Goal: Check status: Check status

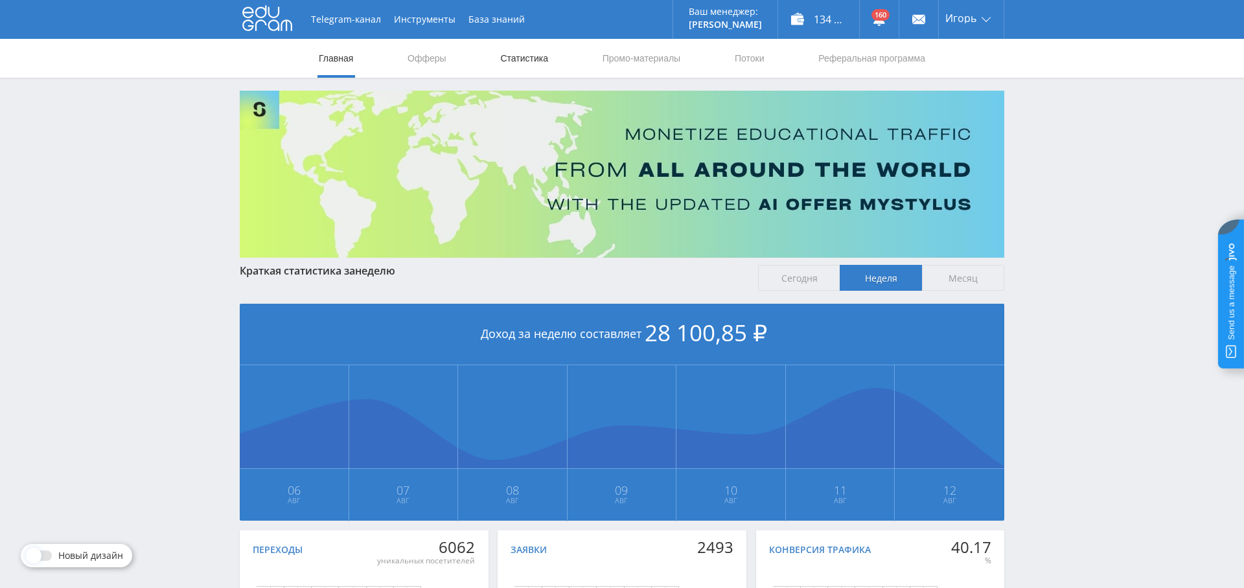
click at [532, 57] on link "Статистика" at bounding box center [524, 58] width 51 height 39
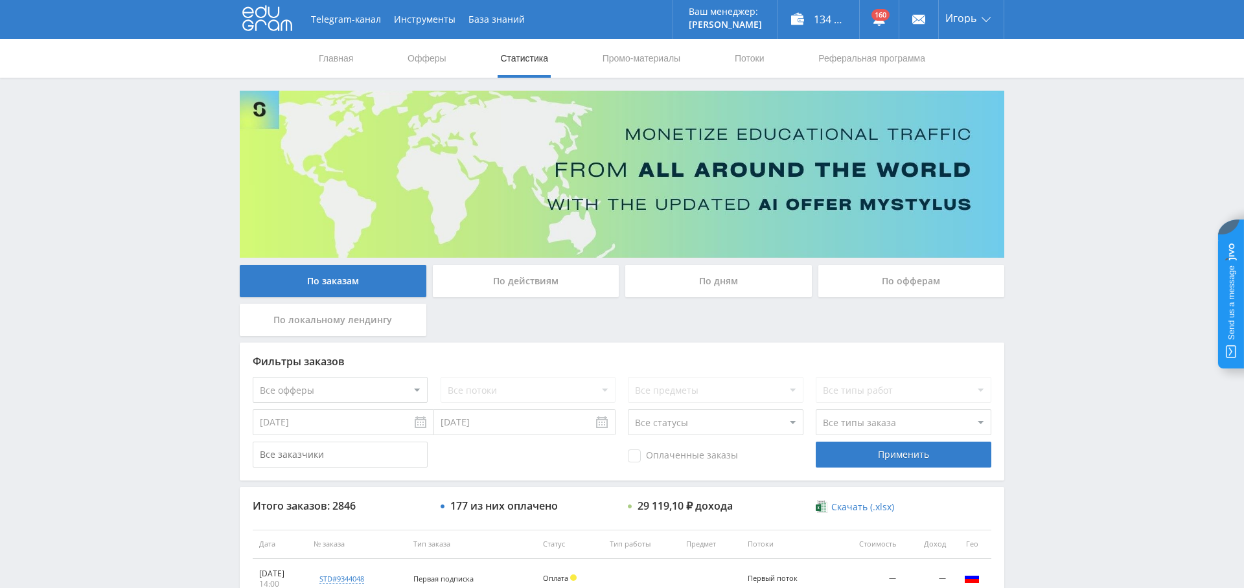
click at [361, 379] on select "Все офферы MyStylus MyStylus - Revshare Кампус AI Studybay Автор24 Studybay Bra…" at bounding box center [340, 390] width 175 height 26
select select "376"
click at [666, 461] on span "Оплаченные заказы" at bounding box center [683, 456] width 110 height 13
click at [0, 0] on input "Оплаченные заказы" at bounding box center [0, 0] width 0 height 0
click at [809, 431] on div "05.08.2025 12.08.2025 Все статусы В аукционе В работе На гарантии Завершен Возв…" at bounding box center [622, 422] width 739 height 26
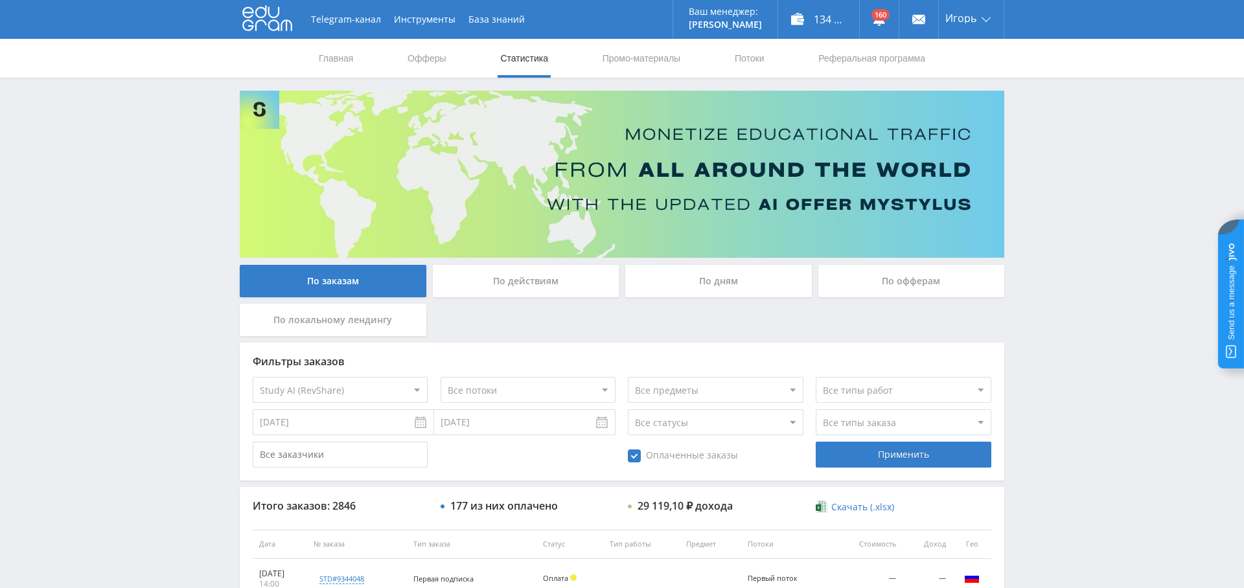
click at [855, 424] on select "Все типы заказа [PERSON_NAME] Новый заказ" at bounding box center [903, 422] width 175 height 26
select select "2"
click at [816, 409] on select "Все типы заказа Ребилл Новый заказ" at bounding box center [903, 422] width 175 height 26
click at [888, 452] on div "Применить" at bounding box center [903, 455] width 175 height 26
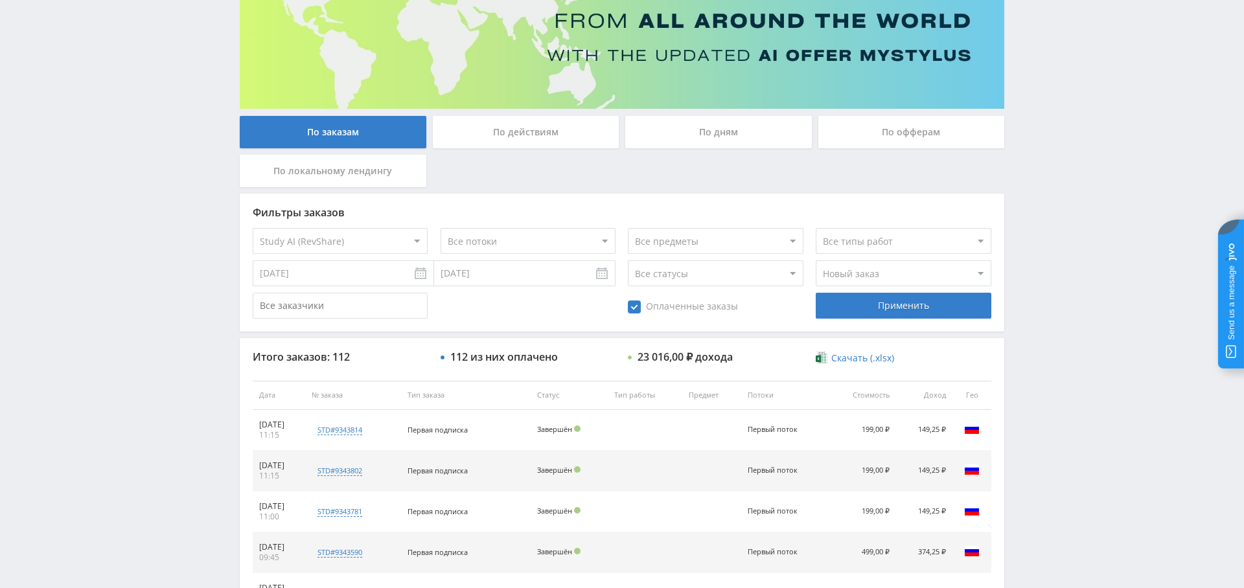
scroll to position [150, 0]
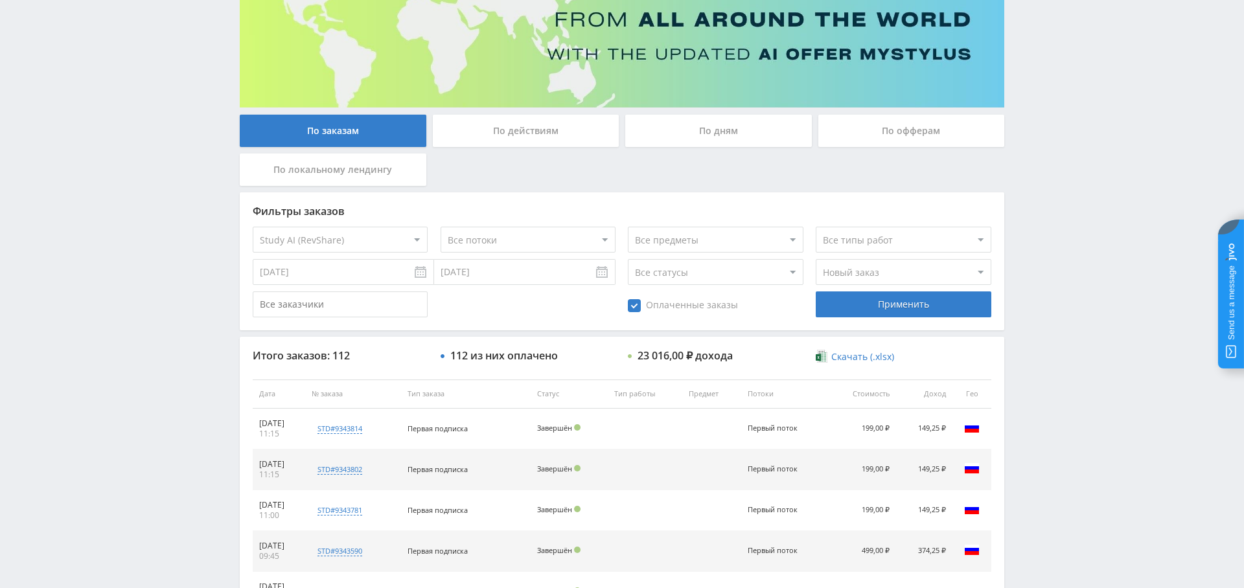
click at [336, 277] on input "[DATE]" at bounding box center [343, 272] width 181 height 26
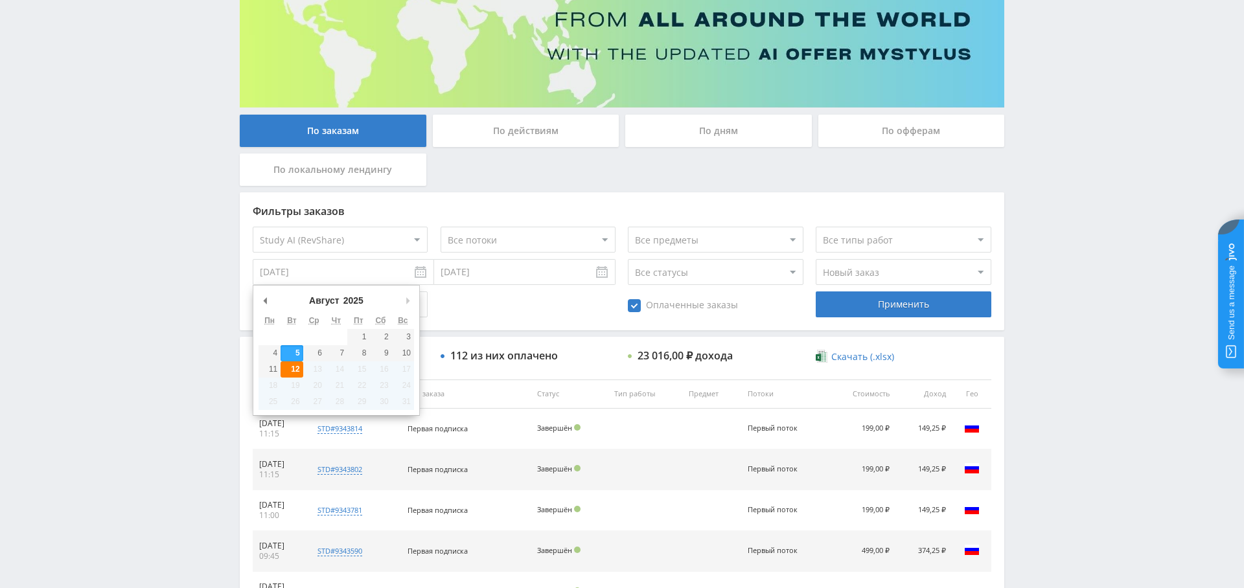
type input "[DATE]"
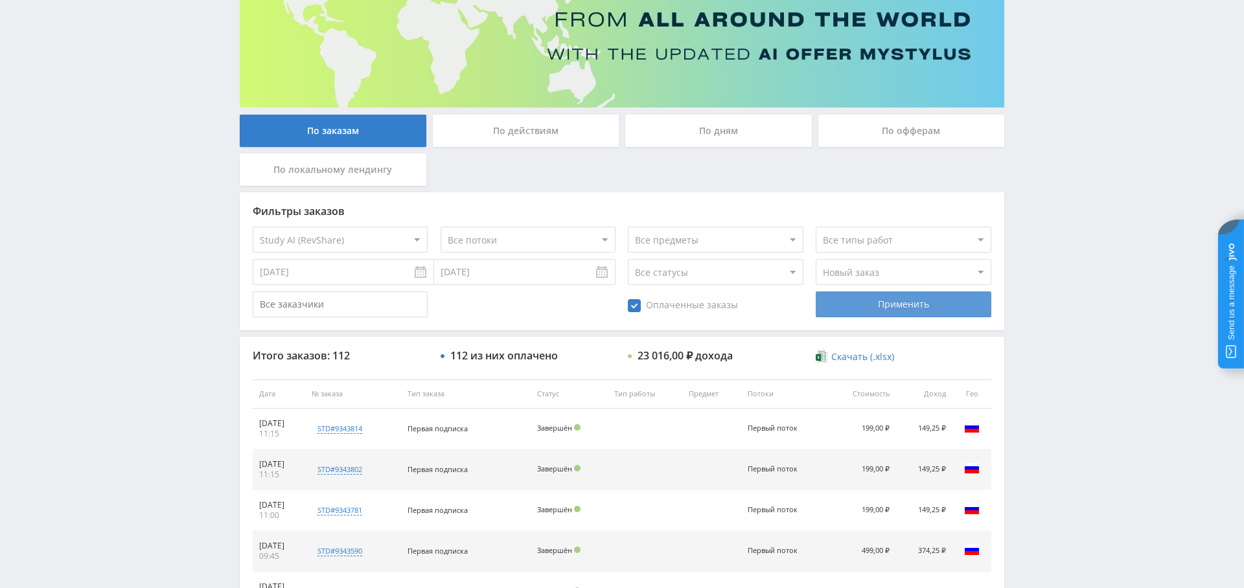
click at [894, 306] on div "Применить" at bounding box center [903, 305] width 175 height 26
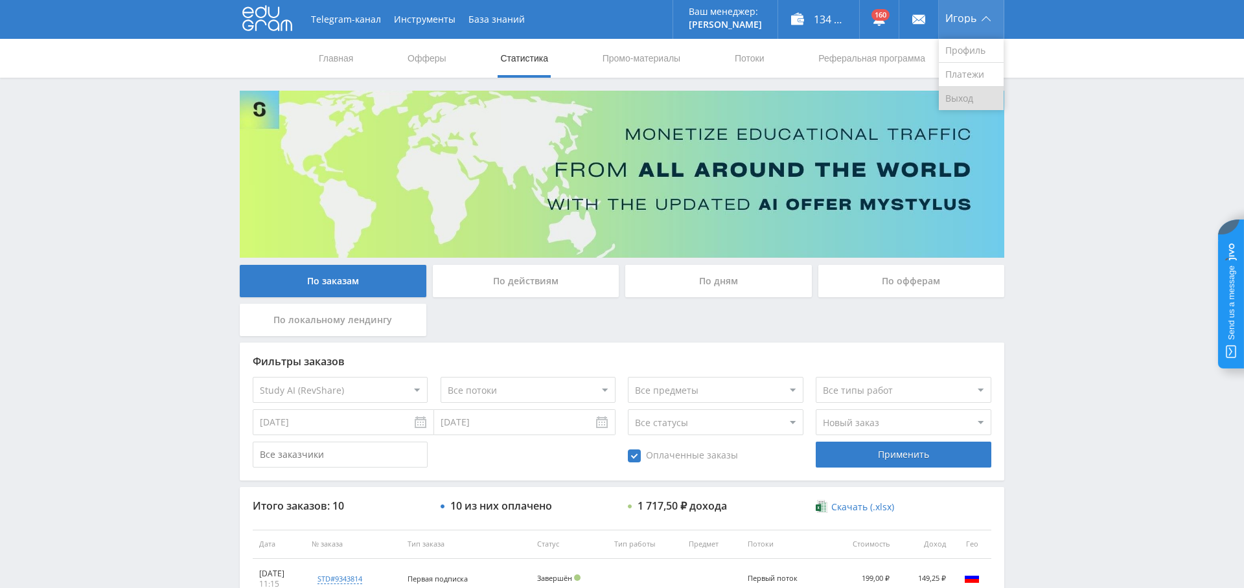
click at [969, 97] on link "Выход" at bounding box center [971, 98] width 65 height 23
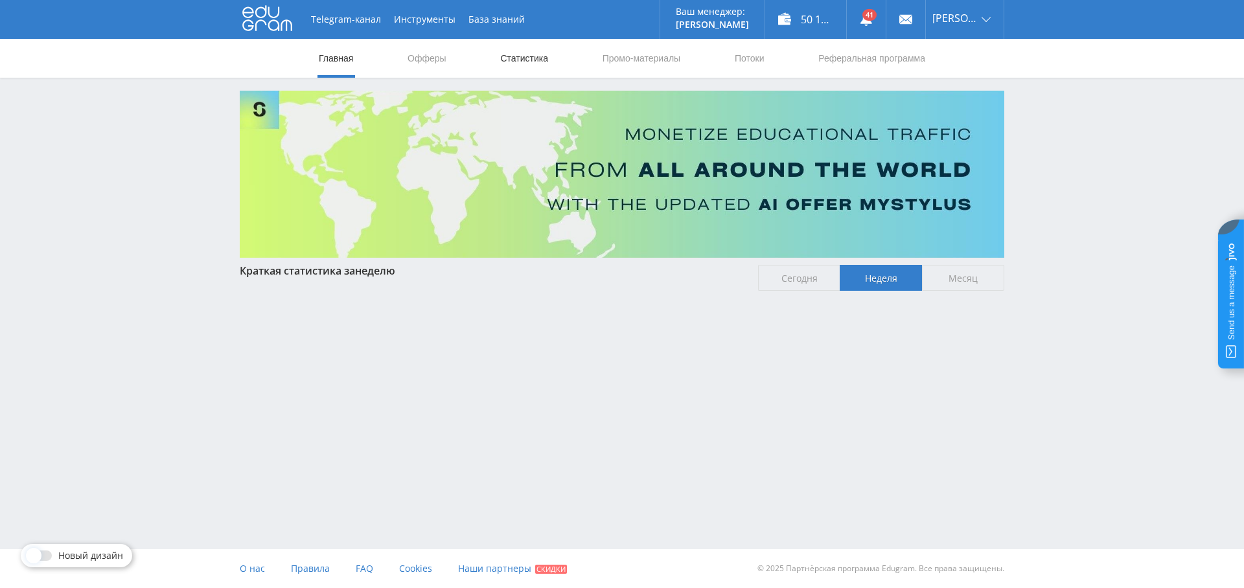
click at [534, 60] on link "Статистика" at bounding box center [524, 58] width 51 height 39
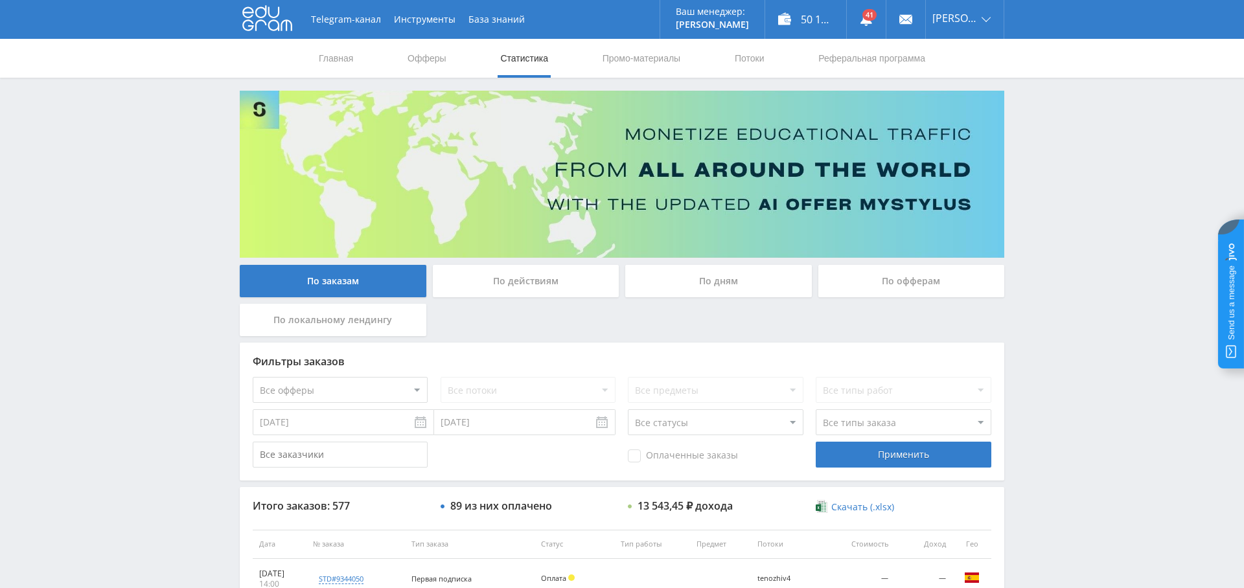
click at [312, 386] on select "Все офферы MyStylus MyStylus - Revshare Кампус AI Studybay Автор24 Studybay Bra…" at bounding box center [340, 390] width 175 height 26
select select "376"
drag, startPoint x: 372, startPoint y: 422, endPoint x: 387, endPoint y: 438, distance: 22.0
click at [372, 422] on input "[DATE]" at bounding box center [343, 422] width 181 height 26
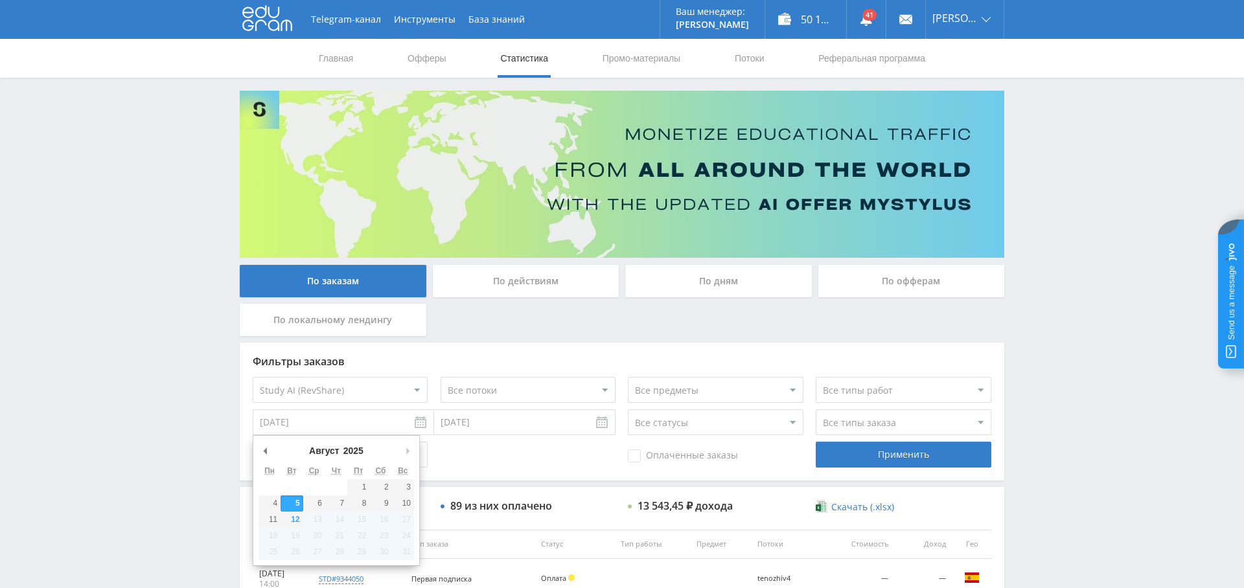
type input "[DATE]"
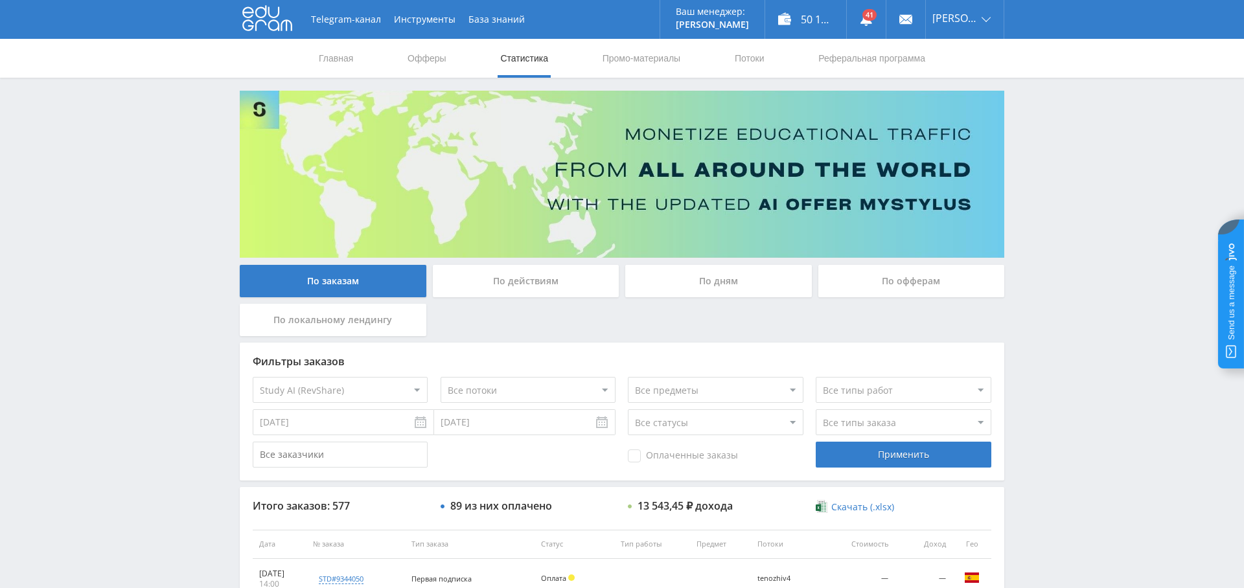
click at [651, 457] on span "Оплаченные заказы" at bounding box center [683, 456] width 110 height 13
click at [0, 0] on input "Оплаченные заказы" at bounding box center [0, 0] width 0 height 0
click at [897, 424] on select "Все типы заказа [PERSON_NAME] Новый заказ" at bounding box center [903, 422] width 175 height 26
select select "2"
click at [816, 409] on select "Все типы заказа [PERSON_NAME] Новый заказ" at bounding box center [903, 422] width 175 height 26
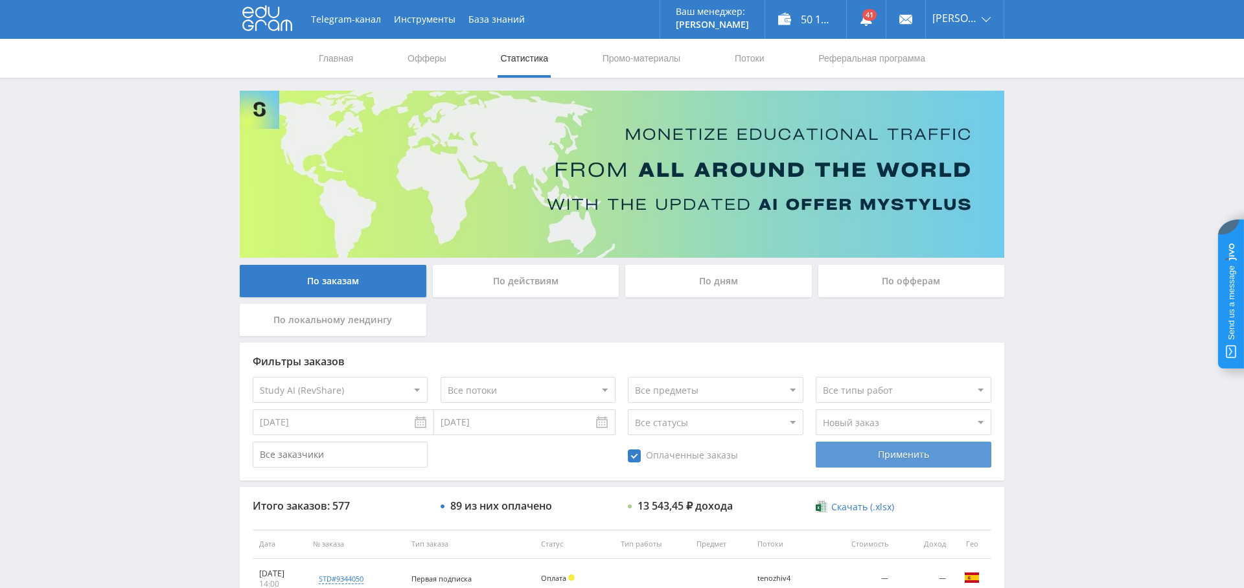
click at [883, 455] on div "Применить" at bounding box center [903, 455] width 175 height 26
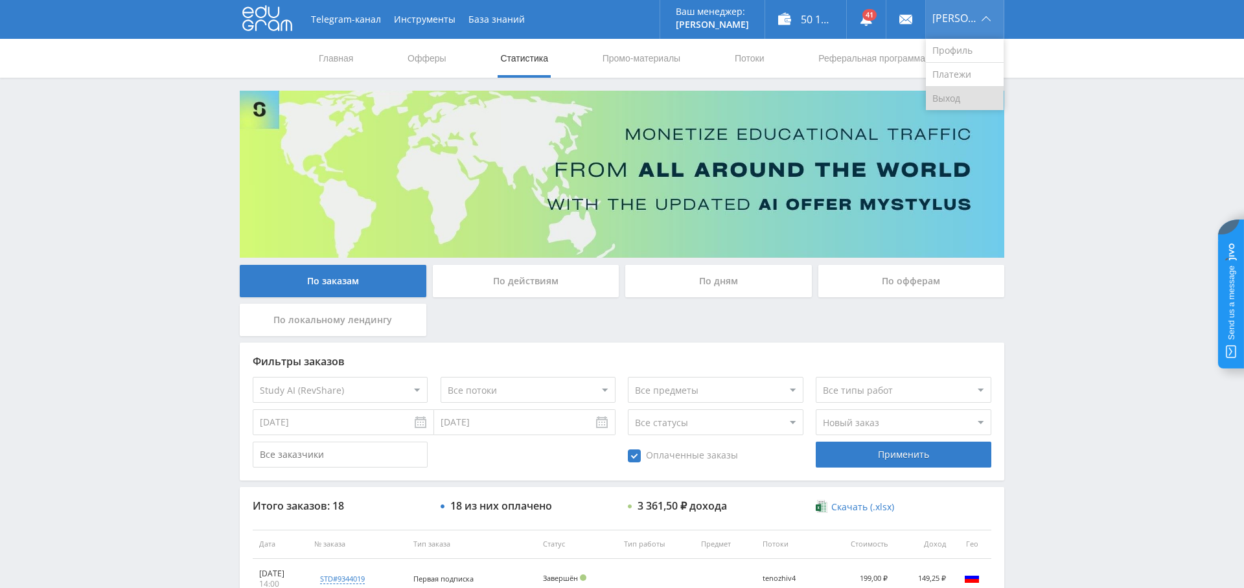
click at [969, 97] on link "Выход" at bounding box center [965, 98] width 78 height 23
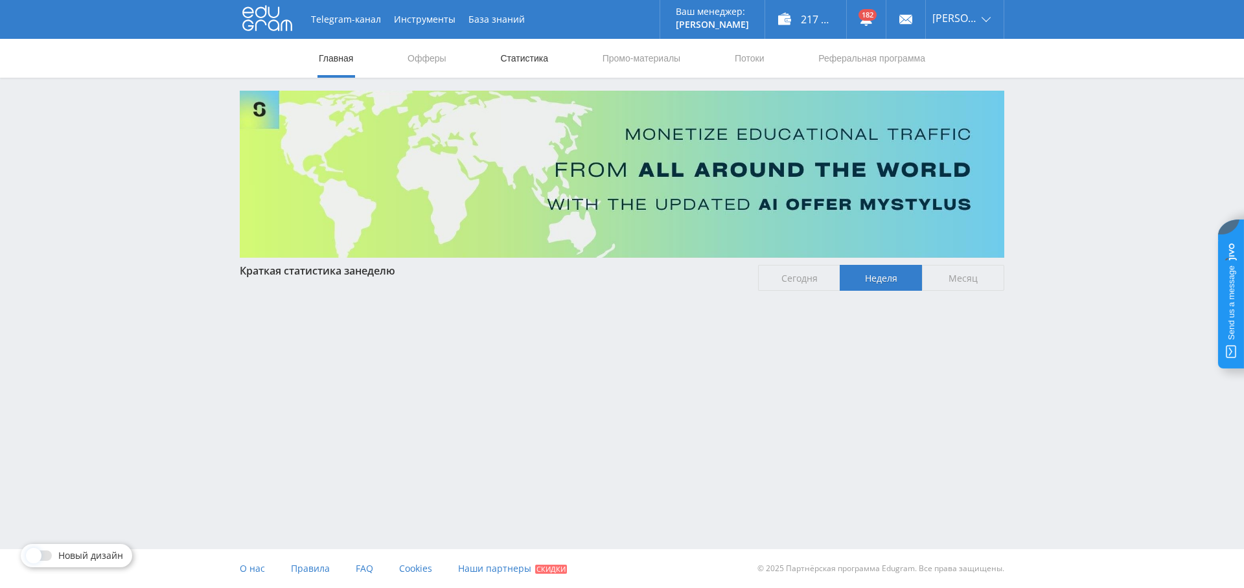
click at [502, 63] on link "Статистика" at bounding box center [524, 58] width 51 height 39
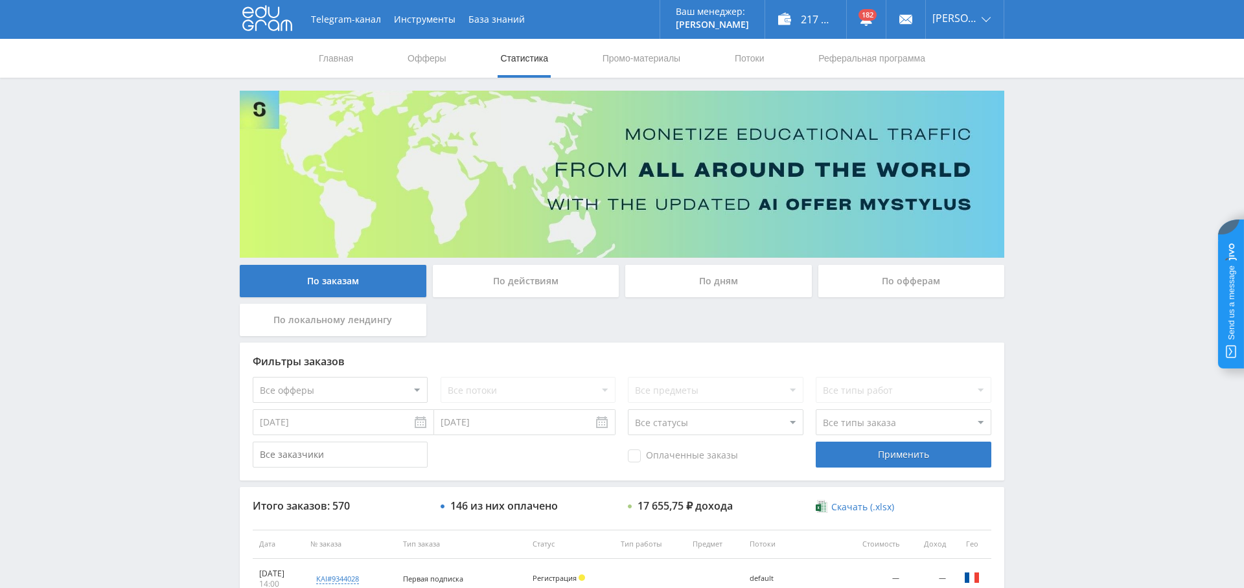
click at [728, 281] on div "По дням" at bounding box center [718, 281] width 187 height 32
click at [0, 0] on input "По дням" at bounding box center [0, 0] width 0 height 0
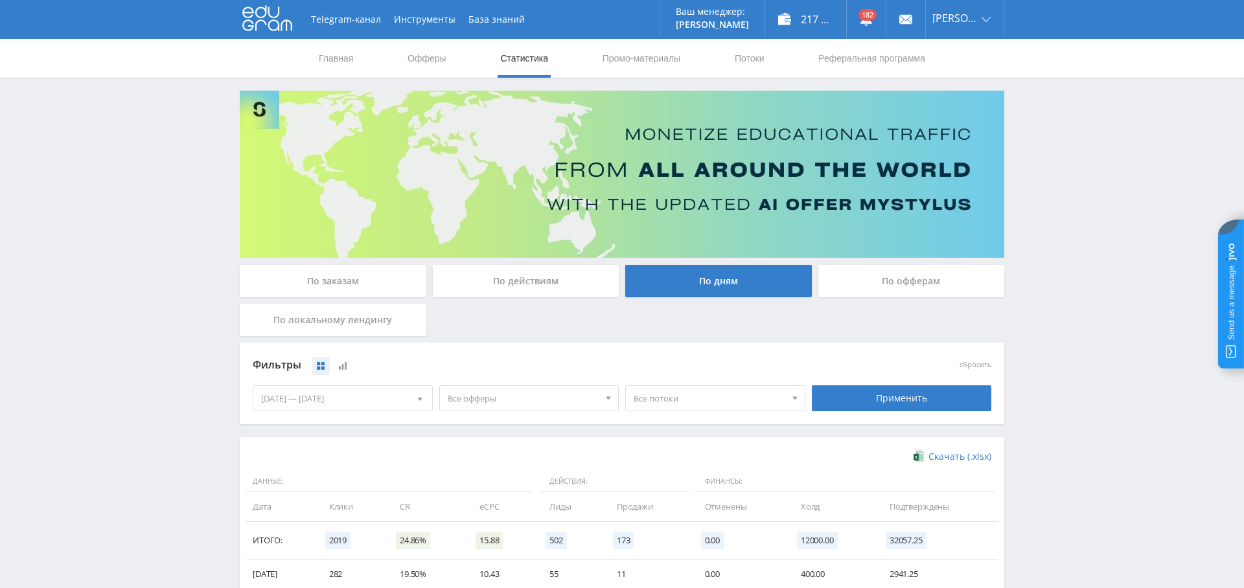
click at [330, 280] on div "По заказам" at bounding box center [333, 281] width 187 height 32
click at [0, 0] on input "По заказам" at bounding box center [0, 0] width 0 height 0
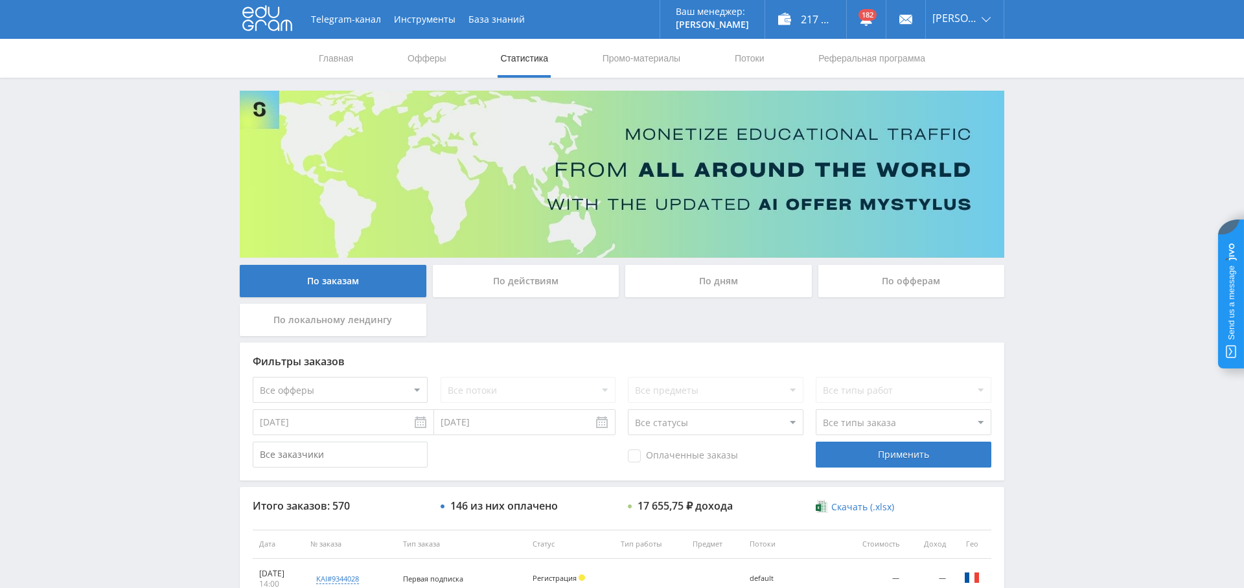
click at [359, 391] on select "Все офферы MyStylus MyStylus - Revshare Кампус AI Studybay Автор24 Studybay Bra…" at bounding box center [340, 390] width 175 height 26
select select "376"
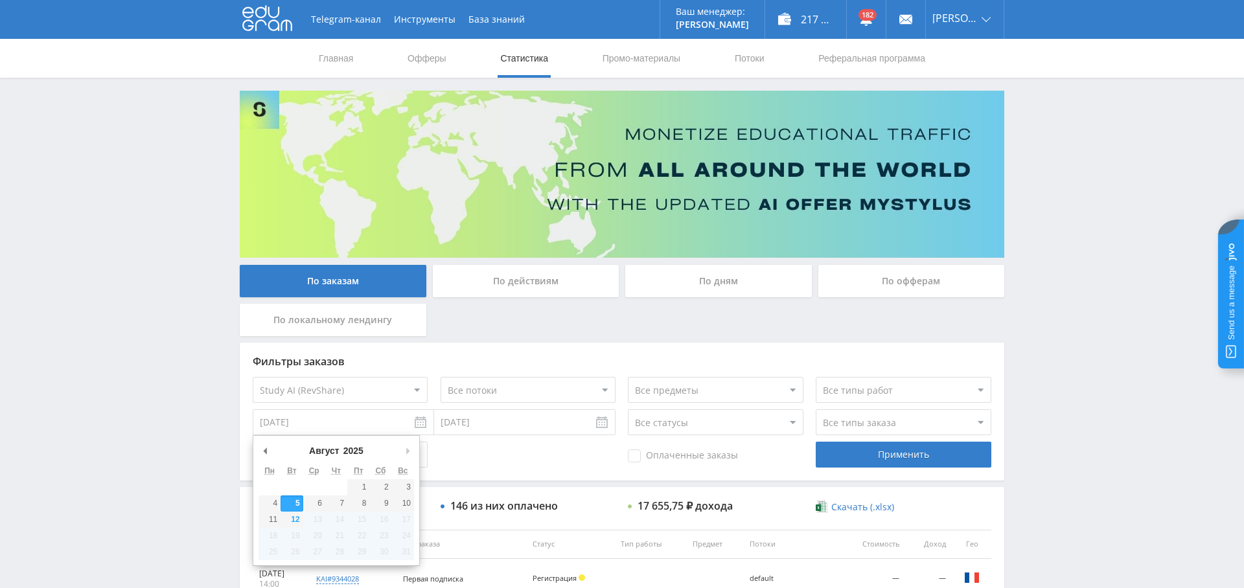
click at [361, 431] on input "[DATE]" at bounding box center [343, 422] width 181 height 26
type input "[DATE]"
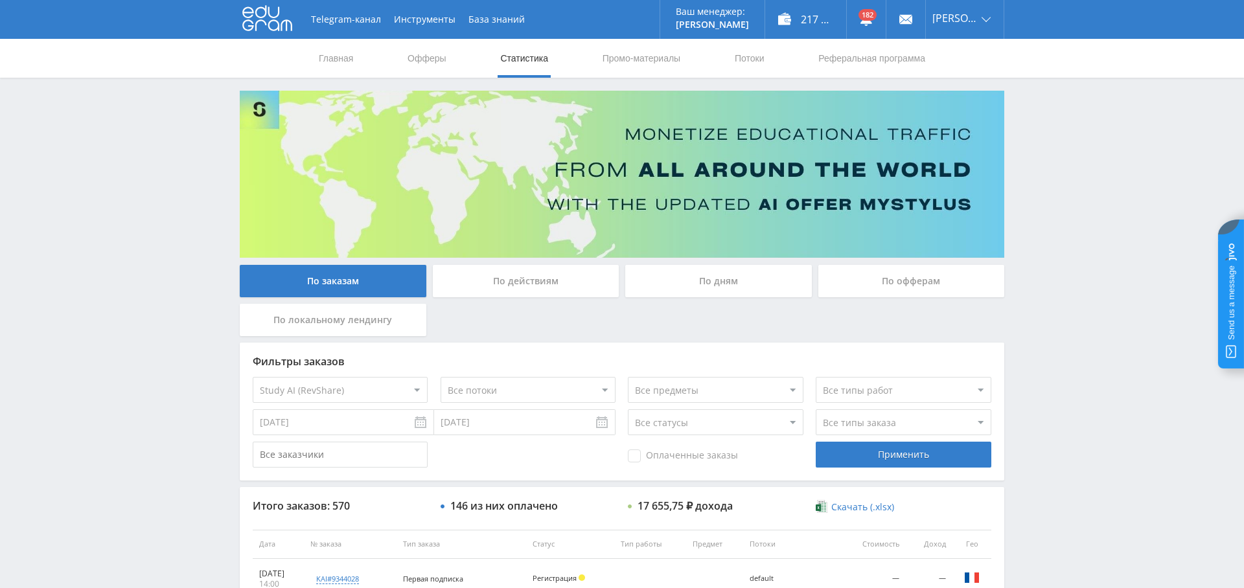
drag, startPoint x: 663, startPoint y: 455, endPoint x: 746, endPoint y: 443, distance: 83.7
click at [663, 455] on span "Оплаченные заказы" at bounding box center [683, 456] width 110 height 13
click at [0, 0] on input "Оплаченные заказы" at bounding box center [0, 0] width 0 height 0
drag, startPoint x: 862, startPoint y: 435, endPoint x: 863, endPoint y: 428, distance: 6.6
click at [862, 435] on div "Фильтры заказов Все офферы MyStylus MyStylus - Revshare Кампус AI Studybay Авто…" at bounding box center [622, 412] width 764 height 138
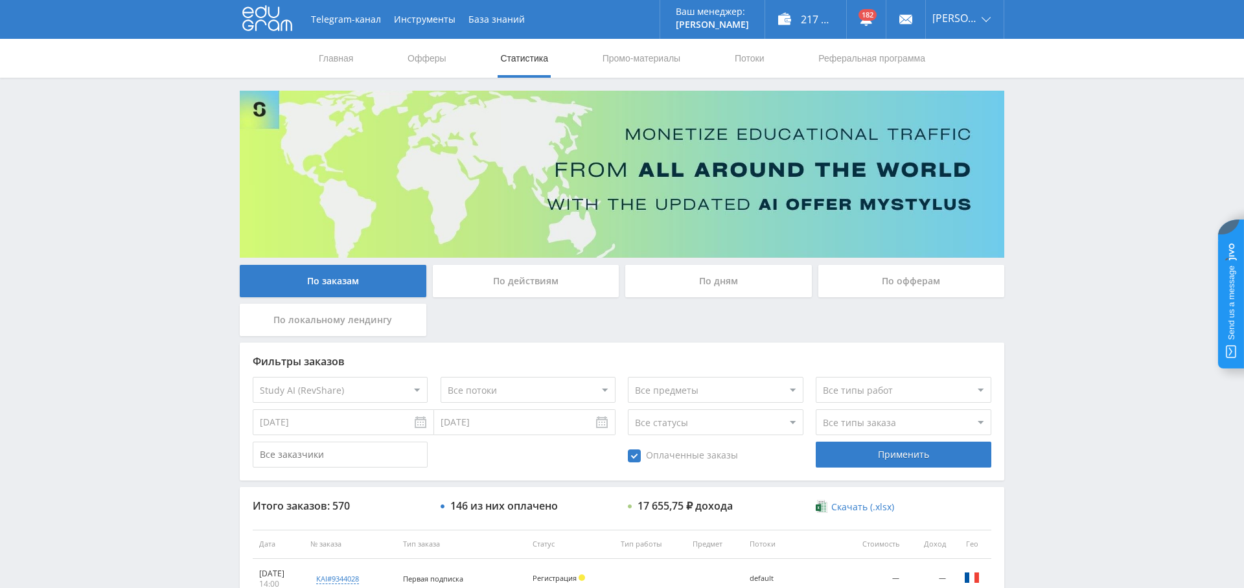
click at [863, 423] on select "Все типы заказа Ребилл Новый заказ" at bounding box center [903, 422] width 175 height 26
click at [816, 409] on select "Все типы заказа Ребилл Новый заказ" at bounding box center [903, 422] width 175 height 26
click at [882, 456] on div "Применить" at bounding box center [903, 455] width 175 height 26
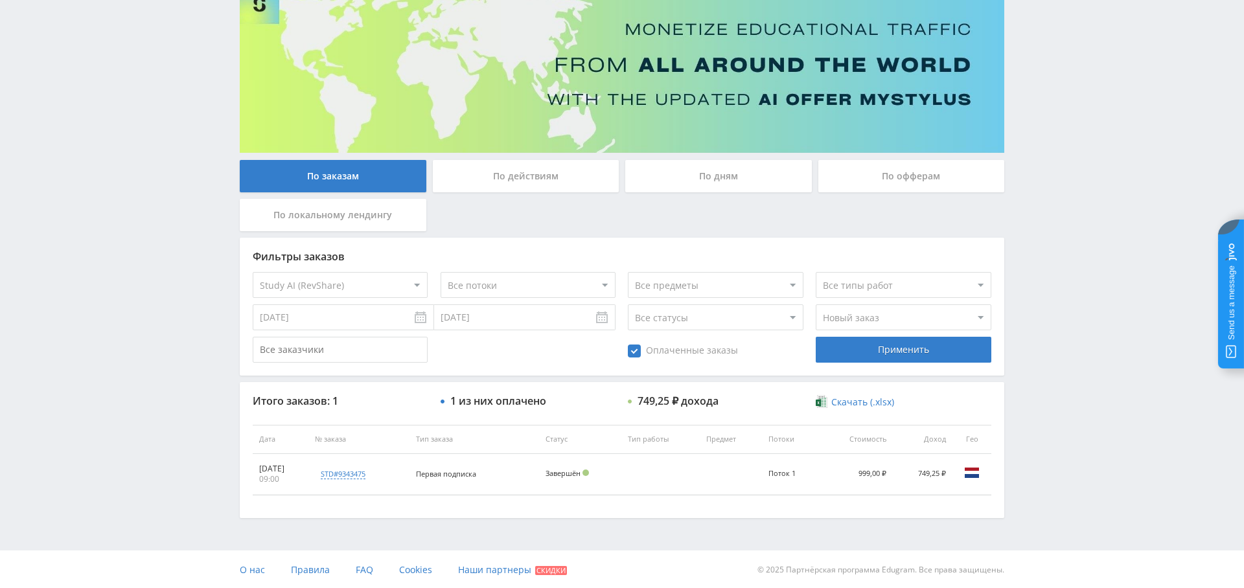
click at [851, 316] on select "Все типы заказа Ребилл Новый заказ" at bounding box center [903, 317] width 175 height 26
select select "0"
click at [816, 304] on select "Все типы заказа Ребилл Новый заказ" at bounding box center [903, 317] width 175 height 26
click at [883, 351] on div "Применить" at bounding box center [903, 350] width 175 height 26
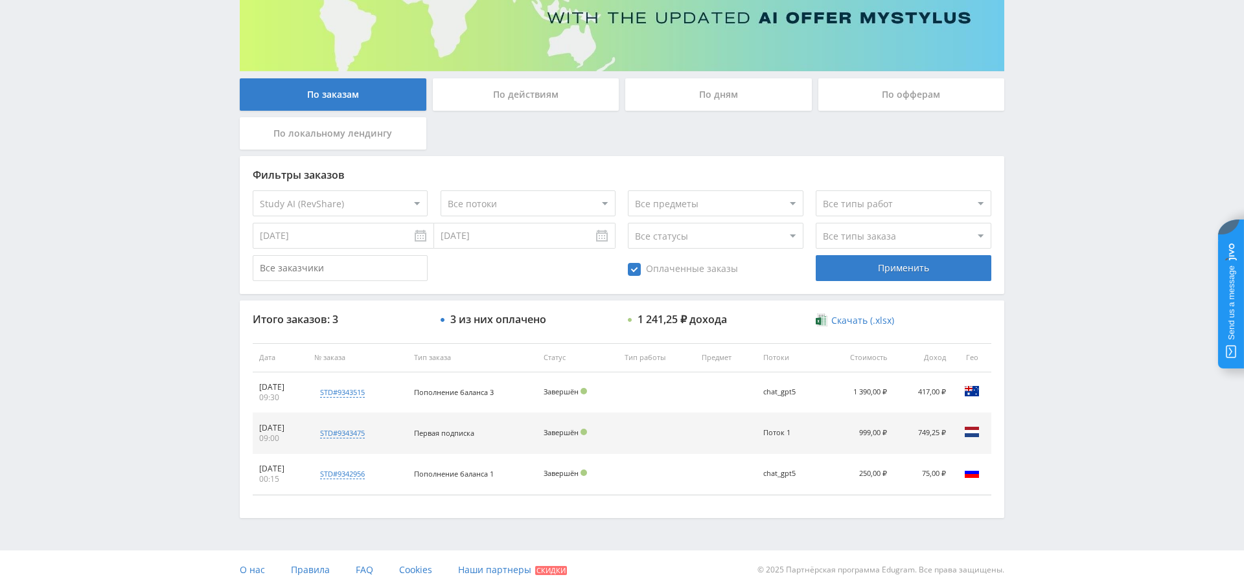
scroll to position [0, 0]
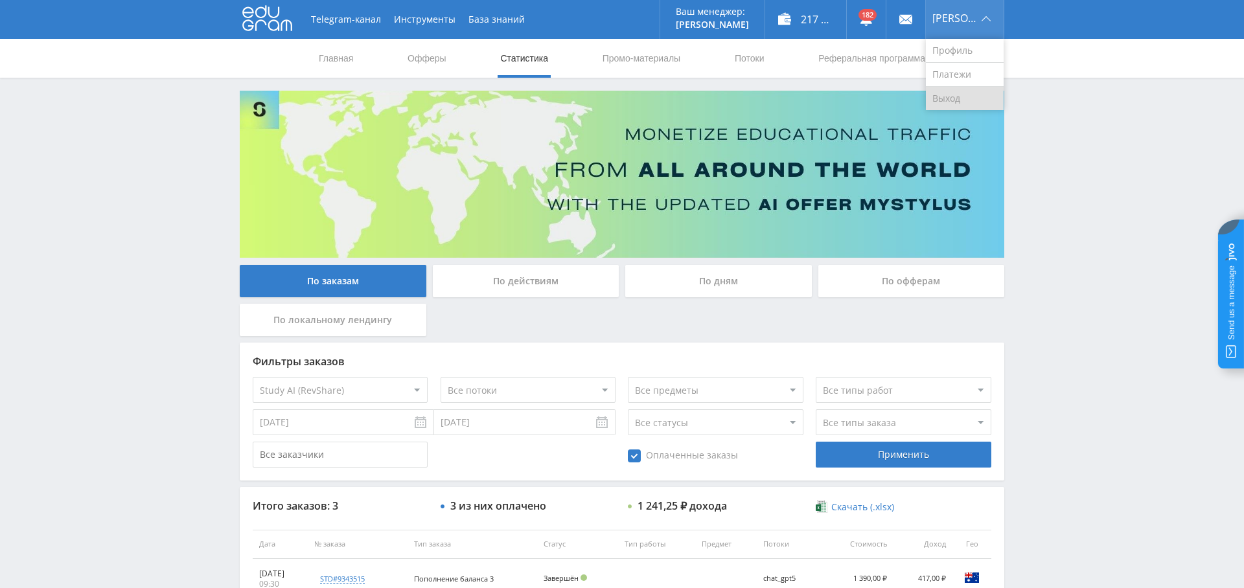
click at [973, 100] on link "Выход" at bounding box center [965, 98] width 78 height 23
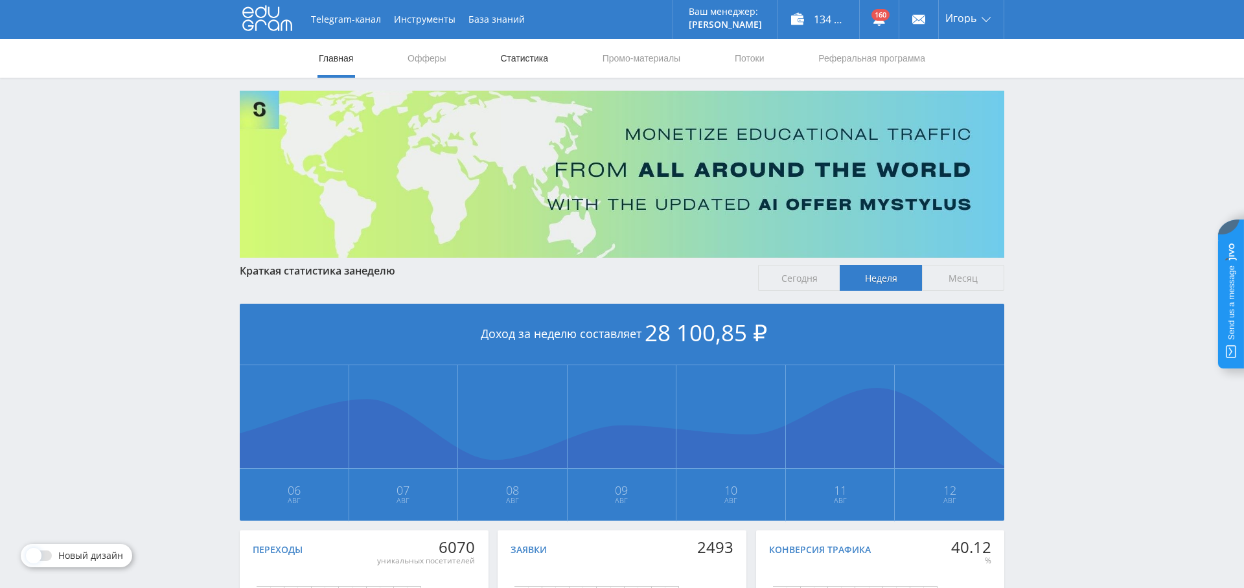
click at [520, 61] on link "Статистика" at bounding box center [524, 58] width 51 height 39
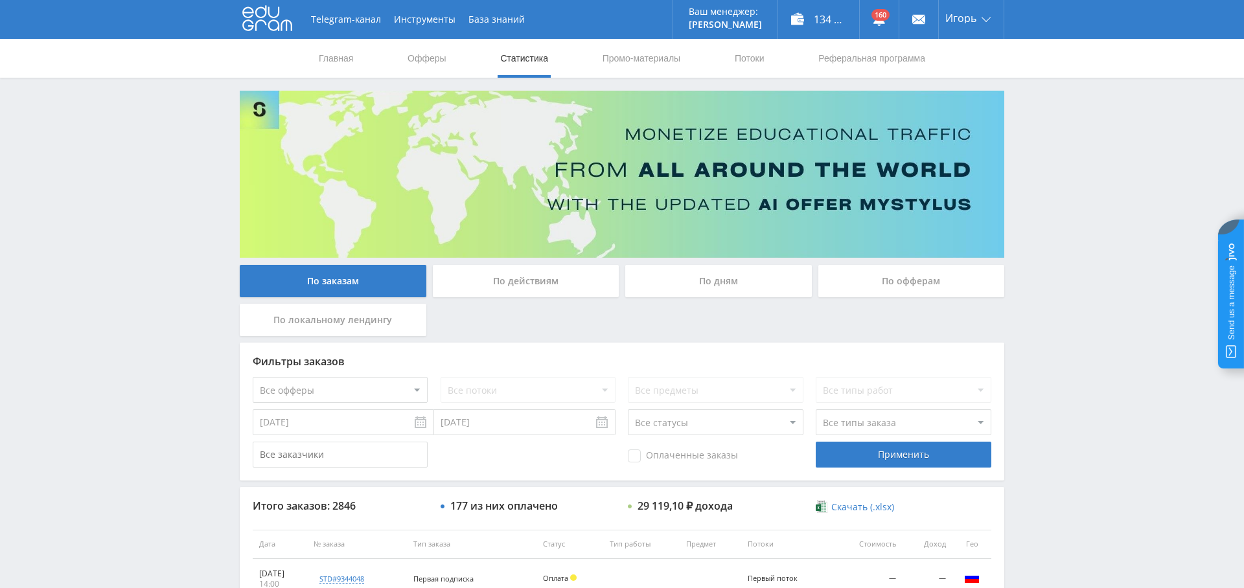
click at [354, 395] on select "Все офферы MyStylus MyStylus - Revshare Кампус AI Studybay Автор24 Studybay Bra…" at bounding box center [340, 390] width 175 height 26
select select "376"
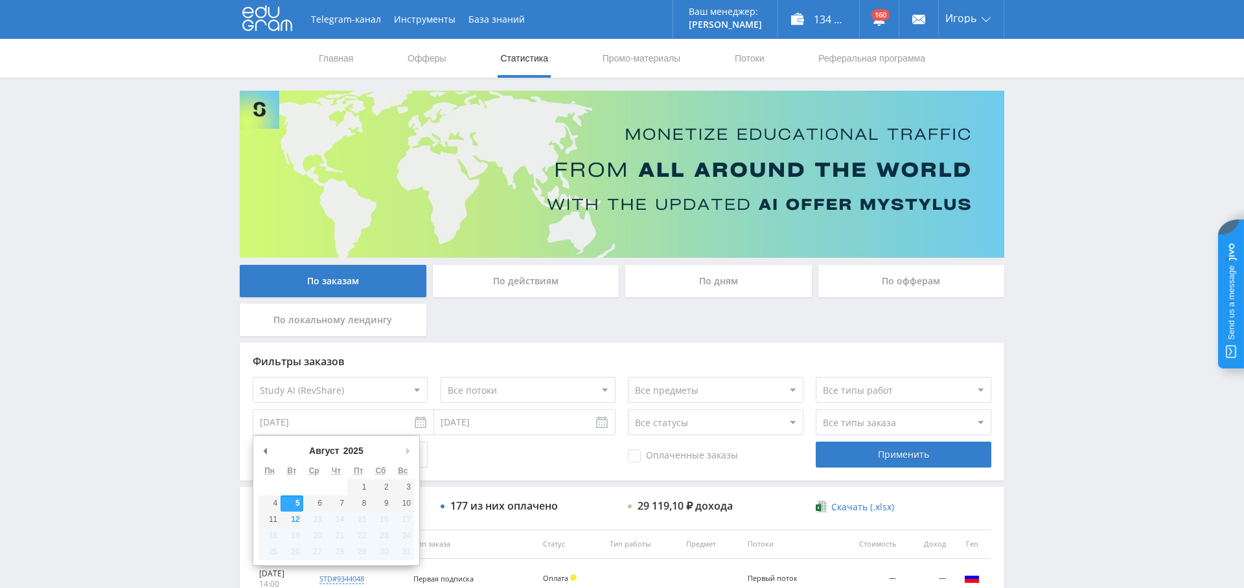
click at [407, 426] on input "[DATE]" at bounding box center [343, 422] width 181 height 26
type input "[DATE]"
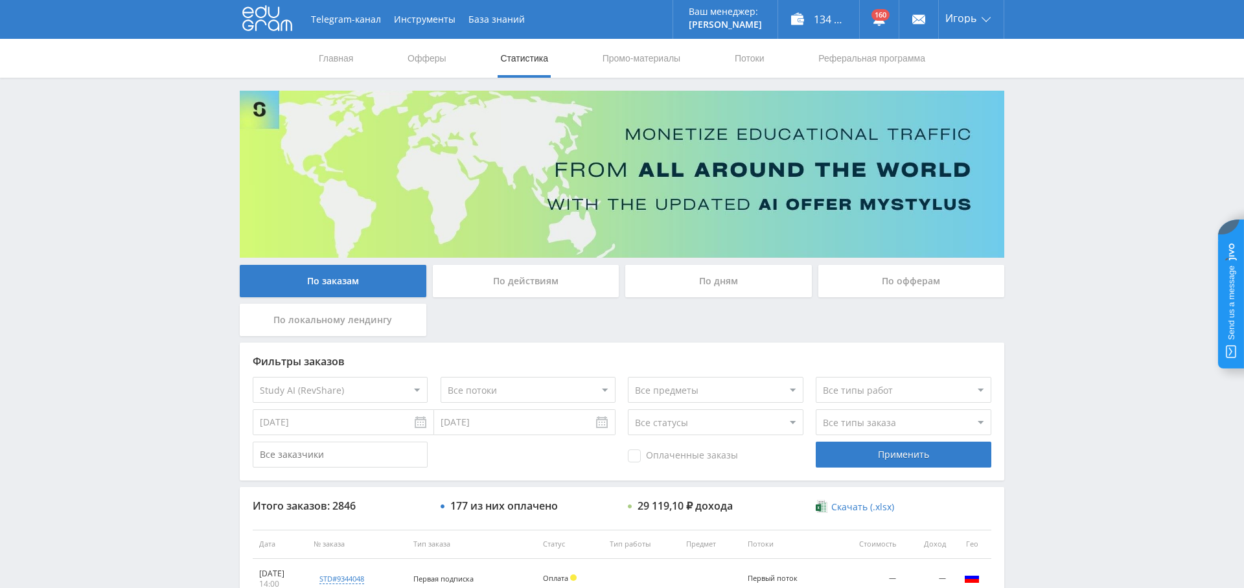
click at [704, 452] on span "Оплаченные заказы" at bounding box center [683, 456] width 110 height 13
click at [0, 0] on input "Оплаченные заказы" at bounding box center [0, 0] width 0 height 0
click at [891, 426] on select "Все типы заказа [PERSON_NAME] Новый заказ" at bounding box center [903, 422] width 175 height 26
select select "2"
click at [816, 409] on select "Все типы заказа [PERSON_NAME] Новый заказ" at bounding box center [903, 422] width 175 height 26
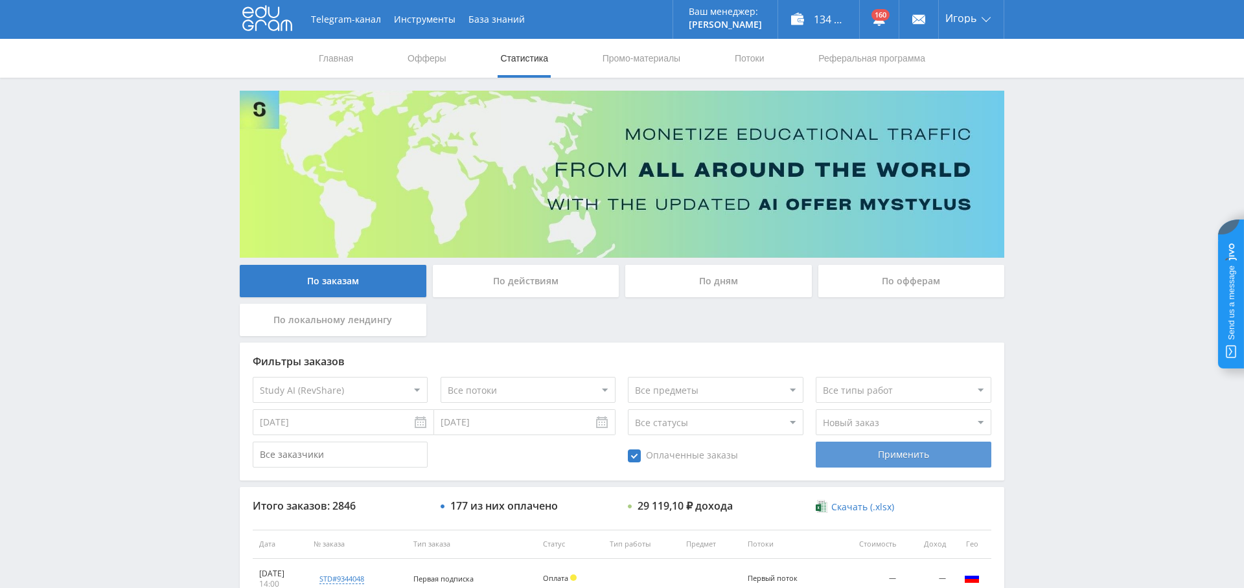
click at [892, 450] on div "Применить" at bounding box center [903, 455] width 175 height 26
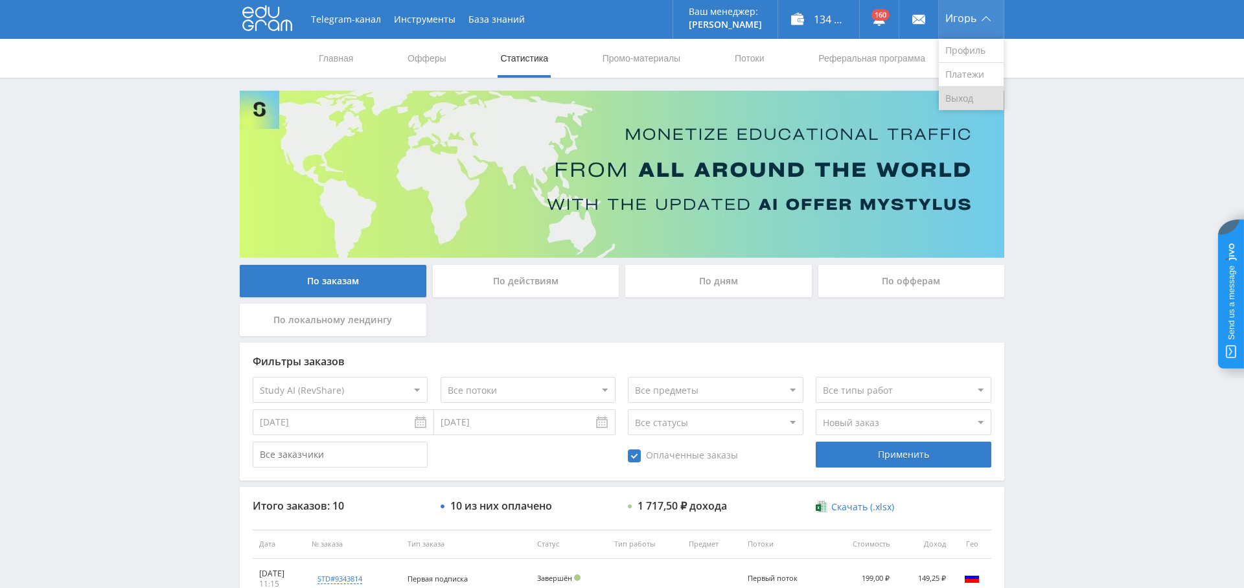
click at [970, 99] on link "Выход" at bounding box center [971, 98] width 65 height 23
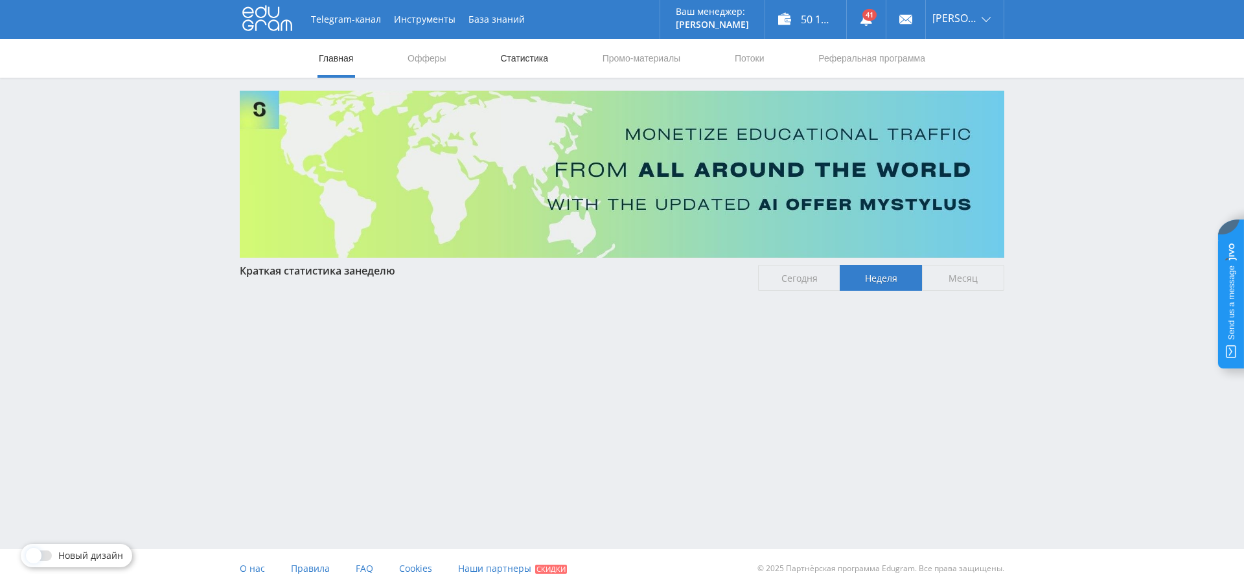
click at [516, 51] on link "Статистика" at bounding box center [524, 58] width 51 height 39
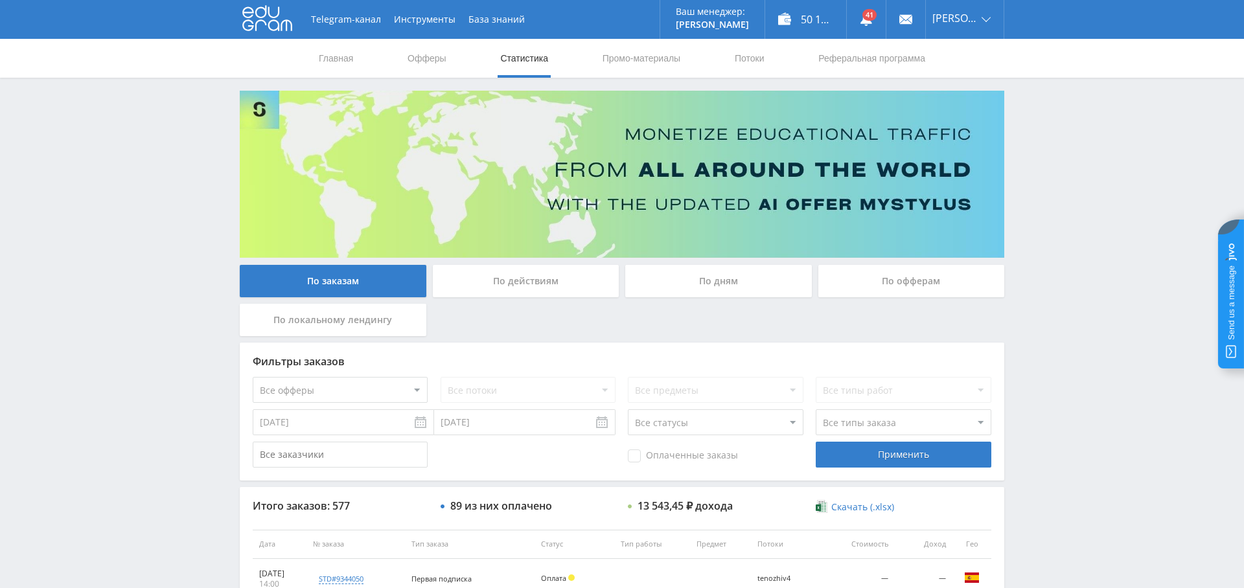
click at [394, 396] on select "Все офферы MyStylus MyStylus - Revshare Кампус AI Studybay Автор24 Studybay Bra…" at bounding box center [340, 390] width 175 height 26
select select "376"
click at [383, 426] on input "[DATE]" at bounding box center [343, 422] width 181 height 26
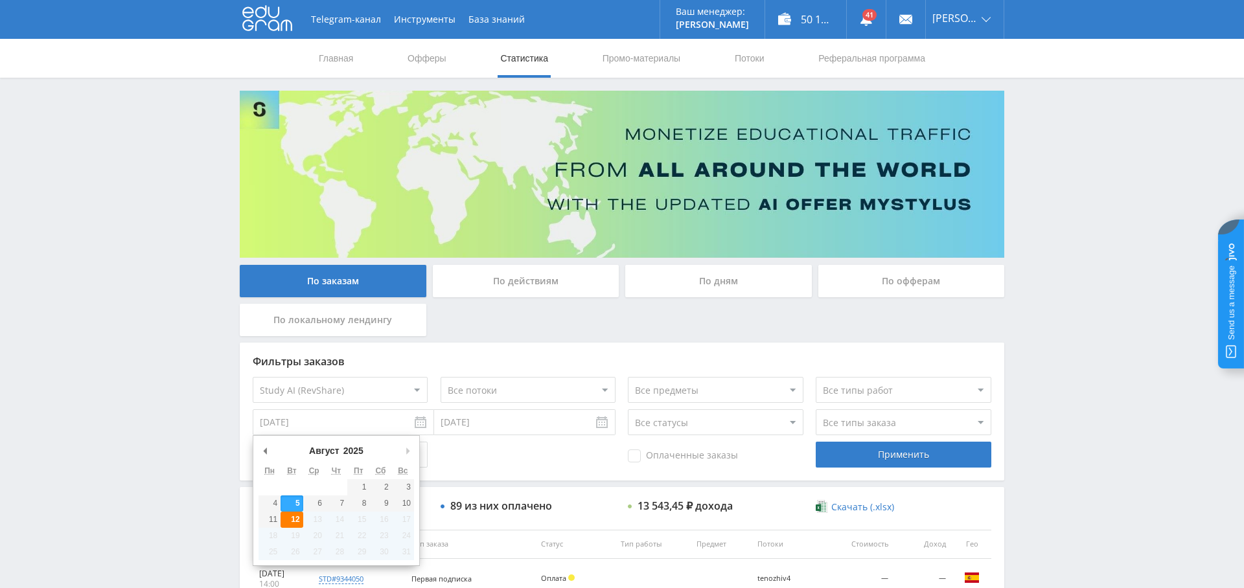
type input "[DATE]"
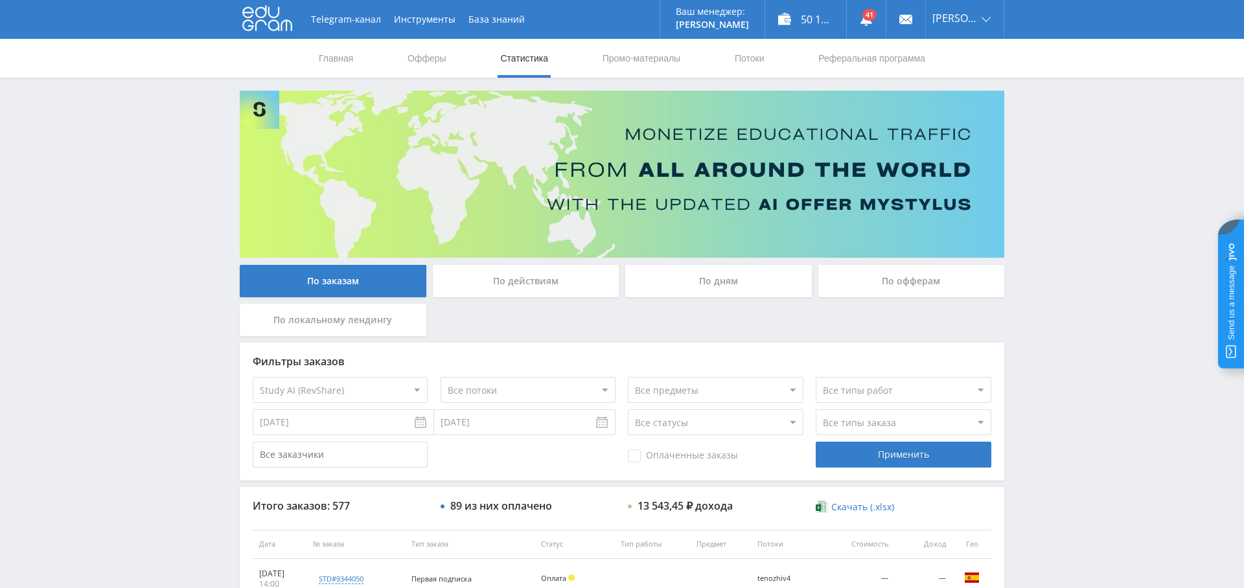
drag, startPoint x: 680, startPoint y: 456, endPoint x: 732, endPoint y: 457, distance: 51.8
click at [680, 456] on span "Оплаченные заказы" at bounding box center [683, 456] width 110 height 13
click at [0, 0] on input "Оплаченные заказы" at bounding box center [0, 0] width 0 height 0
click at [847, 422] on select "Все типы заказа [PERSON_NAME] Новый заказ" at bounding box center [903, 422] width 175 height 26
select select "2"
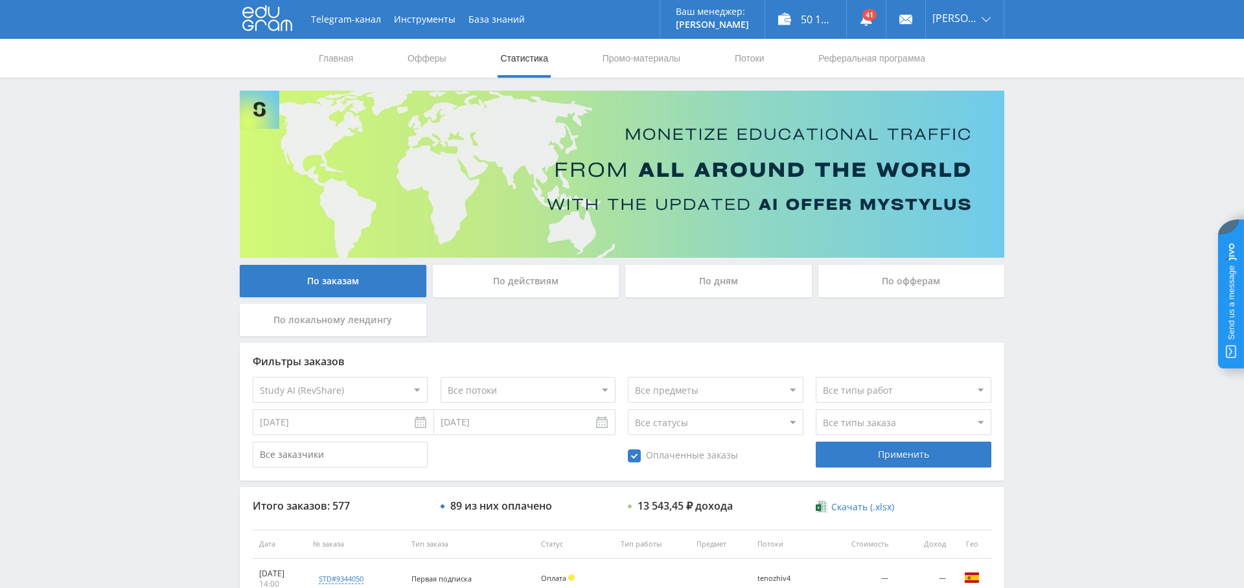
click at [816, 409] on select "Все типы заказа [PERSON_NAME] Новый заказ" at bounding box center [903, 422] width 175 height 26
click at [893, 455] on div "Применить" at bounding box center [903, 455] width 175 height 26
click at [967, 87] on link "Выход" at bounding box center [965, 98] width 78 height 23
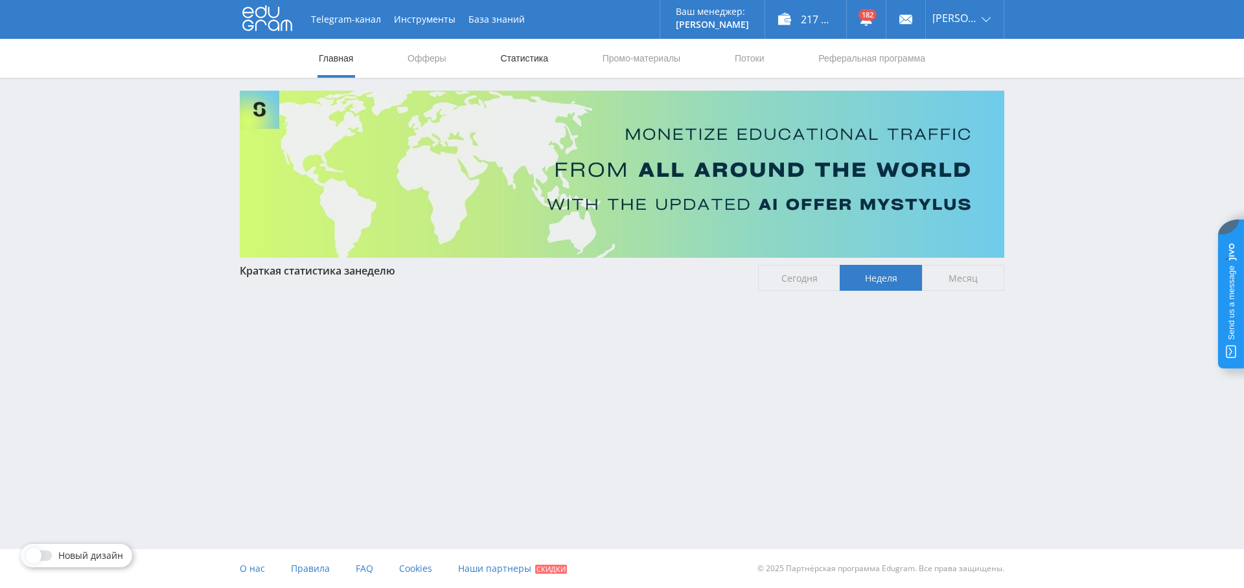
click at [512, 54] on link "Статистика" at bounding box center [524, 58] width 51 height 39
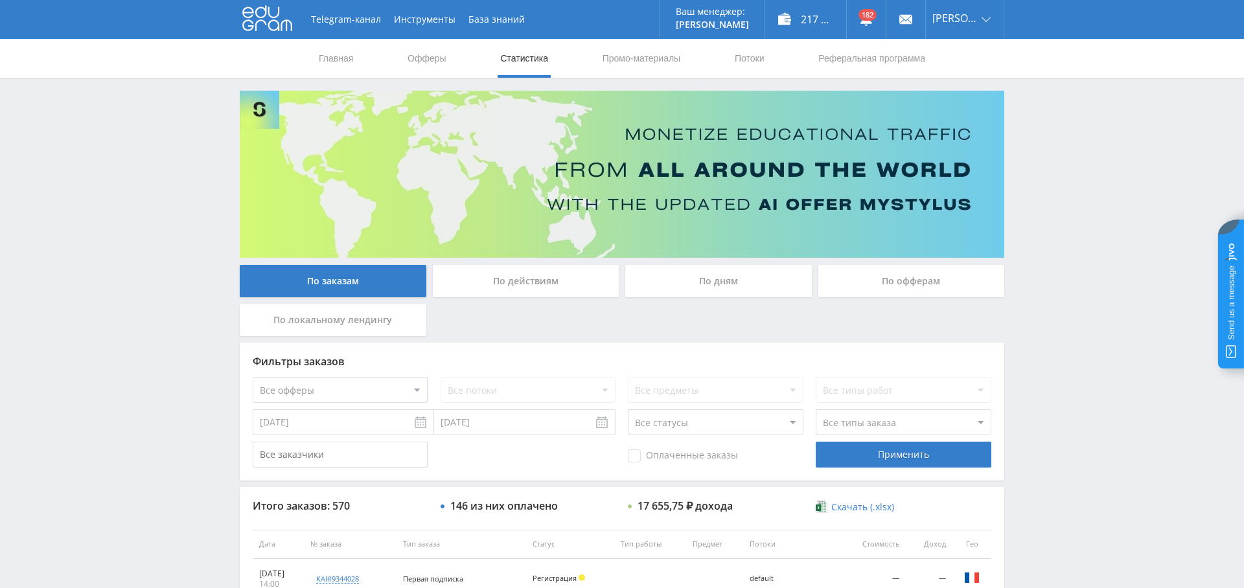
click at [693, 288] on div "По дням" at bounding box center [718, 281] width 187 height 32
click at [0, 0] on input "По дням" at bounding box center [0, 0] width 0 height 0
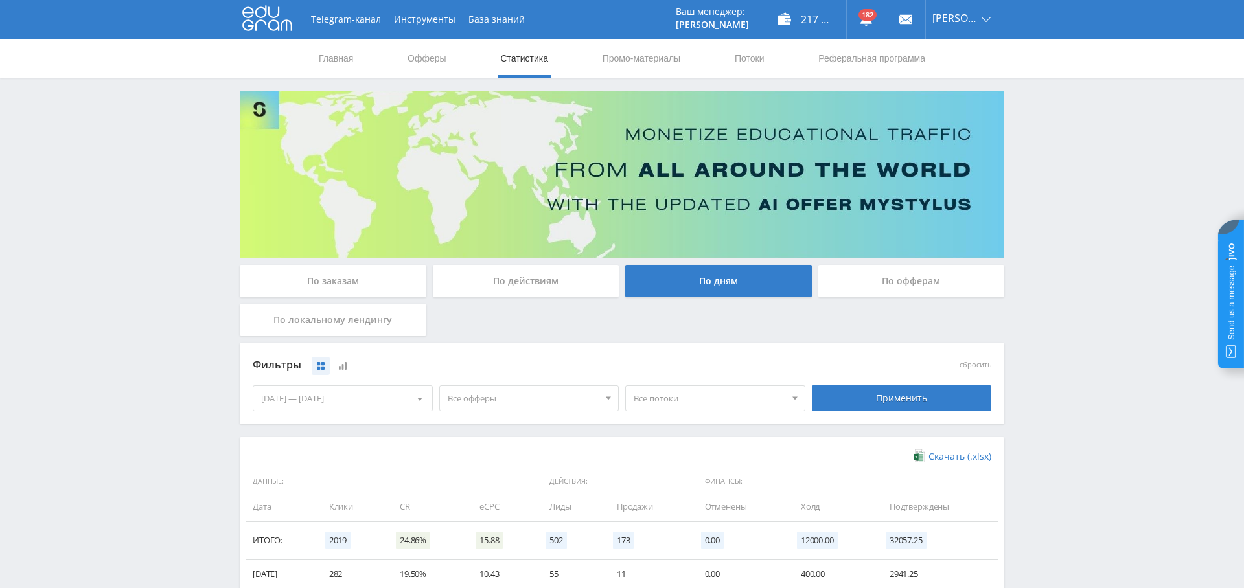
click at [506, 398] on span "Все офферы" at bounding box center [524, 398] width 152 height 25
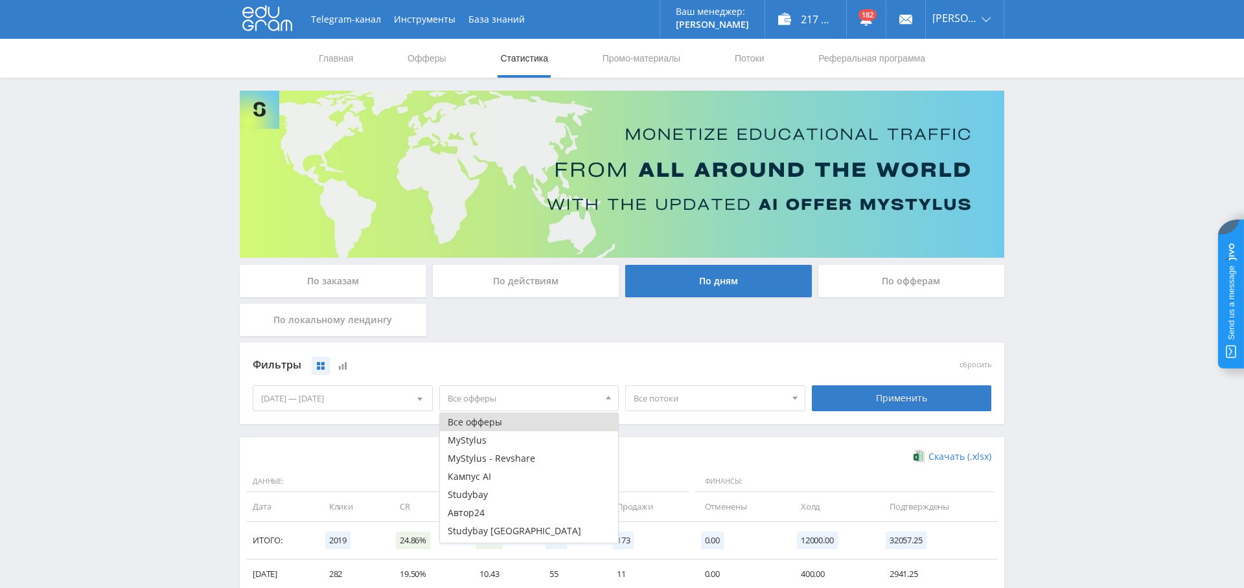
click at [333, 288] on div "По заказам" at bounding box center [333, 281] width 187 height 32
click at [0, 0] on input "По заказам" at bounding box center [0, 0] width 0 height 0
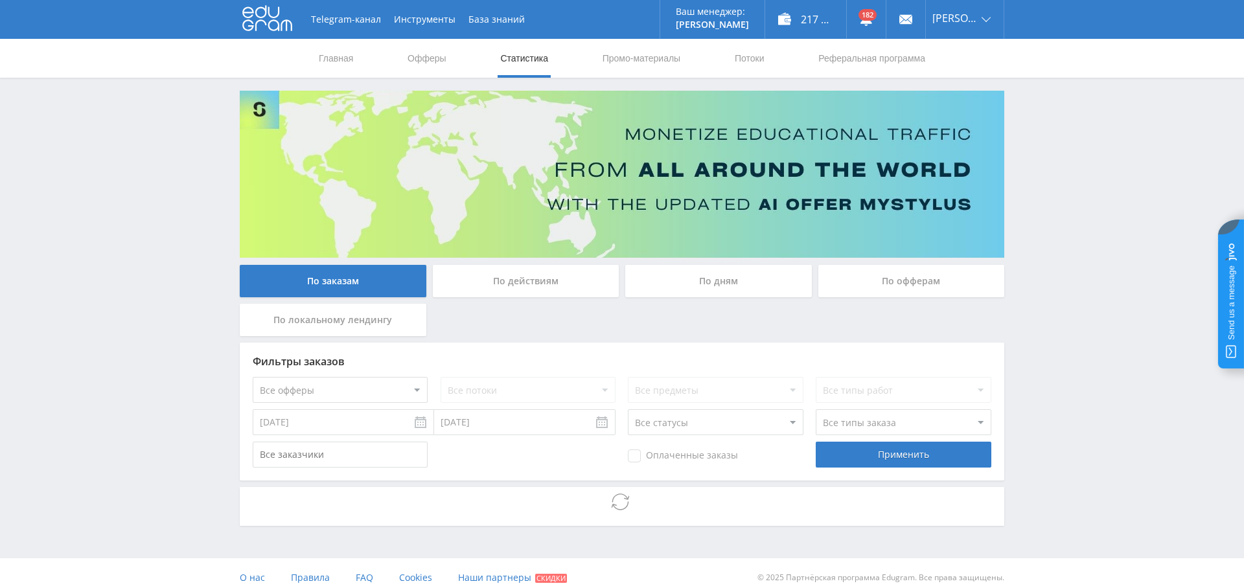
click at [379, 389] on select "Все офферы MyStylus MyStylus - Revshare Кампус AI Studybay Автор24 Studybay [GE…" at bounding box center [340, 390] width 175 height 26
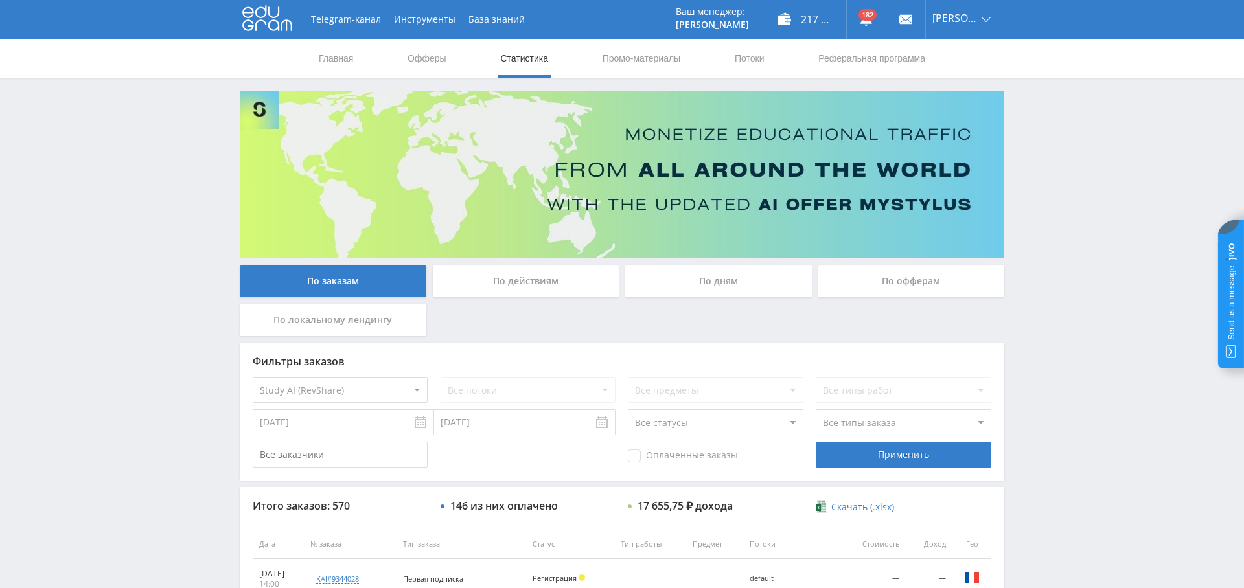
select select "376"
click at [853, 460] on div "Применить" at bounding box center [903, 455] width 175 height 26
click at [669, 453] on span "Оплаченные заказы" at bounding box center [683, 456] width 110 height 13
click at [0, 0] on input "Оплаченные заказы" at bounding box center [0, 0] width 0 height 0
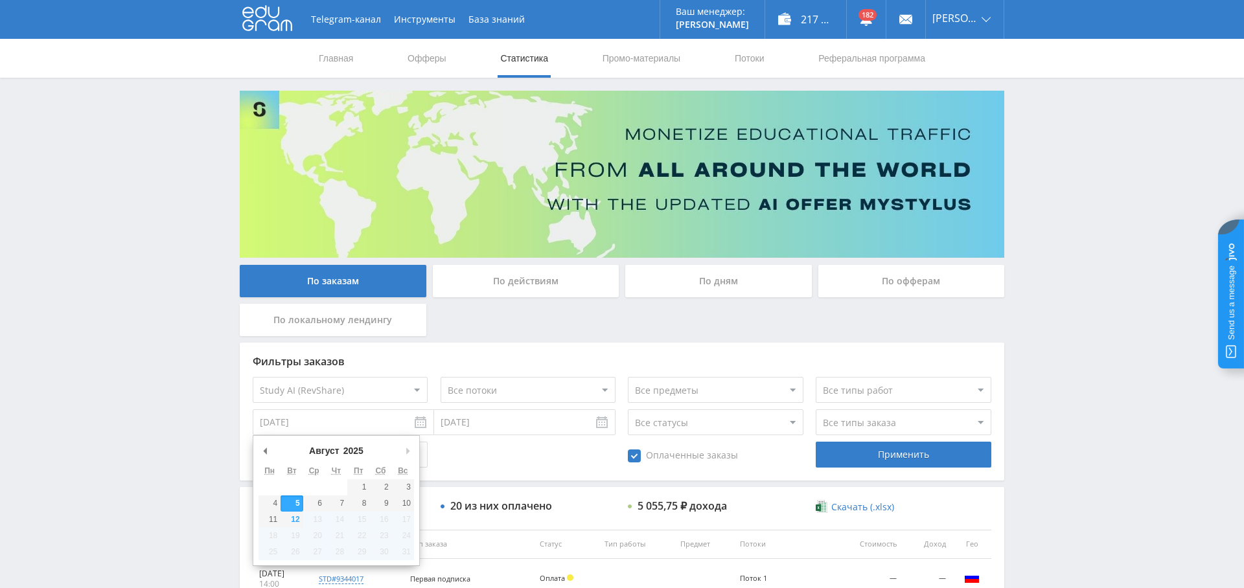
click at [409, 424] on input "[DATE]" at bounding box center [343, 422] width 181 height 26
type input "[DATE]"
drag, startPoint x: 295, startPoint y: 518, endPoint x: 359, endPoint y: 519, distance: 64.1
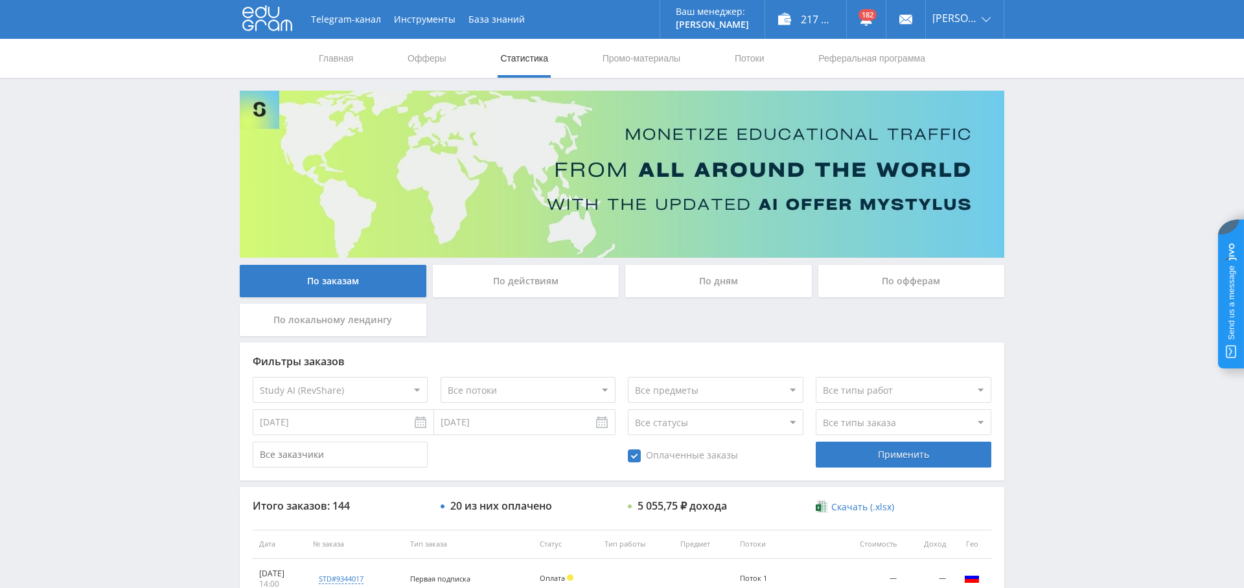
click at [894, 417] on select "Все типы заказа [PERSON_NAME] Новый заказ" at bounding box center [903, 422] width 175 height 26
select select "2"
click at [816, 409] on select "Все типы заказа [PERSON_NAME] Новый заказ" at bounding box center [903, 422] width 175 height 26
drag, startPoint x: 897, startPoint y: 452, endPoint x: 870, endPoint y: 459, distance: 28.3
click at [897, 452] on div "Применить" at bounding box center [903, 455] width 175 height 26
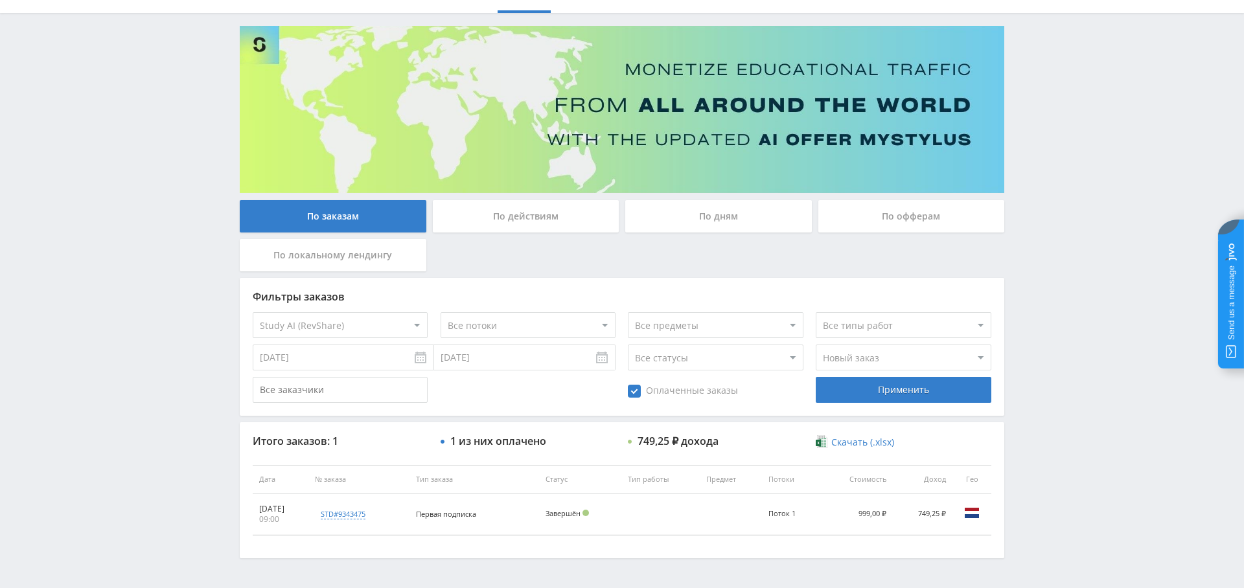
scroll to position [105, 0]
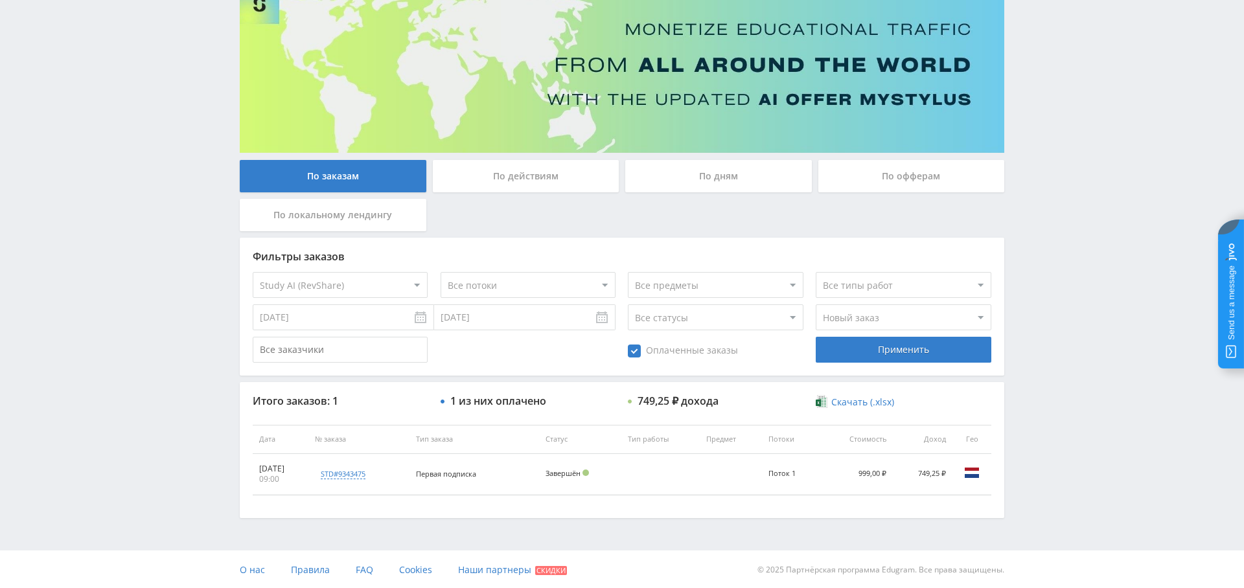
drag, startPoint x: 332, startPoint y: 320, endPoint x: 335, endPoint y: 330, distance: 10.2
click at [332, 320] on input "[DATE]" at bounding box center [343, 317] width 181 height 26
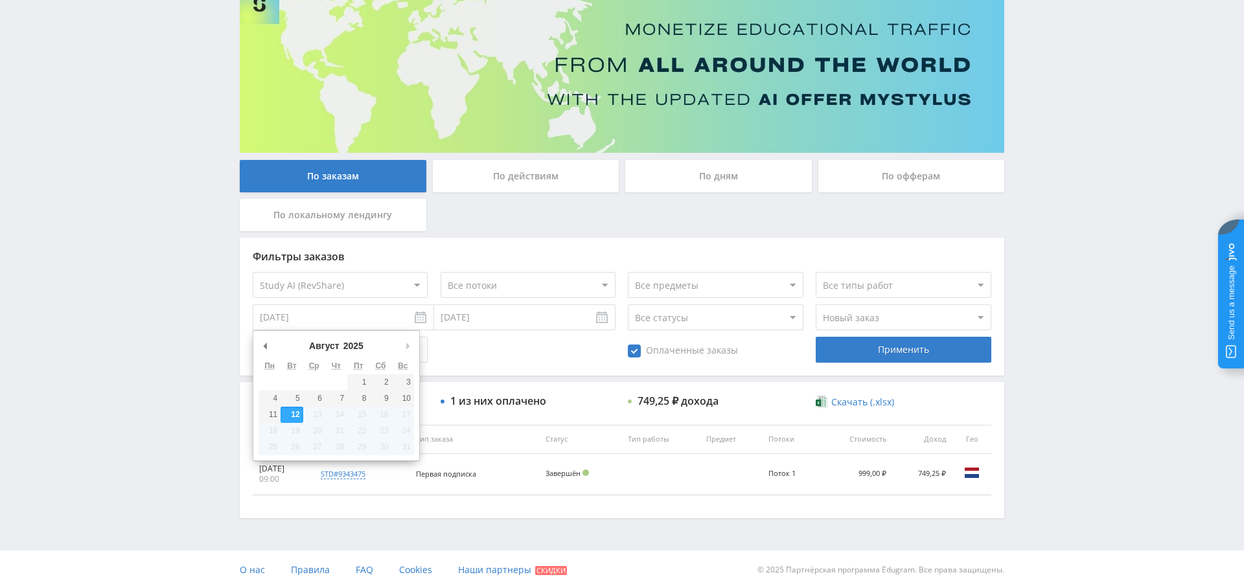
type input "[DATE]"
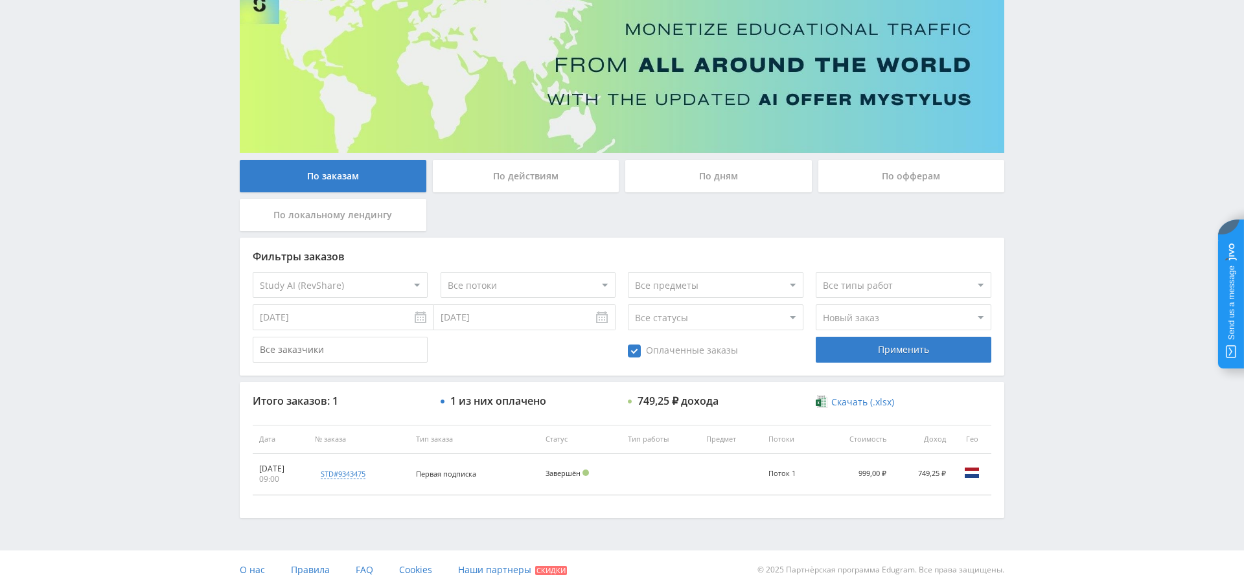
click at [461, 321] on input "[DATE]" at bounding box center [524, 317] width 181 height 26
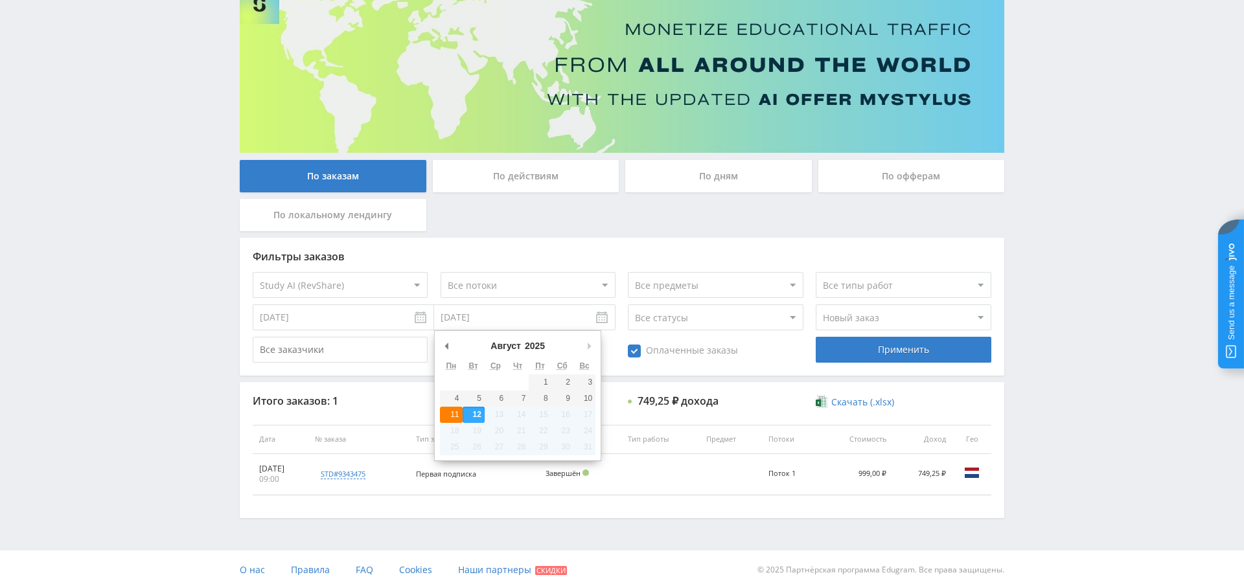
type input "[DATE]"
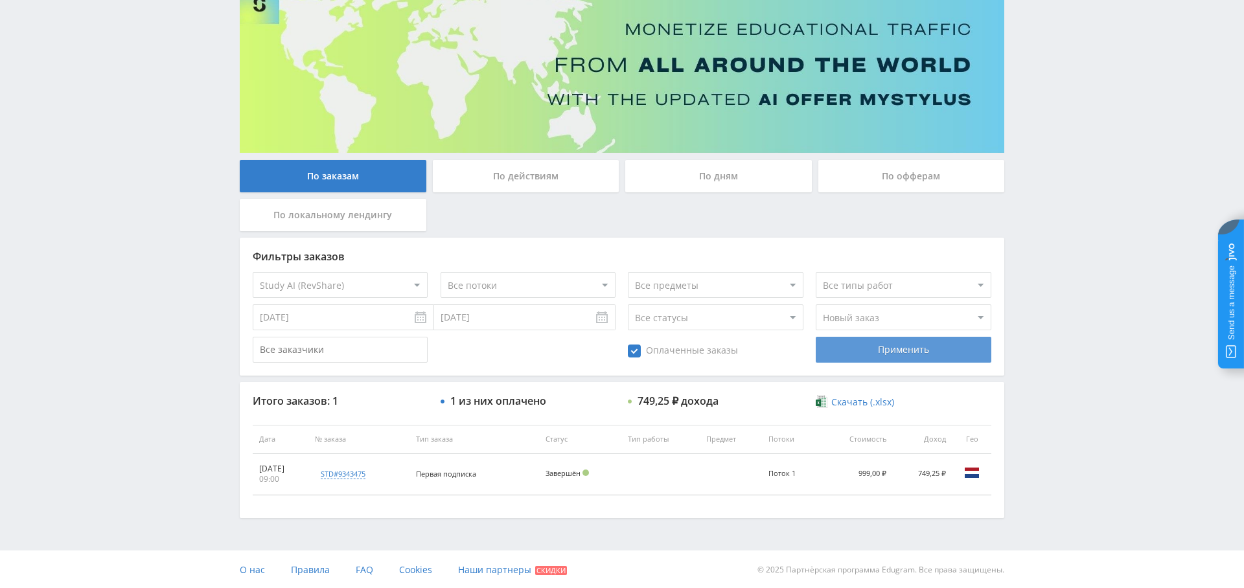
click at [887, 347] on div "Применить" at bounding box center [903, 350] width 175 height 26
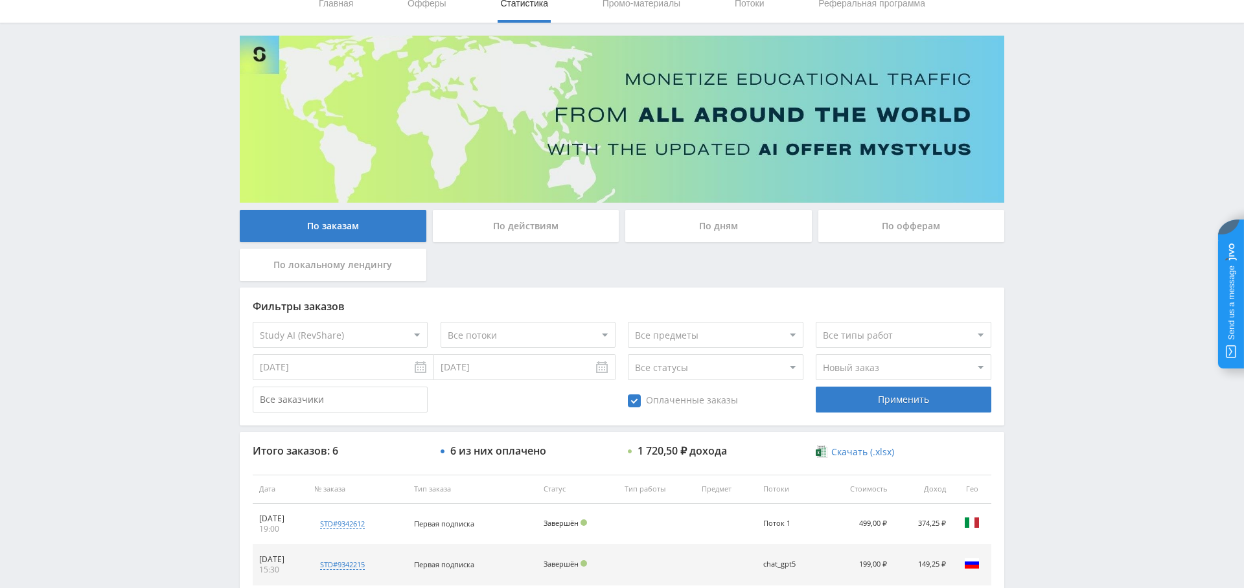
scroll to position [0, 0]
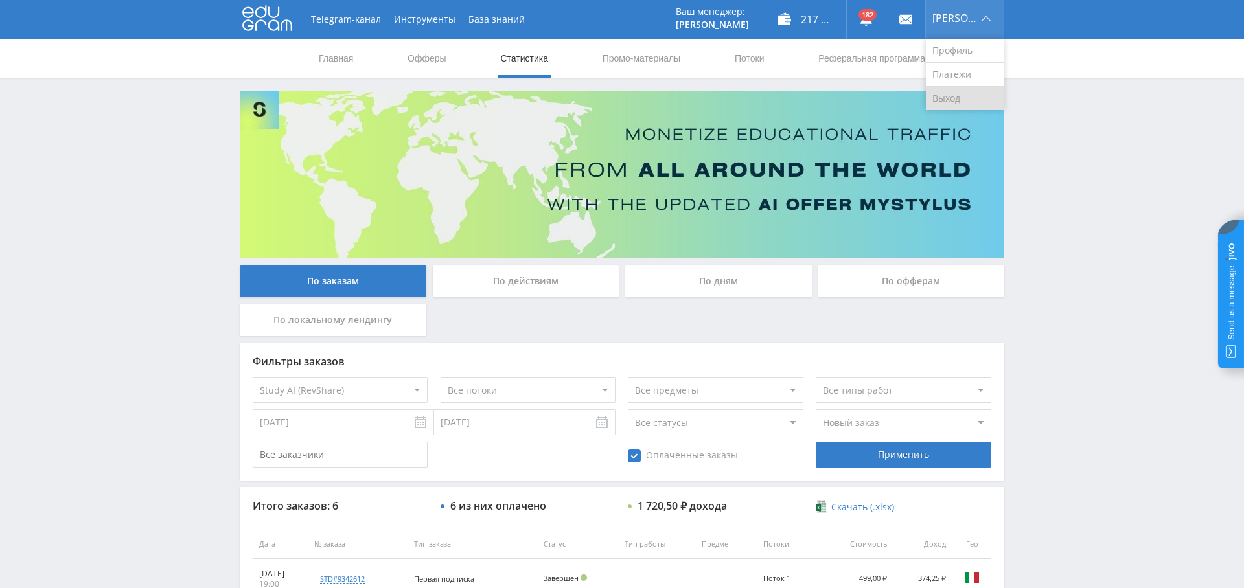
click at [975, 95] on link "Выход" at bounding box center [965, 98] width 78 height 23
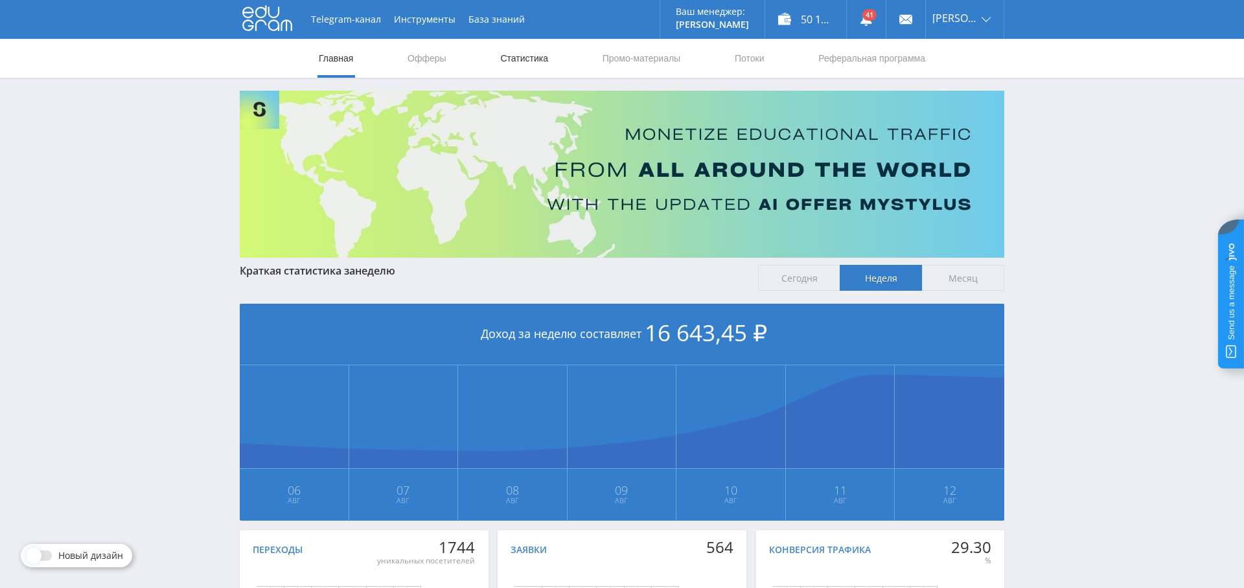
click at [527, 62] on link "Статистика" at bounding box center [524, 58] width 51 height 39
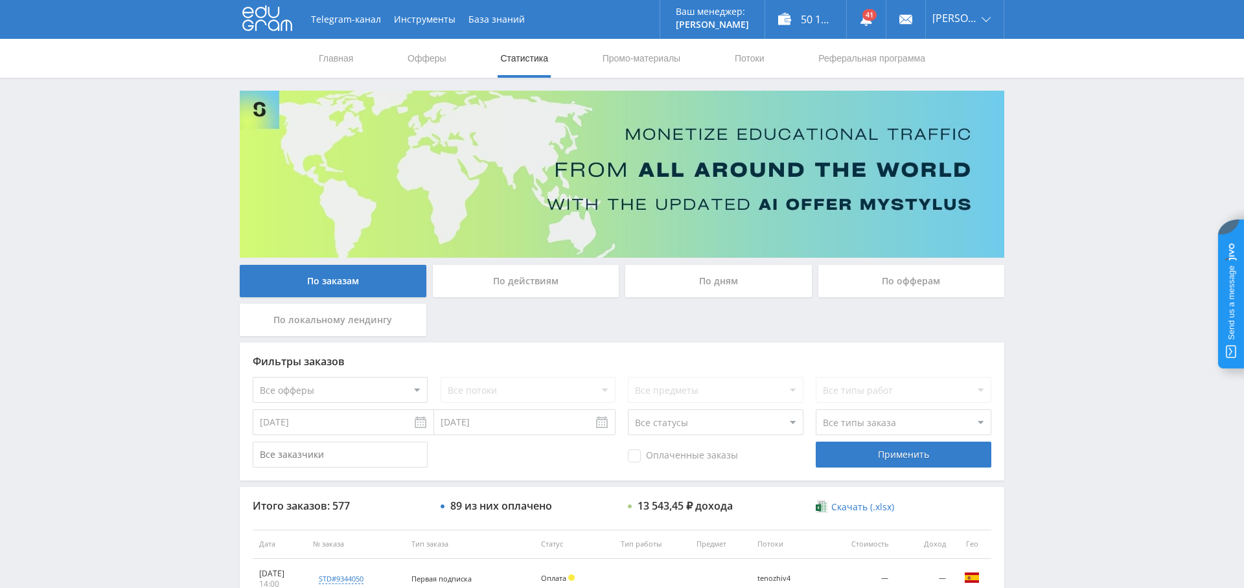
click at [348, 398] on select "Все офферы MyStylus MyStylus - Revshare Кампус AI Studybay Автор24 Studybay Bra…" at bounding box center [340, 390] width 175 height 26
select select "376"
click at [321, 419] on input "[DATE]" at bounding box center [343, 422] width 181 height 26
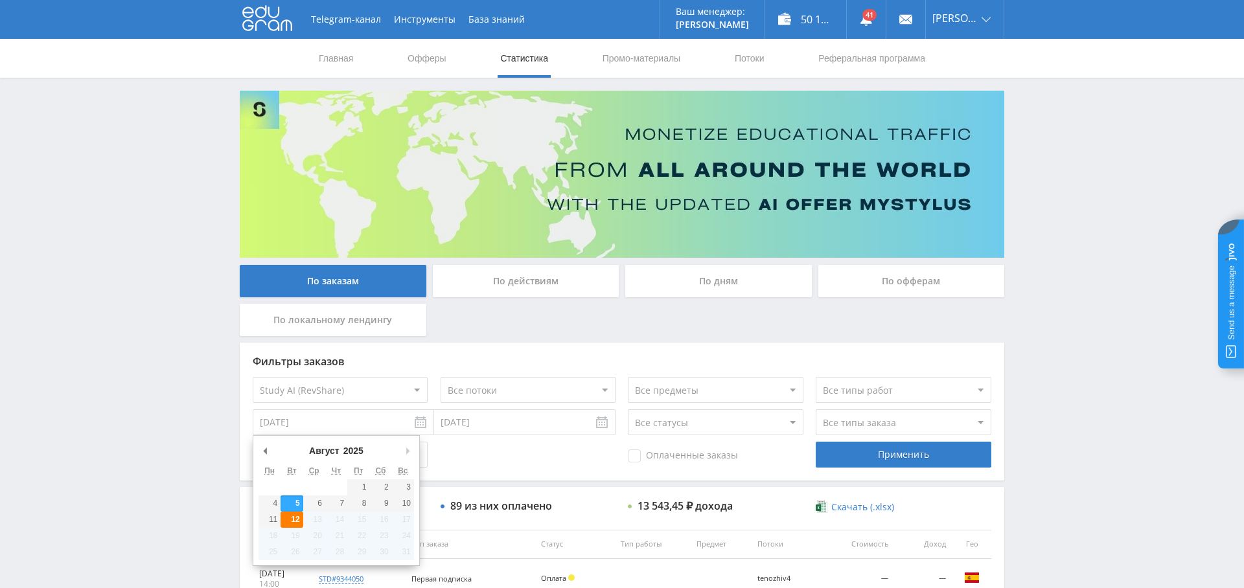
type input "[DATE]"
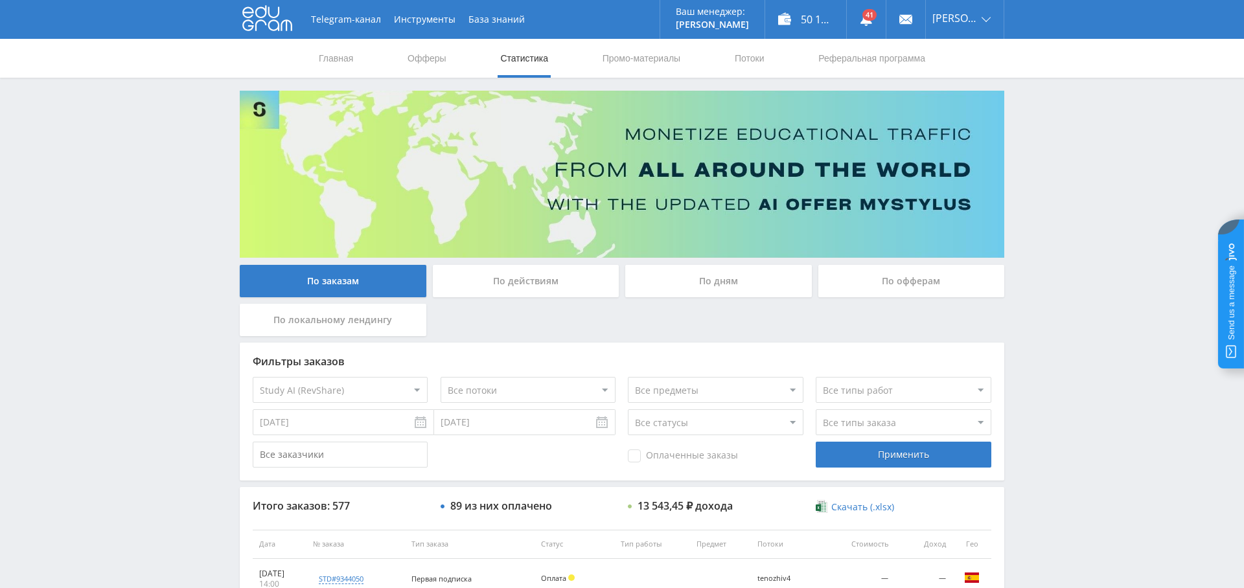
drag, startPoint x: 659, startPoint y: 453, endPoint x: 676, endPoint y: 457, distance: 17.3
click at [659, 453] on span "Оплаченные заказы" at bounding box center [683, 456] width 110 height 13
click at [0, 0] on input "Оплаченные заказы" at bounding box center [0, 0] width 0 height 0
click at [867, 421] on select "Все типы заказа [PERSON_NAME] Новый заказ" at bounding box center [903, 422] width 175 height 26
select select "2"
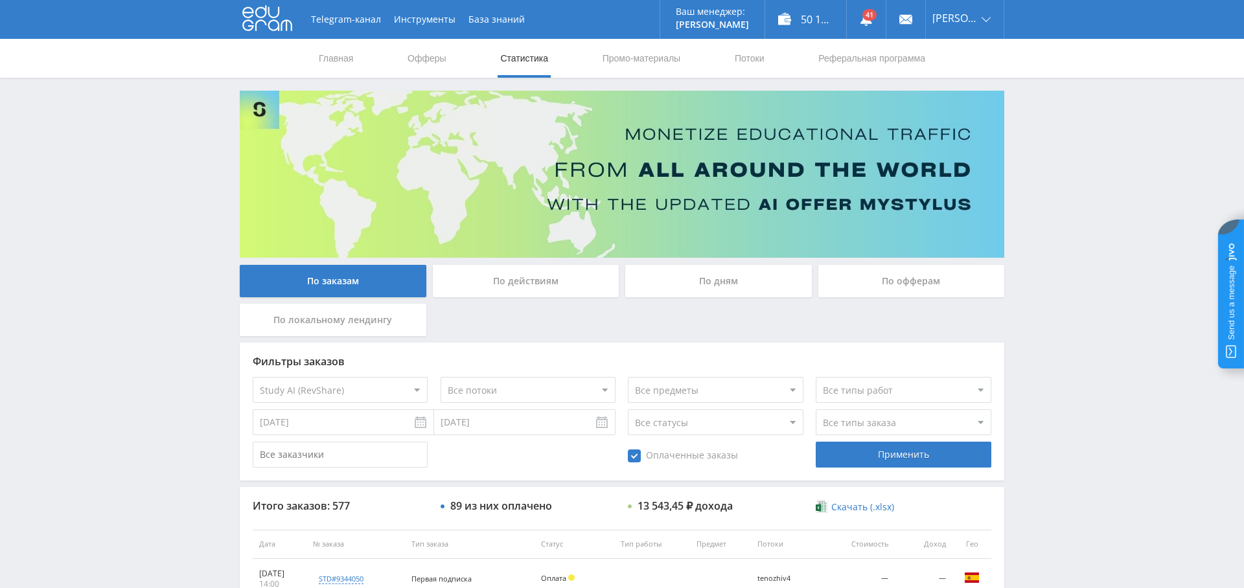
click at [816, 409] on select "Все типы заказа [PERSON_NAME] Новый заказ" at bounding box center [903, 422] width 175 height 26
drag, startPoint x: 343, startPoint y: 437, endPoint x: 328, endPoint y: 433, distance: 14.8
click at [340, 437] on div "Фильтры заказов Все офферы MyStylus MyStylus - Revshare Кампус AI Studybay Авто…" at bounding box center [622, 412] width 764 height 138
click at [303, 428] on input "[DATE]" at bounding box center [343, 422] width 181 height 26
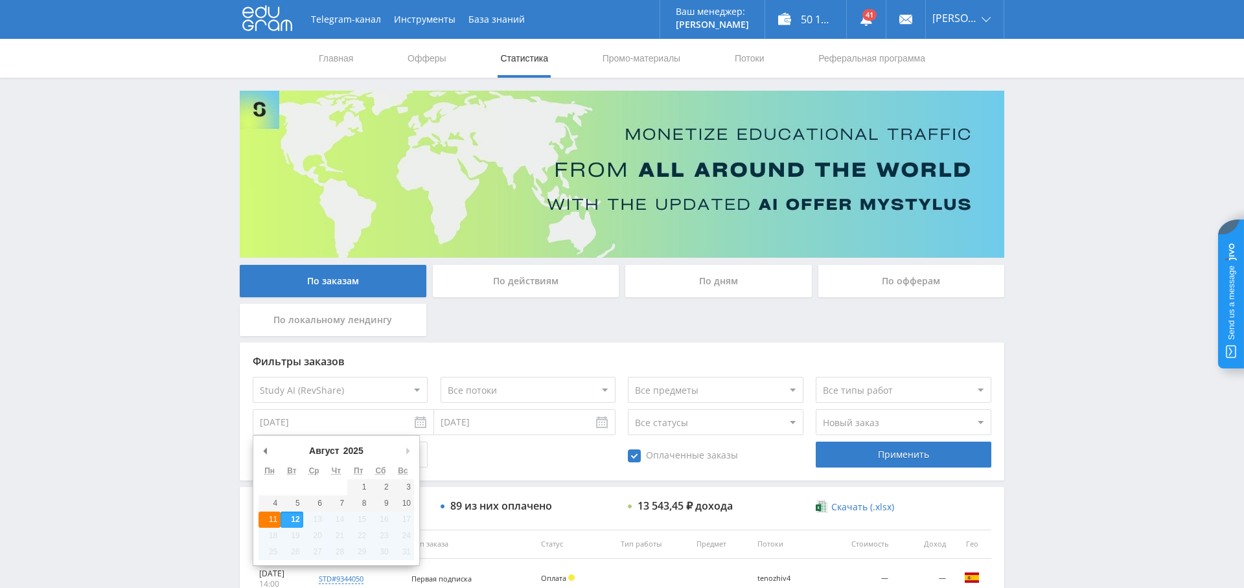
type input "[DATE]"
drag, startPoint x: 274, startPoint y: 520, endPoint x: 308, endPoint y: 499, distance: 39.6
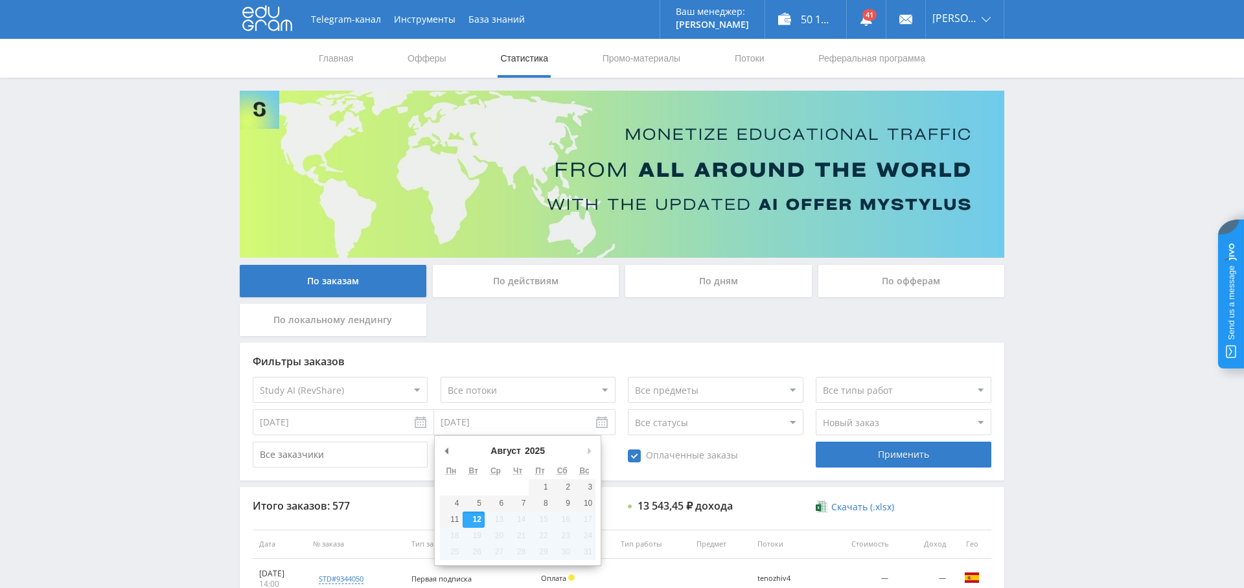
drag, startPoint x: 441, startPoint y: 422, endPoint x: 453, endPoint y: 426, distance: 13.1
click at [441, 422] on input "[DATE]" at bounding box center [524, 422] width 181 height 26
type input "[DATE]"
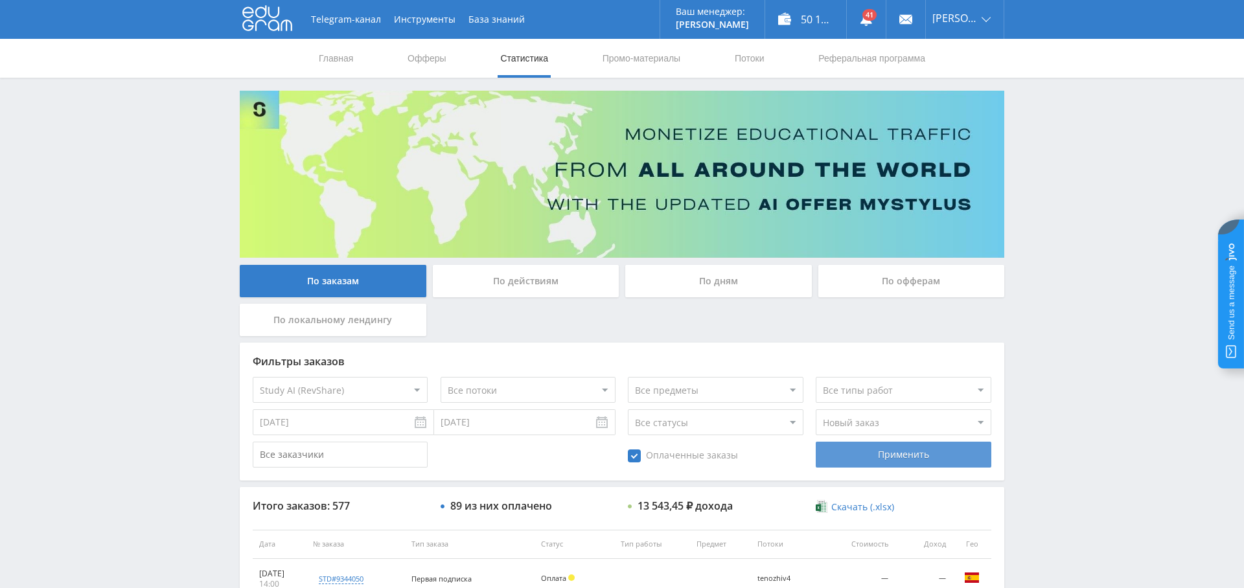
click at [928, 452] on div "Применить" at bounding box center [903, 455] width 175 height 26
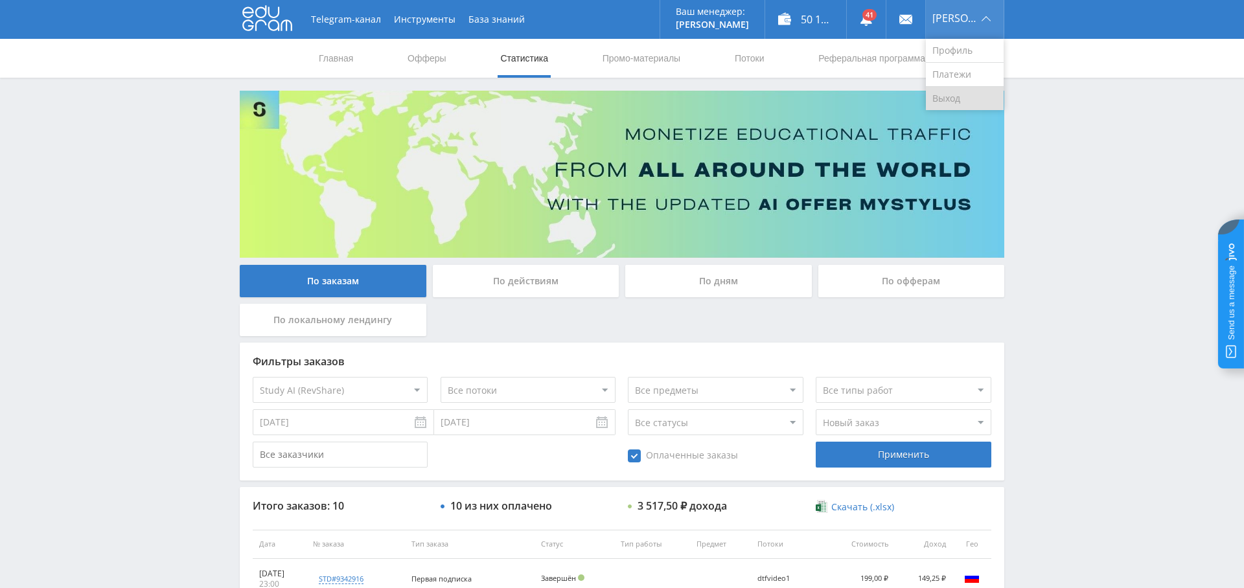
click at [975, 94] on link "Выход" at bounding box center [965, 98] width 78 height 23
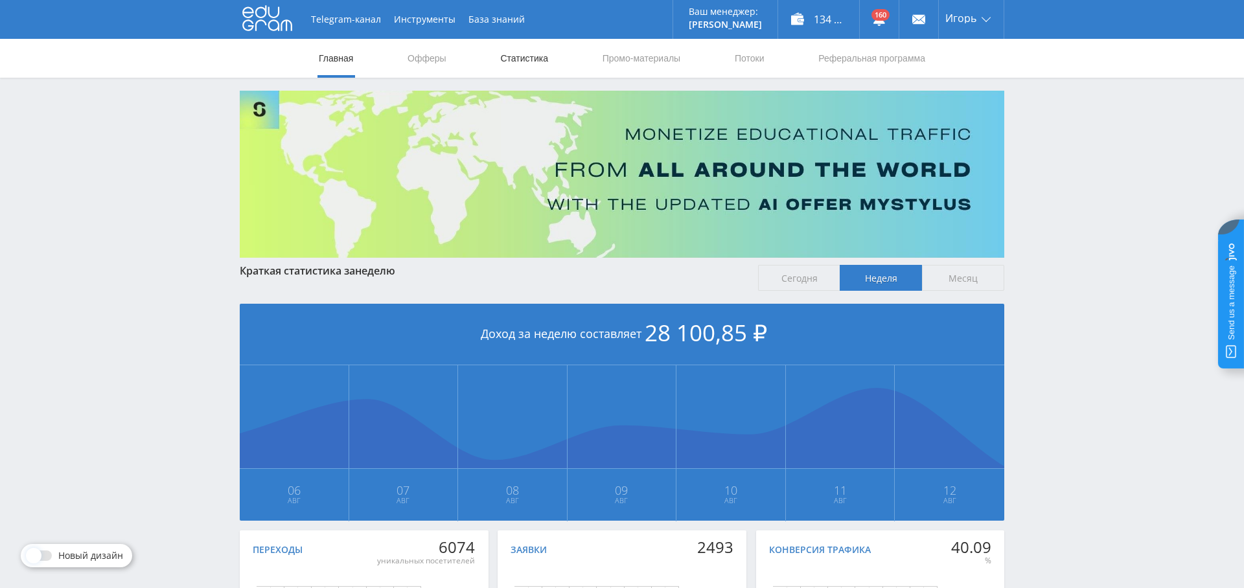
click at [545, 56] on link "Статистика" at bounding box center [524, 58] width 51 height 39
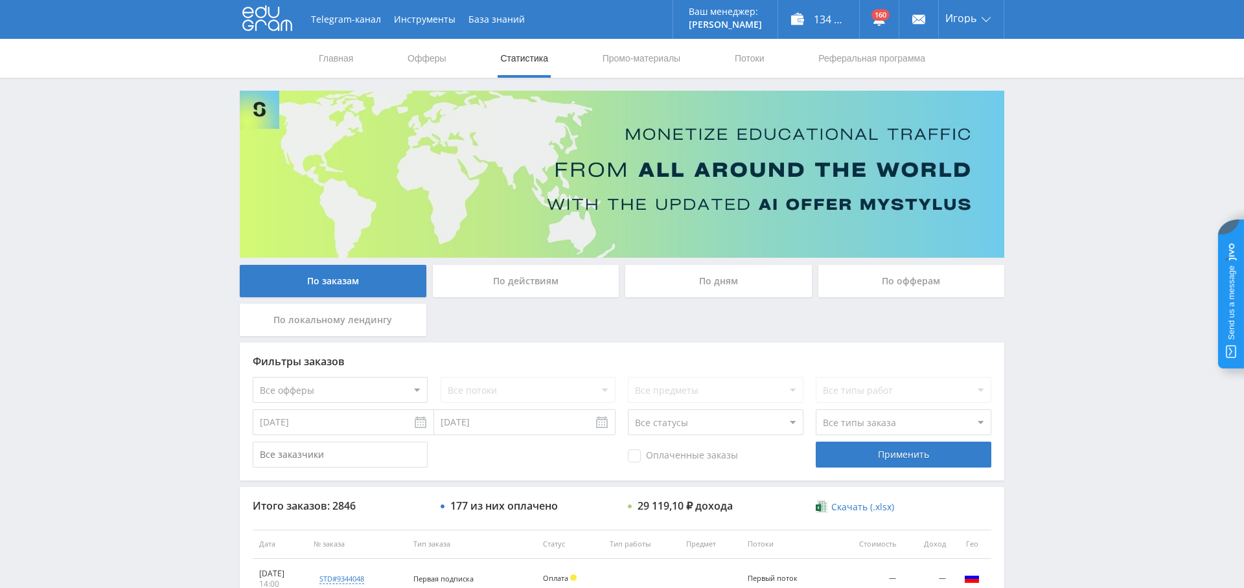
click at [319, 424] on input "[DATE]" at bounding box center [343, 422] width 181 height 26
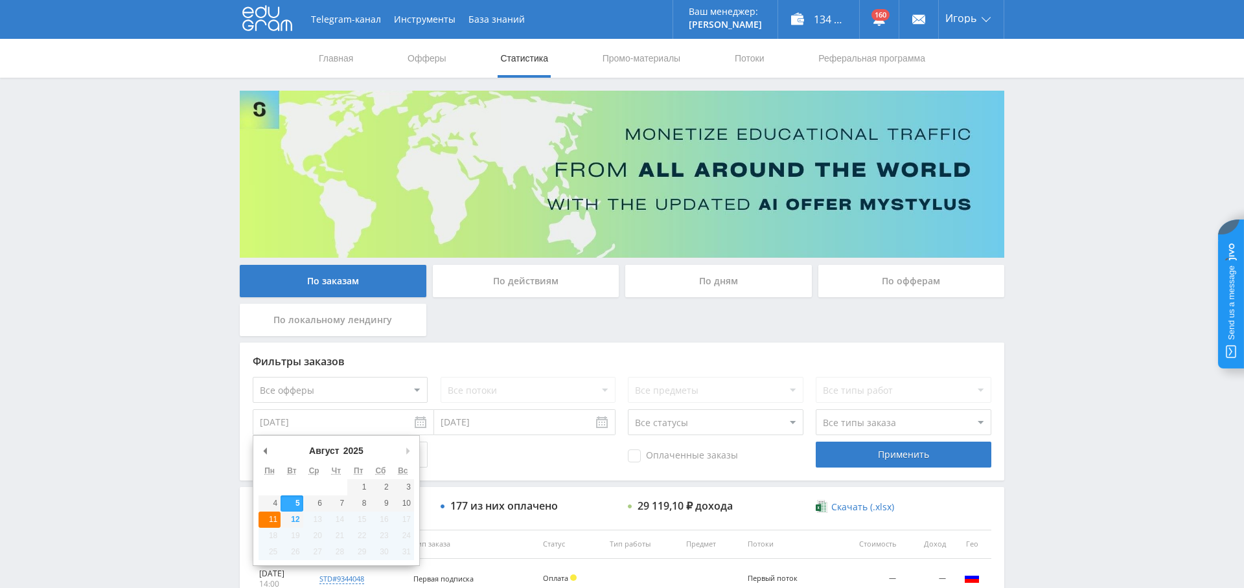
type input "[DATE]"
drag, startPoint x: 273, startPoint y: 515, endPoint x: 282, endPoint y: 512, distance: 10.1
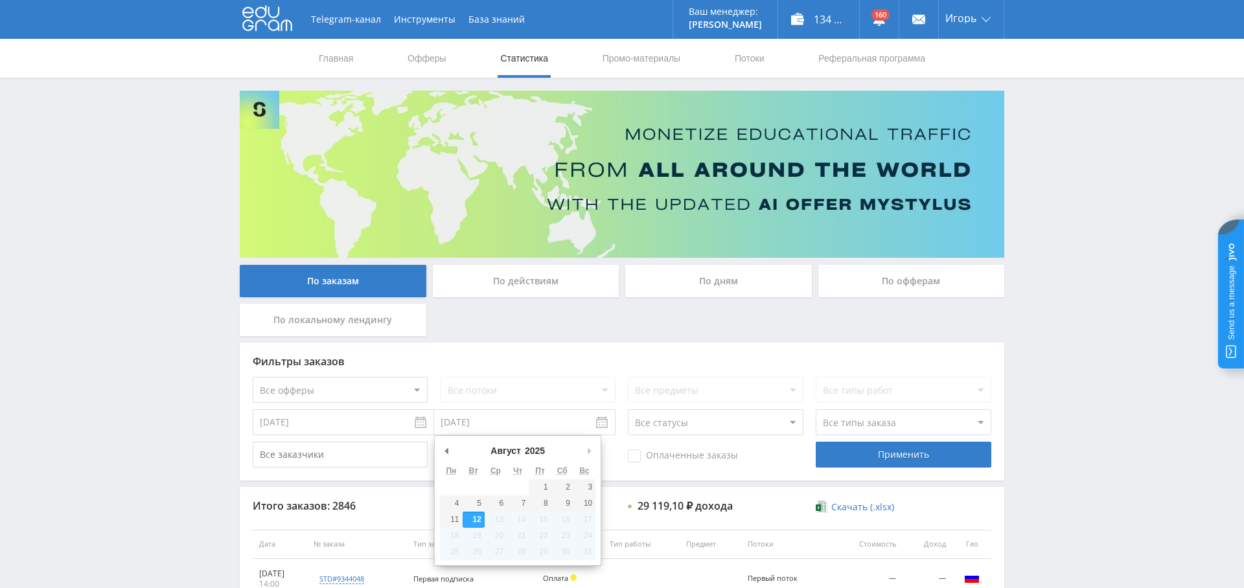
click at [483, 420] on input "[DATE]" at bounding box center [524, 422] width 181 height 26
type input "[DATE]"
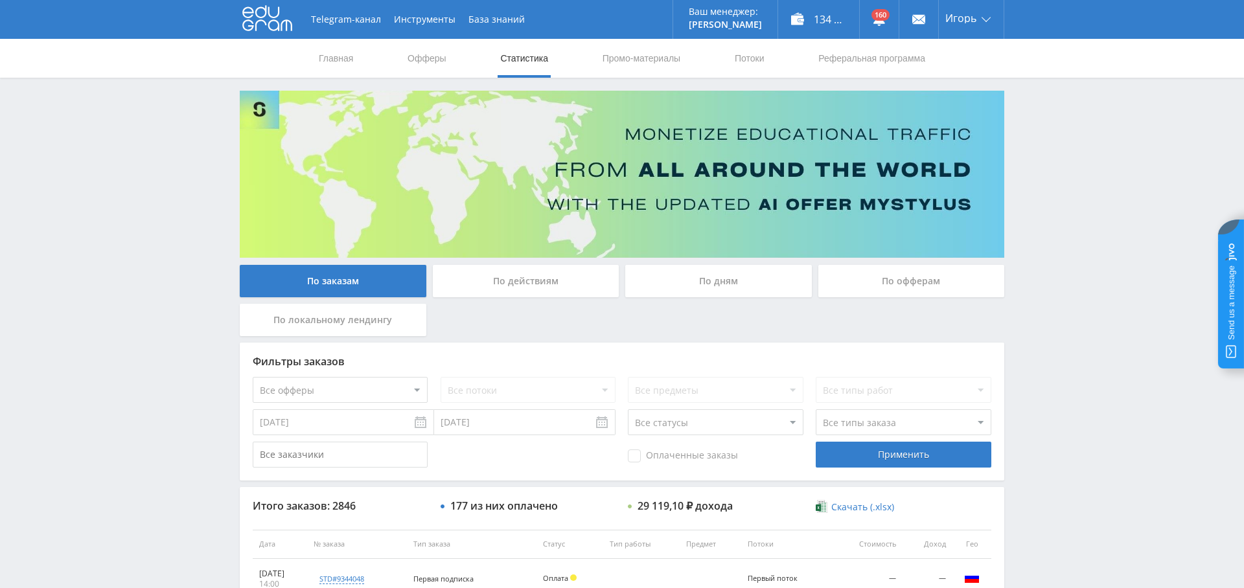
drag, startPoint x: 671, startPoint y: 458, endPoint x: 791, endPoint y: 444, distance: 121.3
click at [671, 458] on span "Оплаченные заказы" at bounding box center [683, 456] width 110 height 13
click at [0, 0] on input "Оплаченные заказы" at bounding box center [0, 0] width 0 height 0
click at [871, 424] on select "Все типы заказа [PERSON_NAME] Новый заказ" at bounding box center [903, 422] width 175 height 26
select select "2"
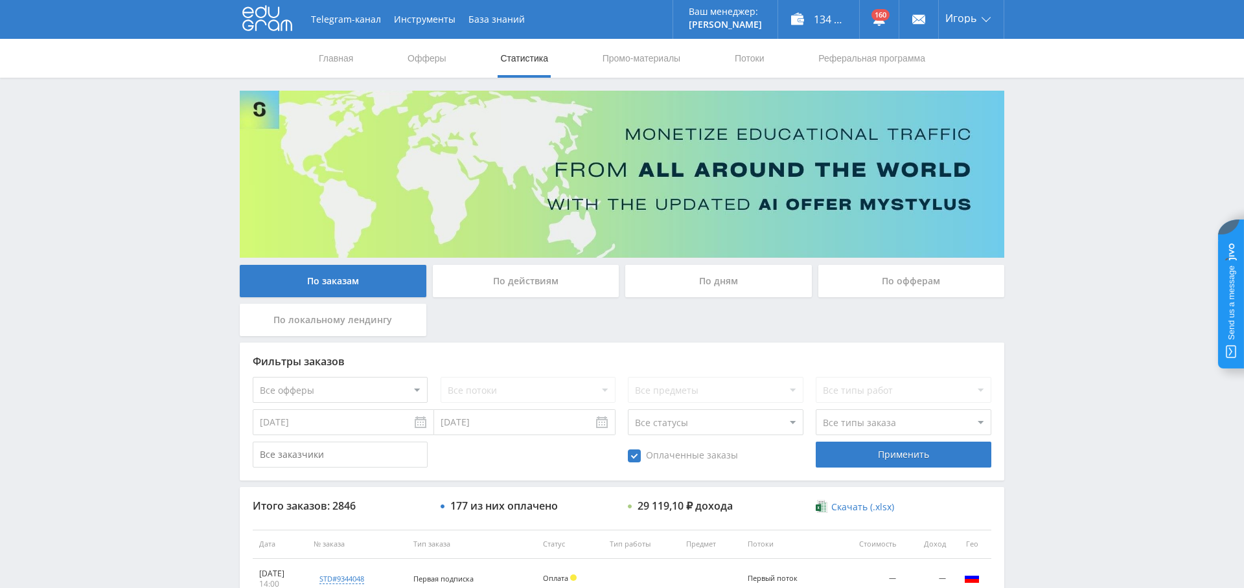
click at [816, 409] on select "Все типы заказа [PERSON_NAME] Новый заказ" at bounding box center [903, 422] width 175 height 26
click at [906, 457] on div "Применить" at bounding box center [903, 455] width 175 height 26
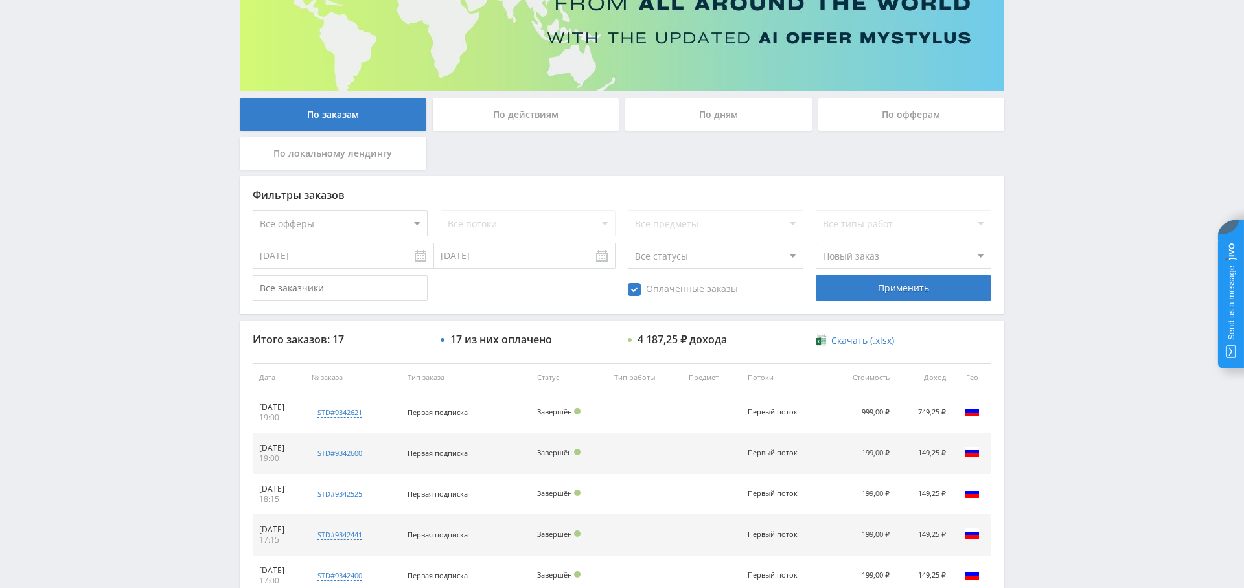
scroll to position [219, 0]
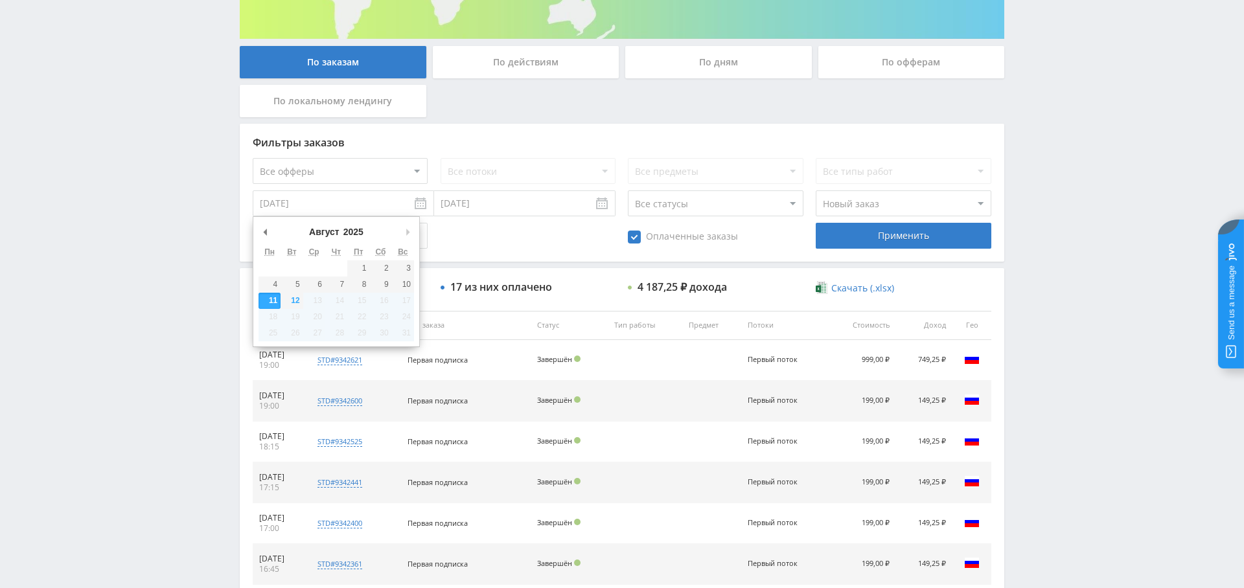
click at [328, 211] on input "[DATE]" at bounding box center [343, 203] width 181 height 26
type input "[DATE]"
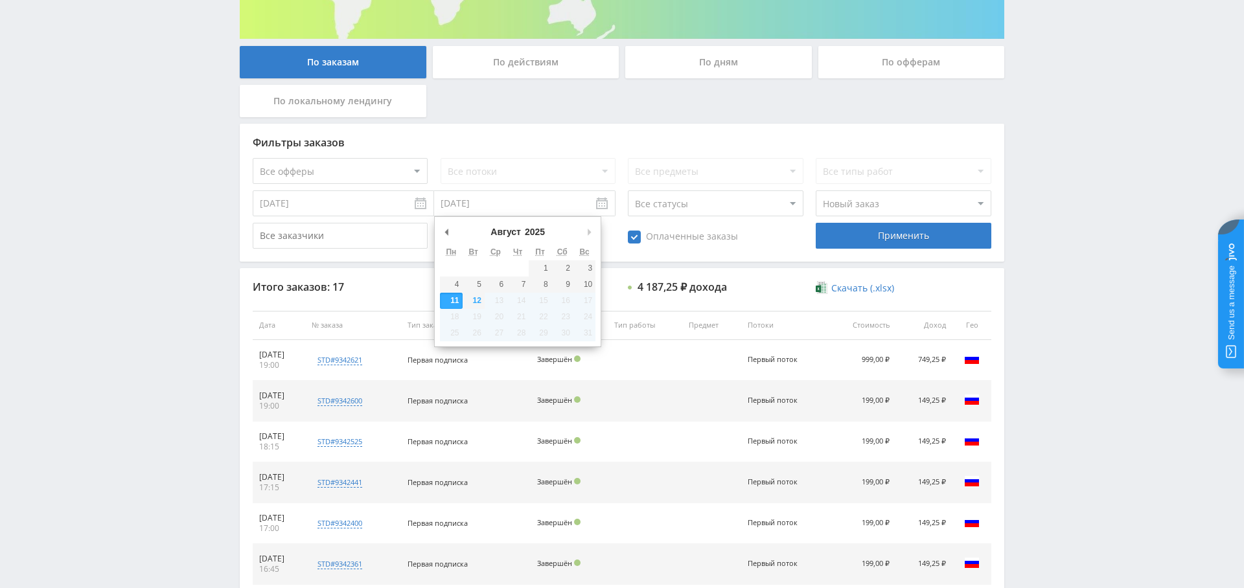
drag, startPoint x: 441, startPoint y: 206, endPoint x: 452, endPoint y: 220, distance: 17.1
click at [441, 206] on input "[DATE]" at bounding box center [524, 203] width 181 height 26
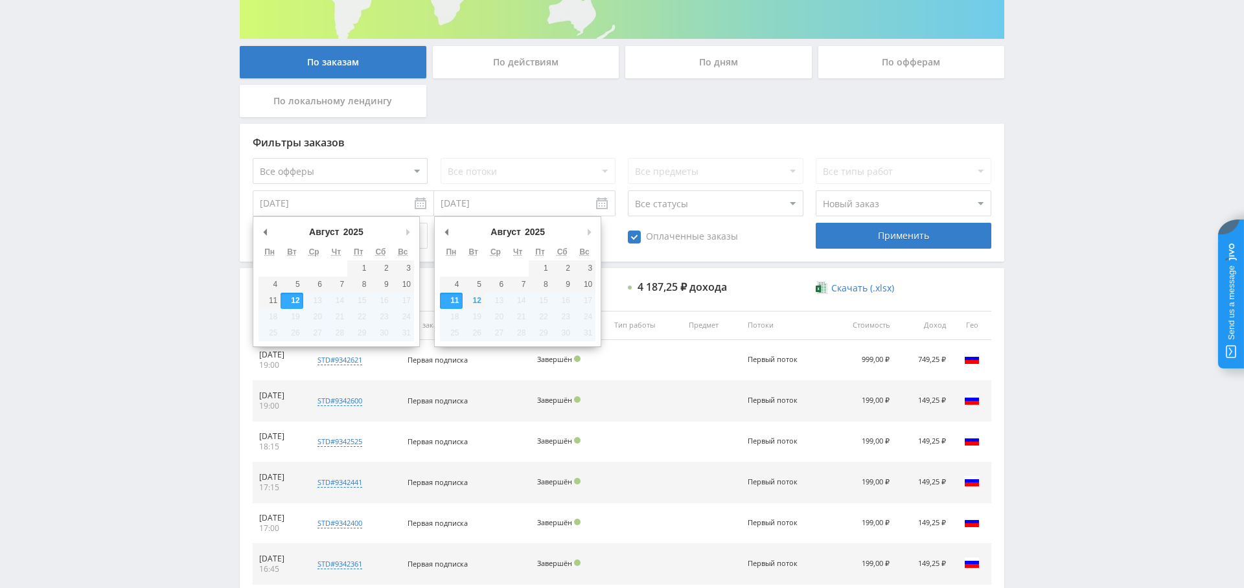
drag, startPoint x: 327, startPoint y: 204, endPoint x: 351, endPoint y: 203, distance: 24.6
click at [327, 204] on input "[DATE]" at bounding box center [343, 203] width 181 height 26
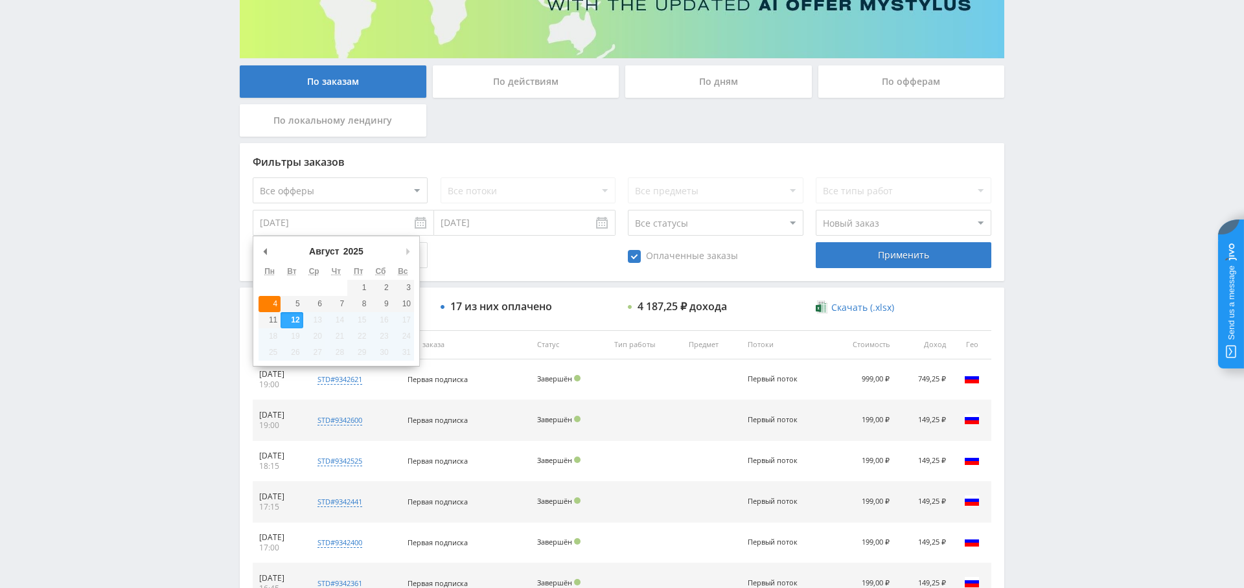
scroll to position [197, 0]
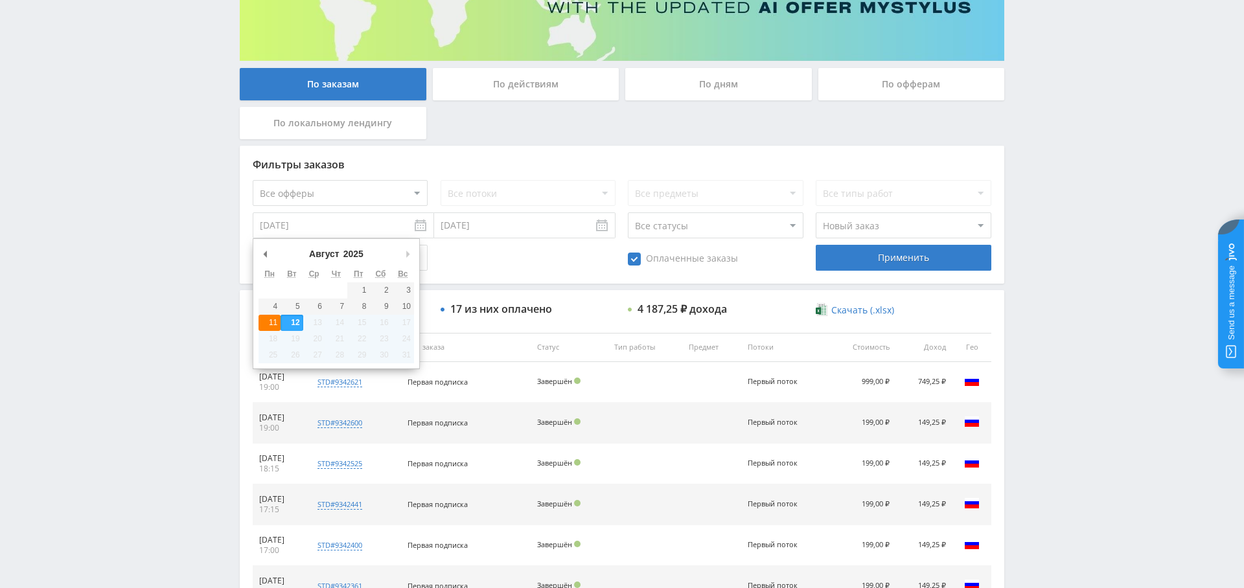
type input "[DATE]"
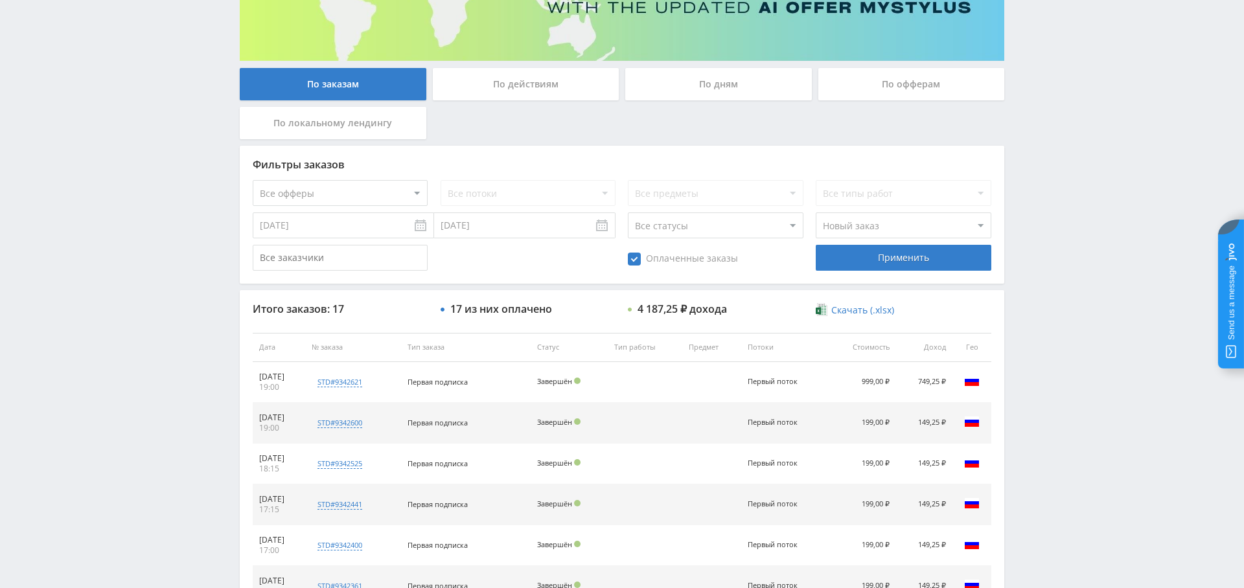
drag, startPoint x: 479, startPoint y: 229, endPoint x: 472, endPoint y: 237, distance: 11.5
click at [479, 229] on input "[DATE]" at bounding box center [524, 225] width 181 height 26
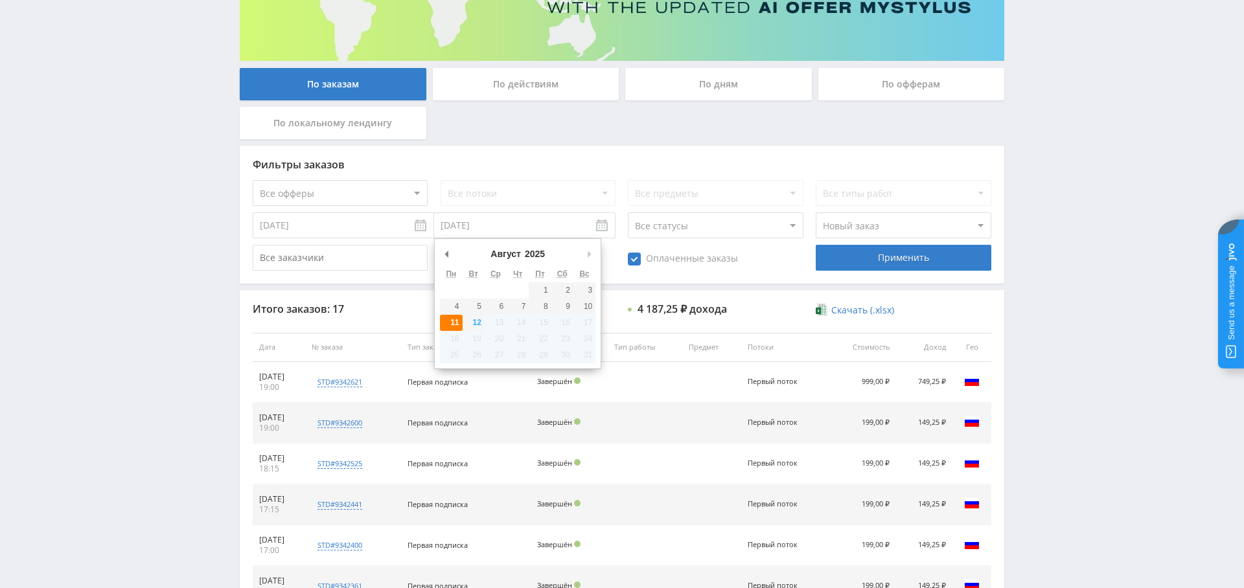
type input "[DATE]"
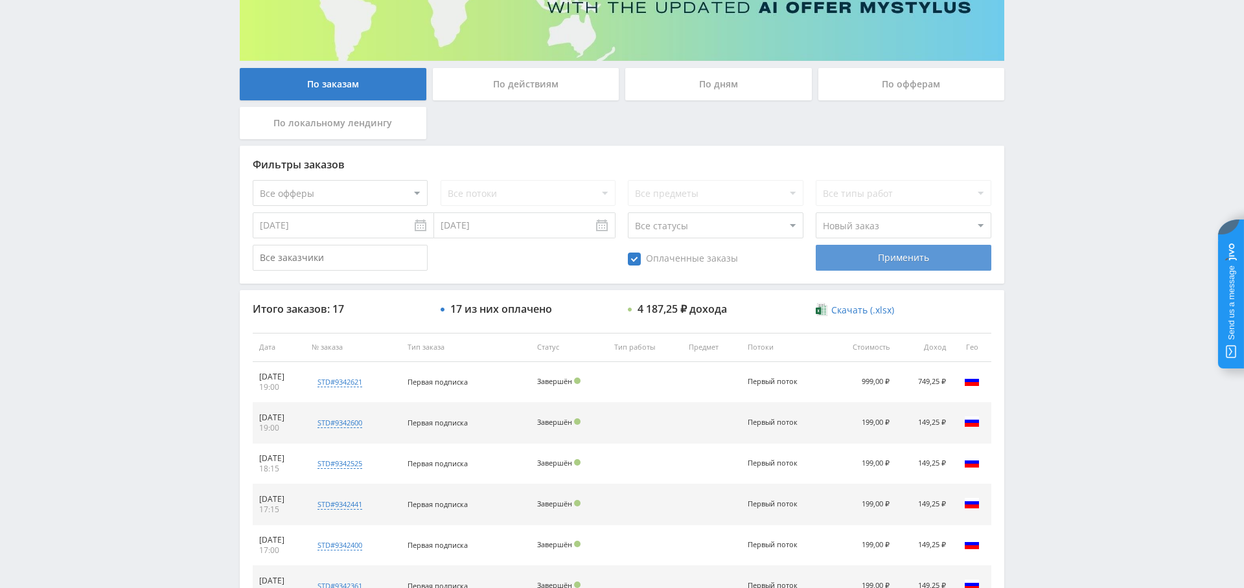
click at [875, 262] on div "Применить" at bounding box center [903, 258] width 175 height 26
drag, startPoint x: 428, startPoint y: 229, endPoint x: 471, endPoint y: 225, distance: 42.9
click at [446, 227] on div "11.08.2025 11.08.2025" at bounding box center [434, 225] width 363 height 26
click at [317, 223] on input "[DATE]" at bounding box center [343, 225] width 181 height 26
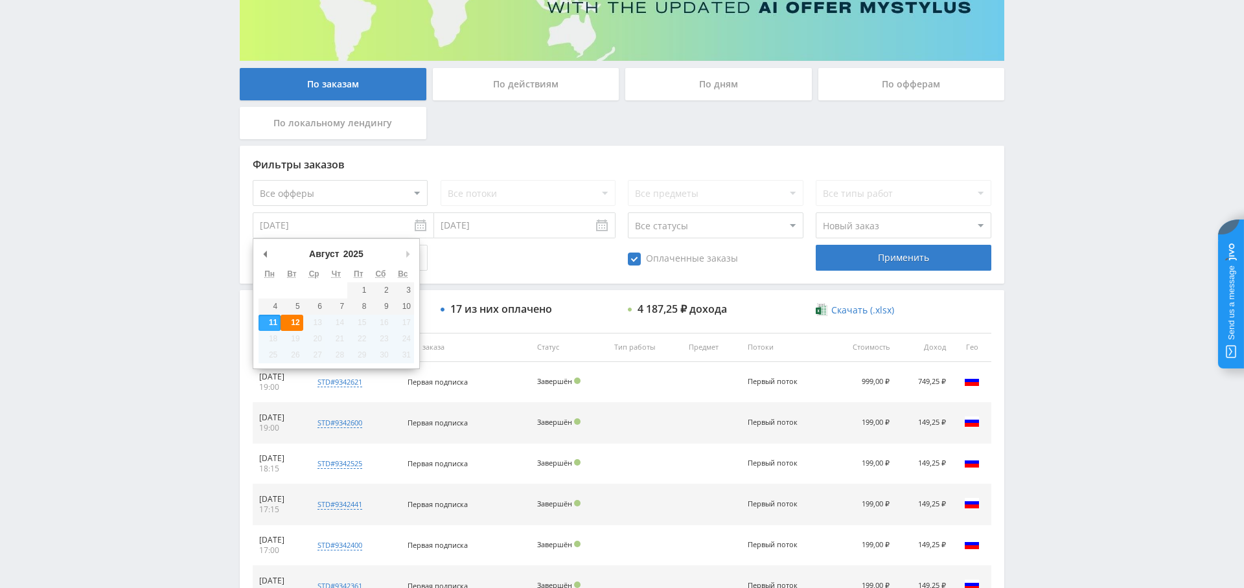
type input "[DATE]"
drag, startPoint x: 293, startPoint y: 324, endPoint x: 354, endPoint y: 312, distance: 62.1
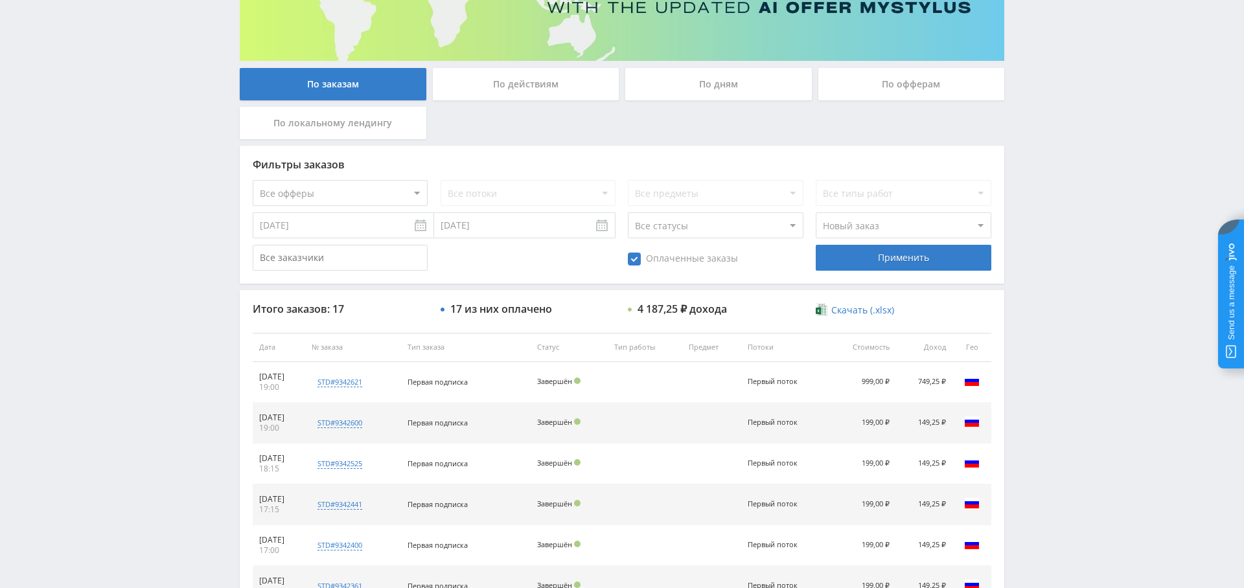
click at [459, 229] on input "[DATE]" at bounding box center [524, 225] width 181 height 26
click at [868, 254] on div "Применить" at bounding box center [903, 258] width 175 height 26
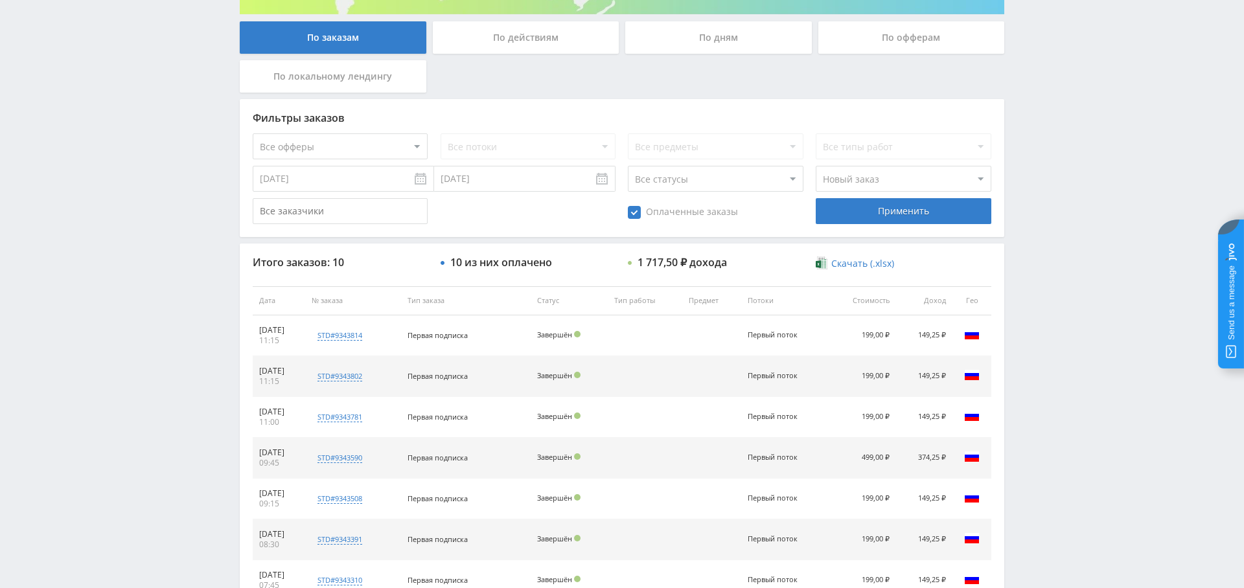
scroll to position [0, 0]
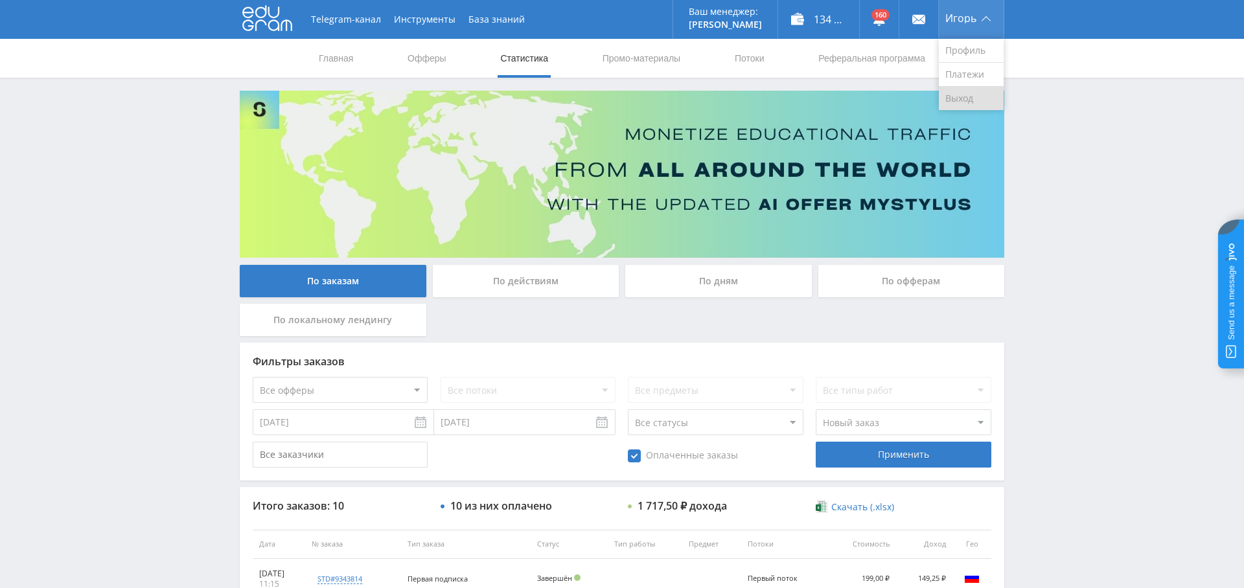
click at [955, 95] on link "Выход" at bounding box center [971, 98] width 65 height 23
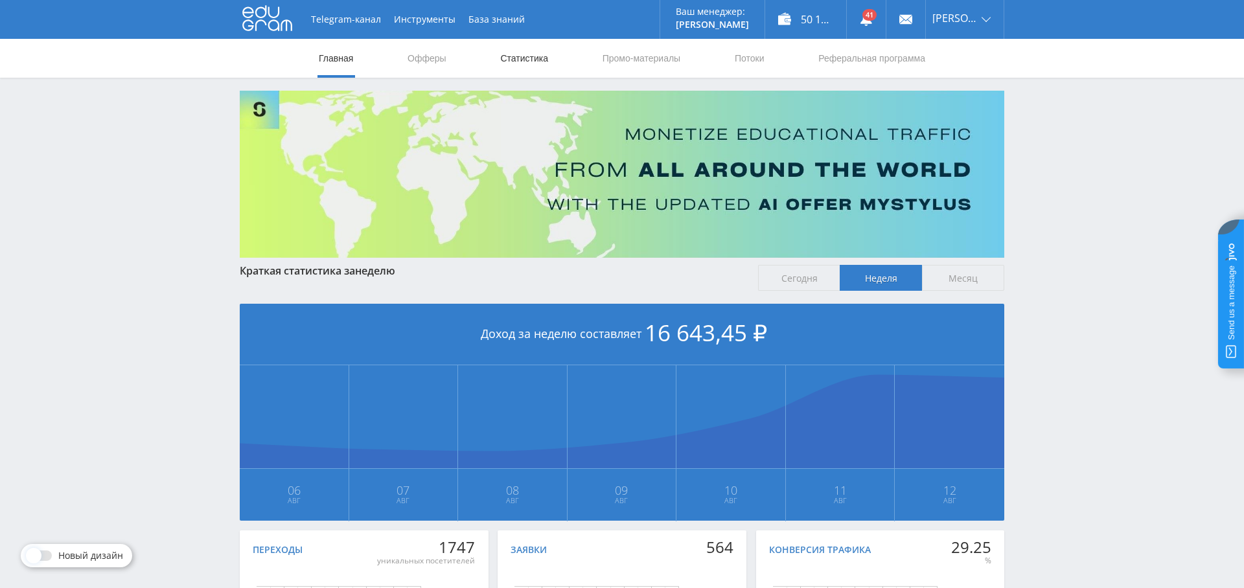
click at [520, 65] on link "Статистика" at bounding box center [524, 58] width 51 height 39
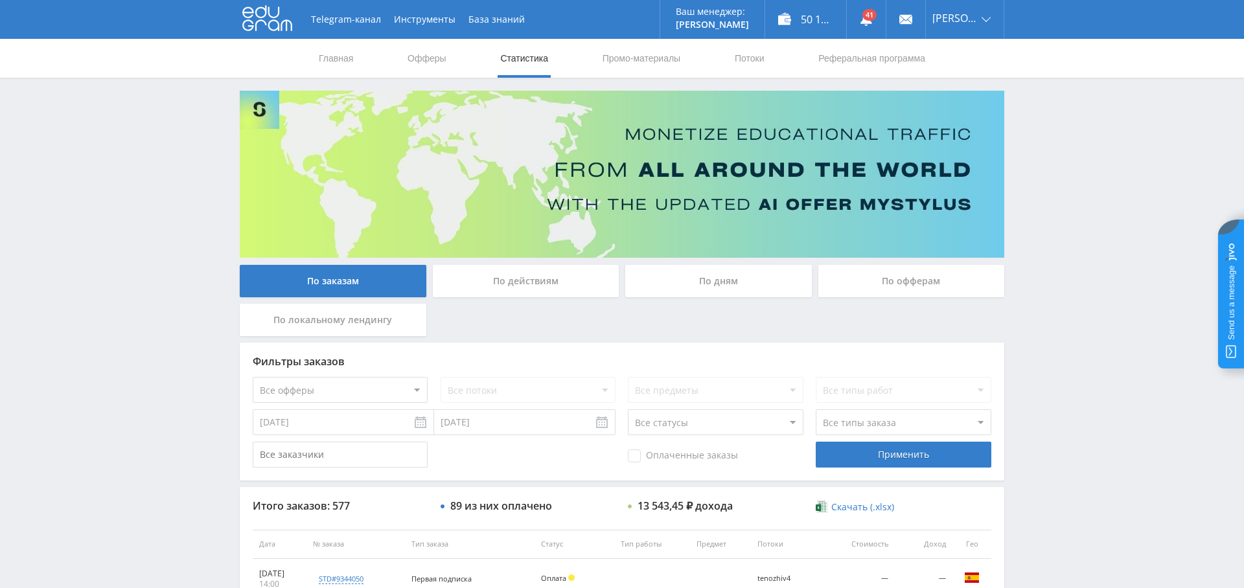
click at [367, 391] on select "Все офферы MyStylus MyStylus - Revshare Кампус AI Studybay Автор24 Studybay Bra…" at bounding box center [340, 390] width 175 height 26
select select "376"
click at [889, 461] on div "Применить" at bounding box center [903, 455] width 175 height 26
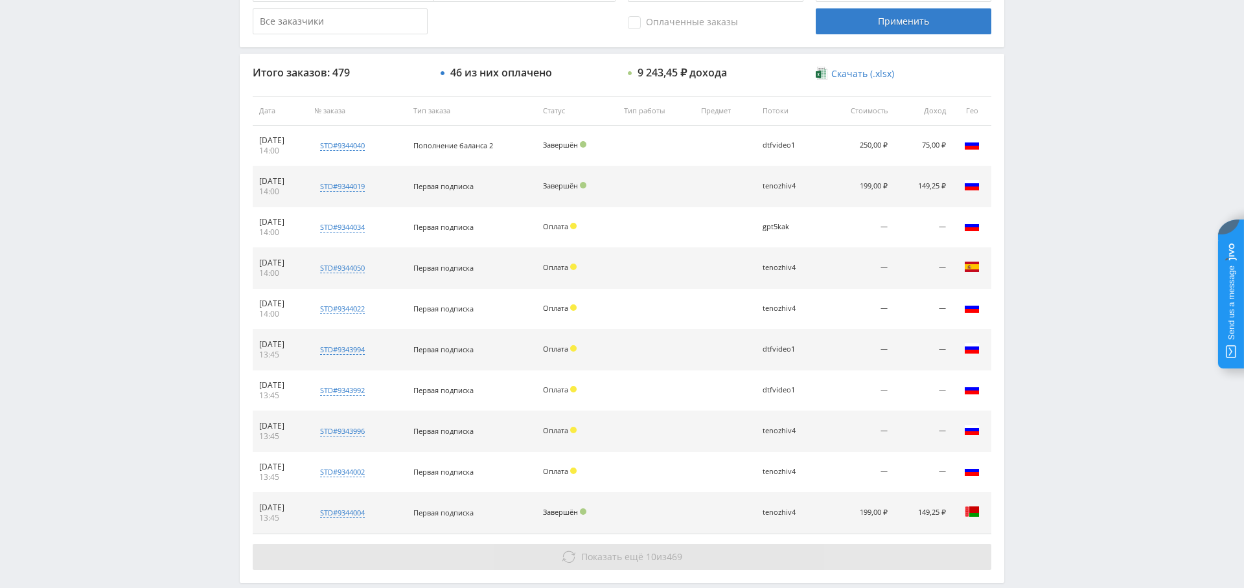
scroll to position [433, 0]
click at [629, 558] on span "Показать ещё" at bounding box center [612, 557] width 62 height 12
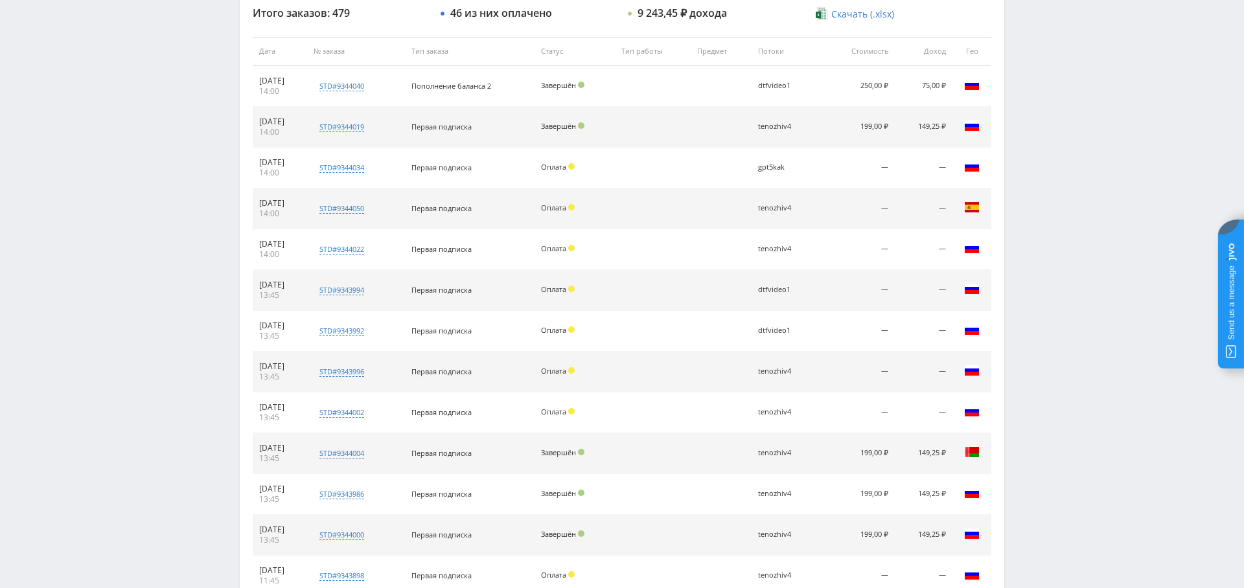
scroll to position [0, 0]
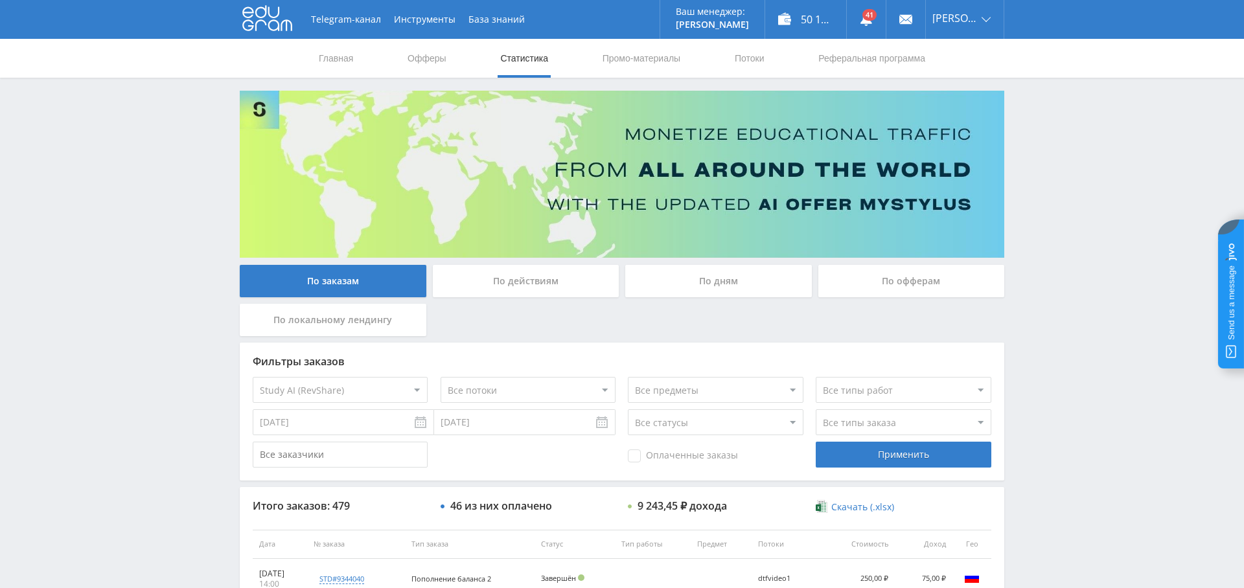
click at [720, 278] on div "По дням" at bounding box center [718, 281] width 187 height 32
click at [0, 0] on input "По дням" at bounding box center [0, 0] width 0 height 0
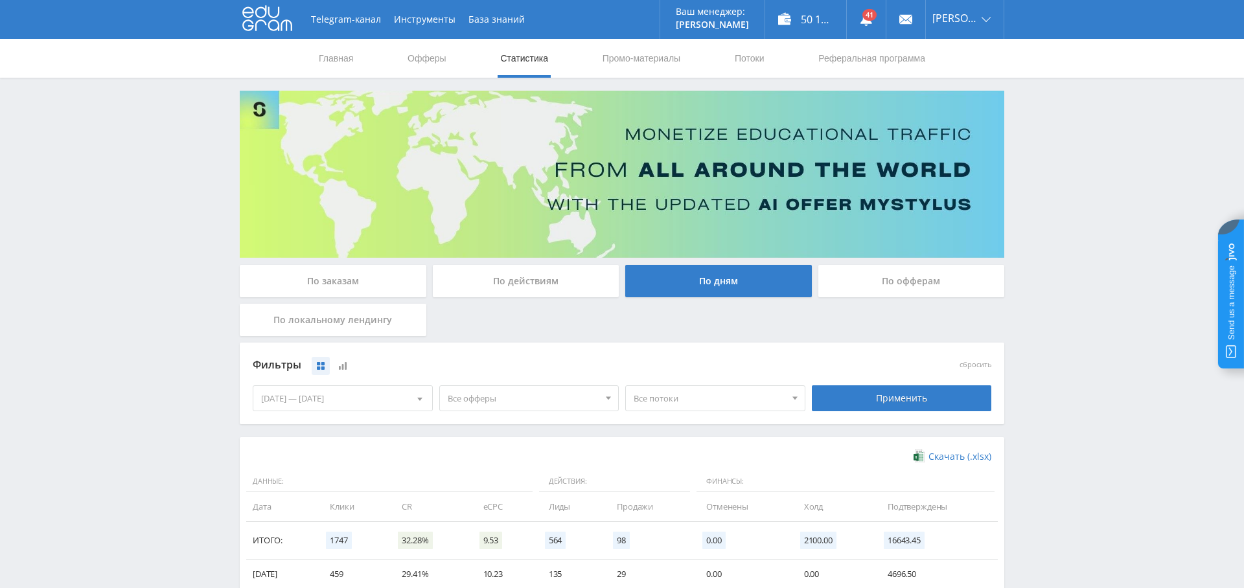
click at [521, 405] on span "Все офферы" at bounding box center [524, 398] width 152 height 25
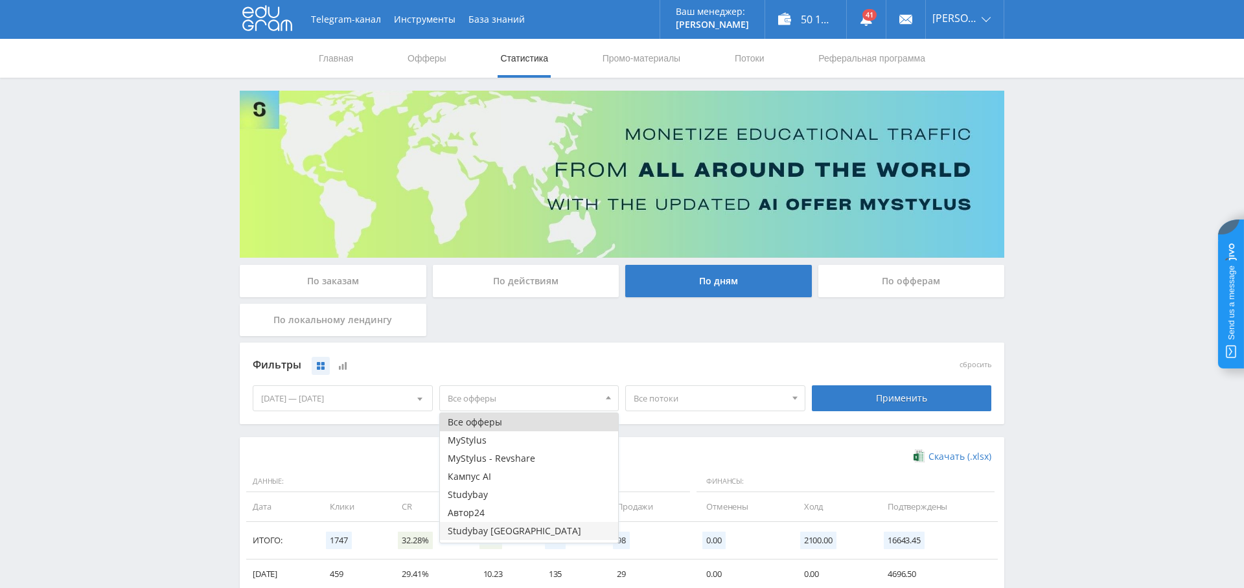
scroll to position [16, 0]
click at [516, 531] on button "Study AI (RevShare)" at bounding box center [529, 534] width 179 height 18
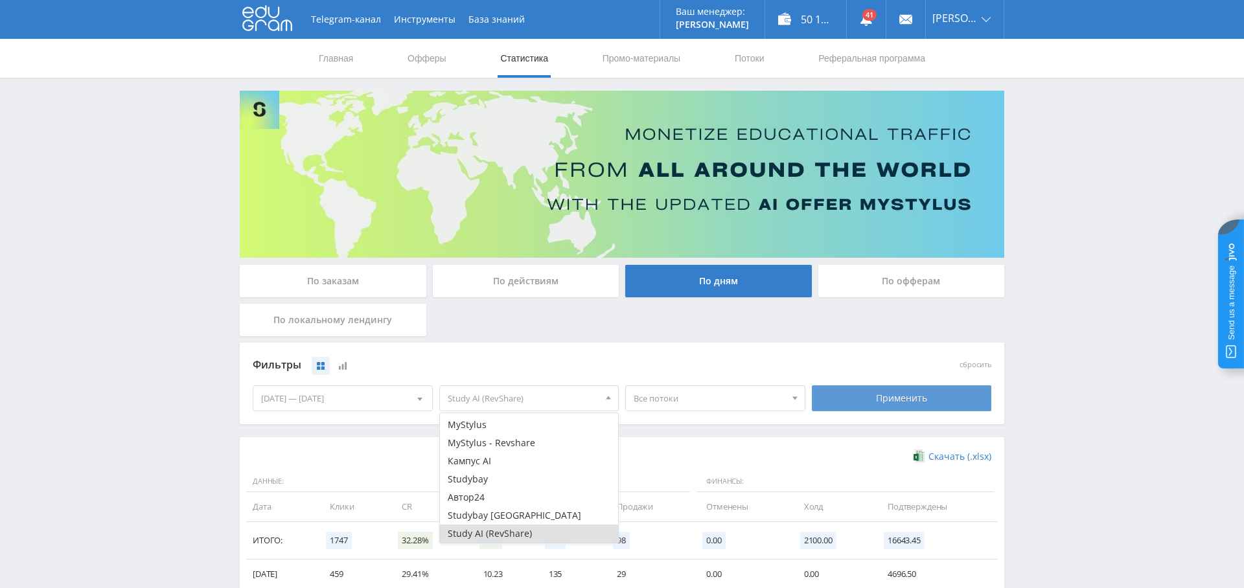
click at [923, 386] on div "Применить" at bounding box center [902, 398] width 180 height 26
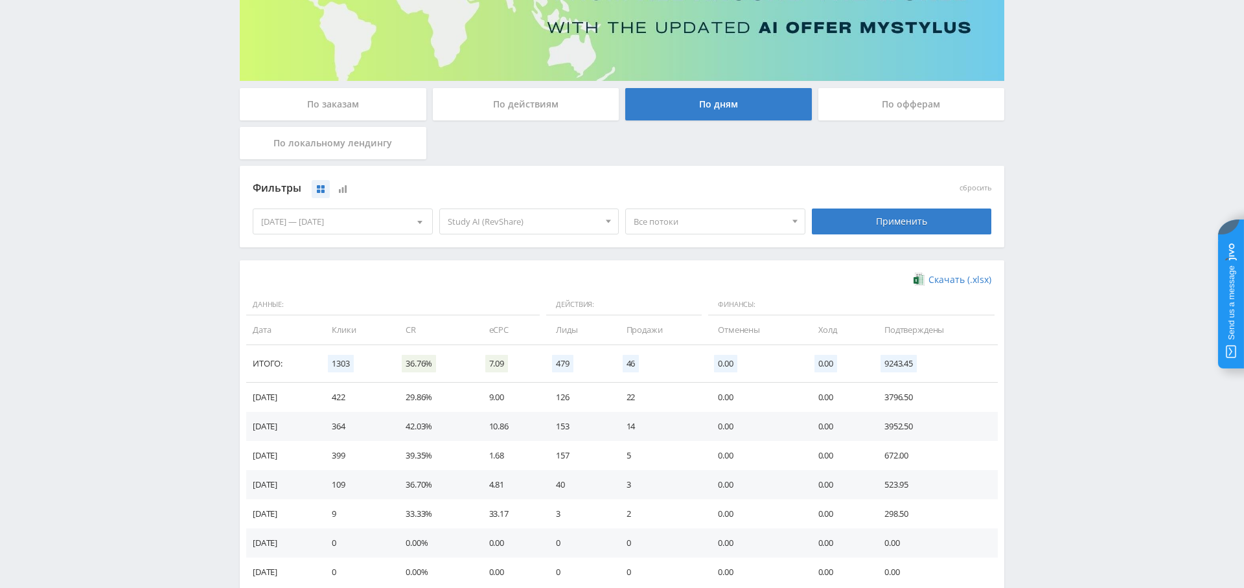
scroll to position [179, 0]
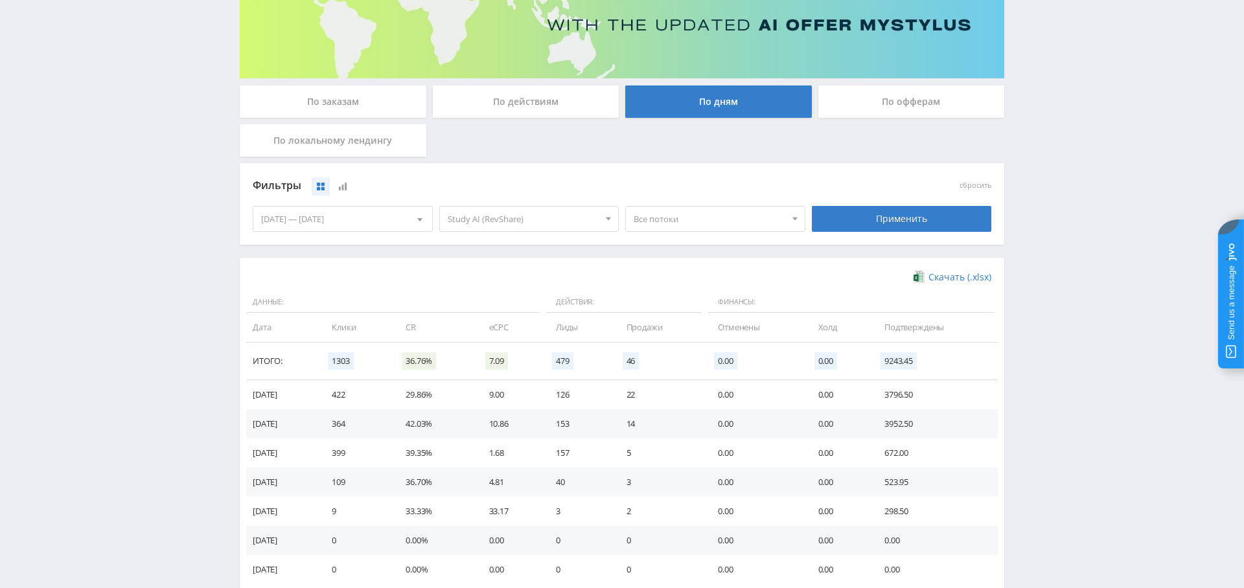
click at [328, 90] on div "По заказам" at bounding box center [333, 102] width 187 height 32
click at [0, 0] on input "По заказам" at bounding box center [0, 0] width 0 height 0
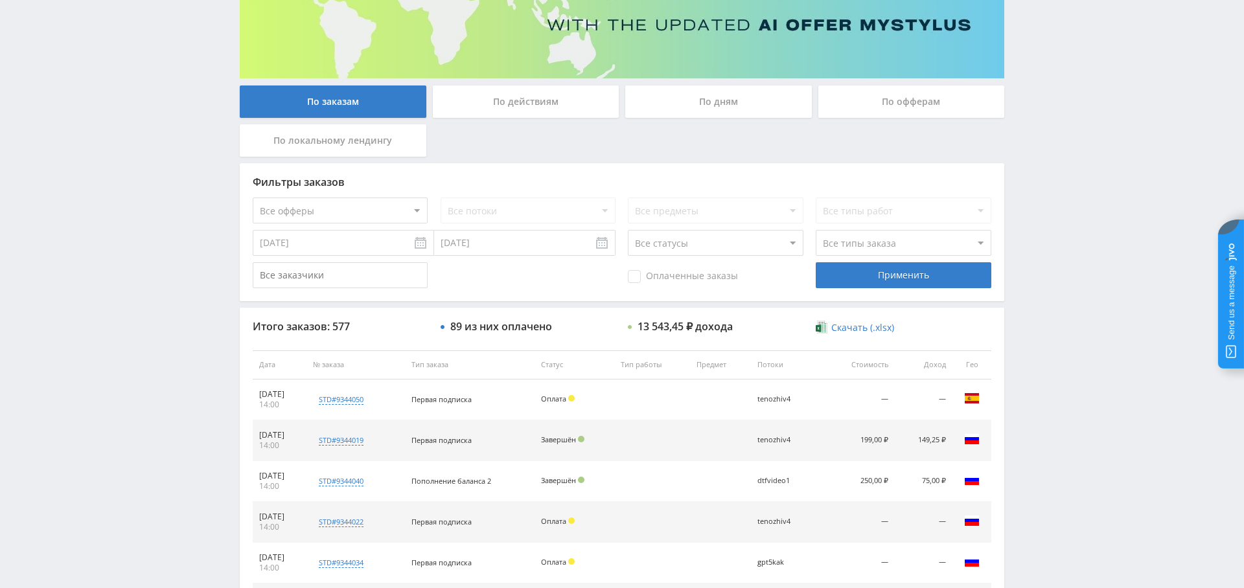
click at [352, 205] on select "Все офферы MyStylus MyStylus - Revshare Кампус AI Studybay Автор24 Studybay Bra…" at bounding box center [340, 211] width 175 height 26
select select "376"
drag, startPoint x: 933, startPoint y: 268, endPoint x: 915, endPoint y: 282, distance: 23.1
click at [933, 268] on div "Применить" at bounding box center [903, 275] width 175 height 26
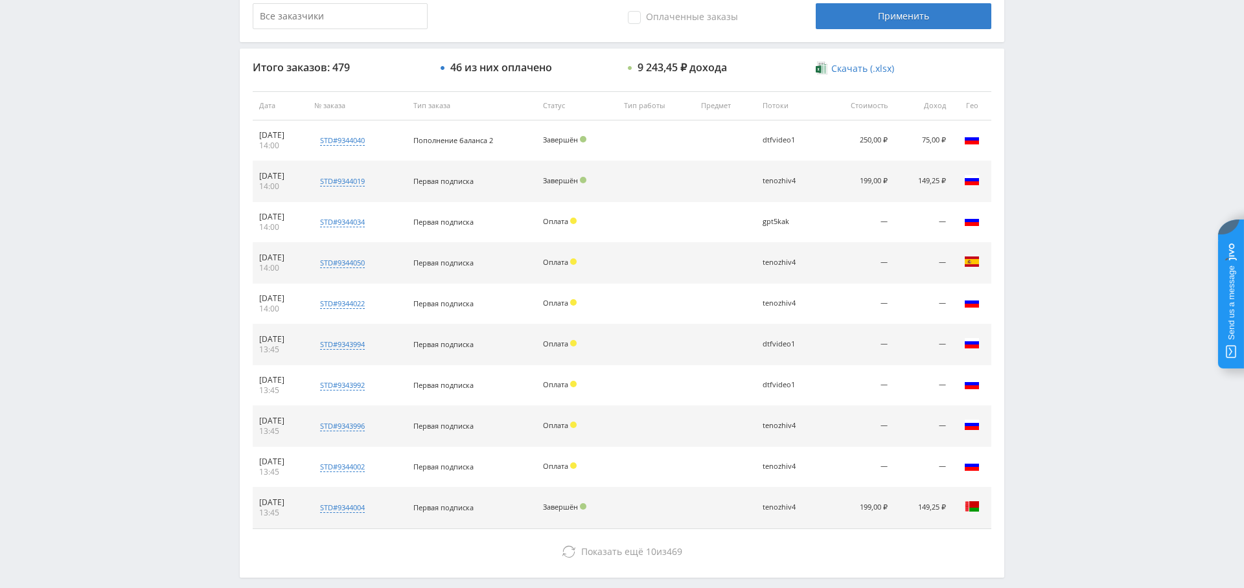
scroll to position [426, 0]
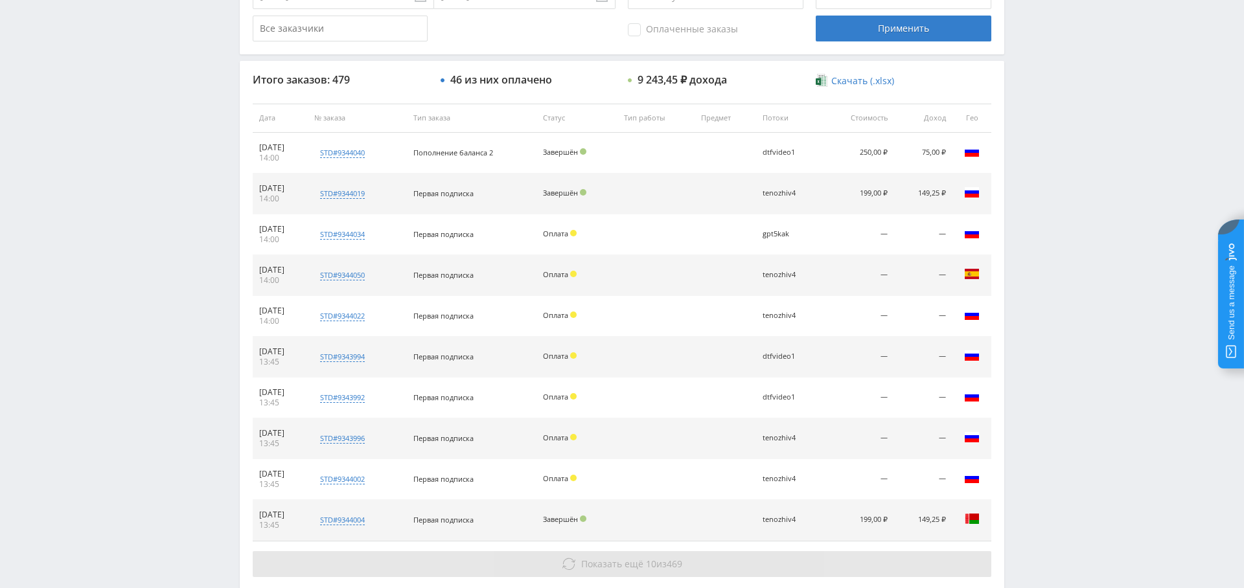
click at [654, 561] on span "Показать ещё 10 из 469" at bounding box center [631, 564] width 101 height 12
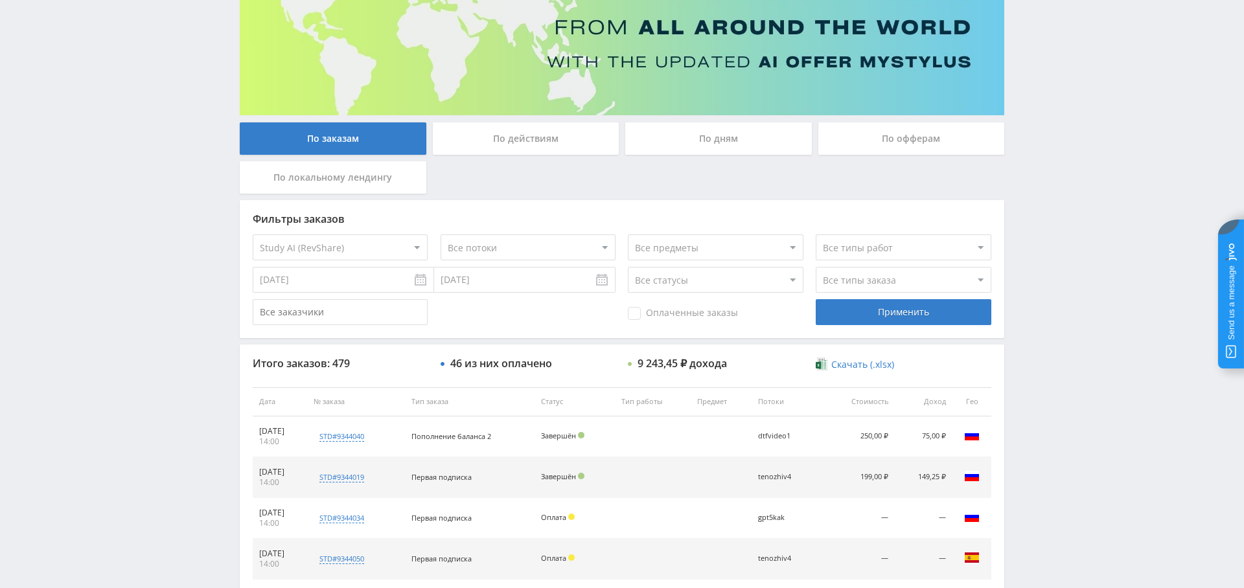
scroll to position [0, 0]
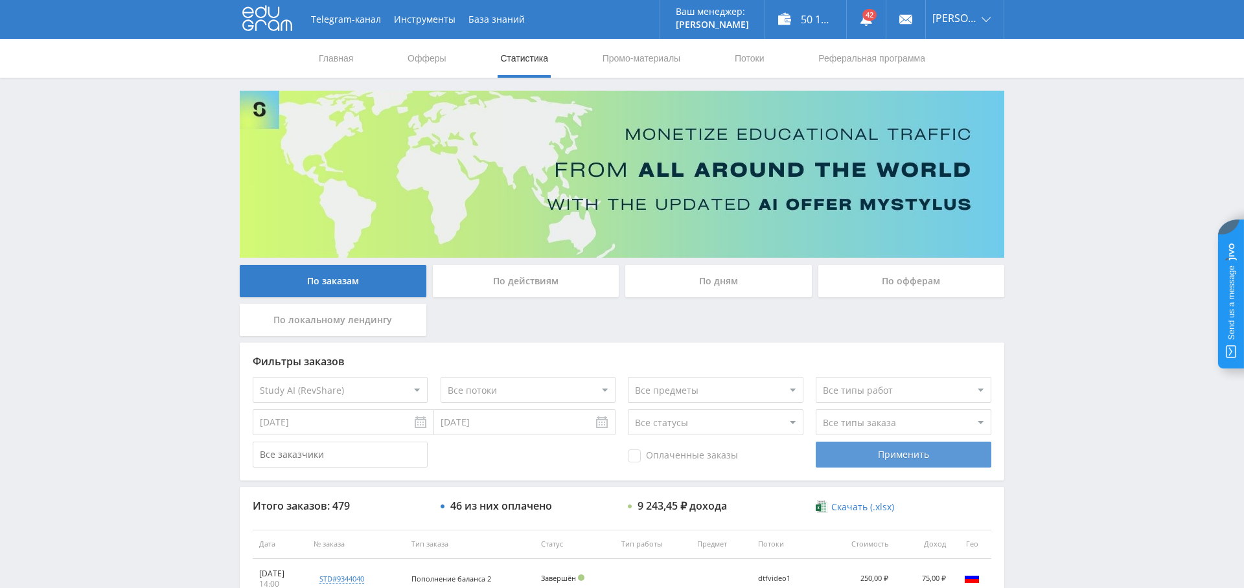
click at [917, 456] on div "Применить" at bounding box center [903, 455] width 175 height 26
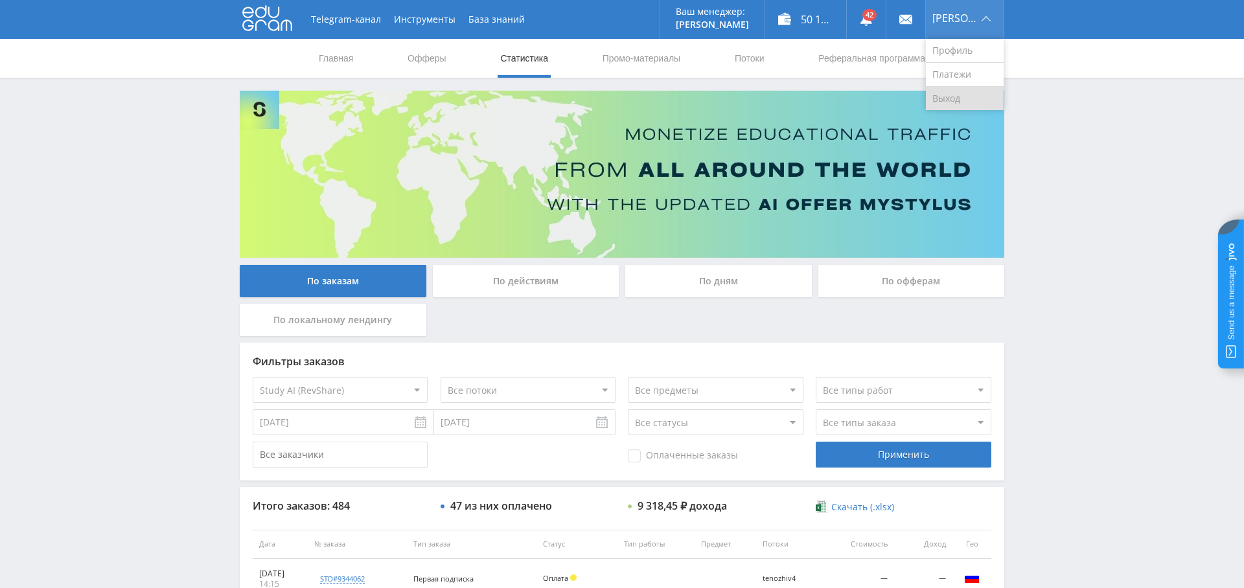
click at [969, 92] on link "Выход" at bounding box center [965, 98] width 78 height 23
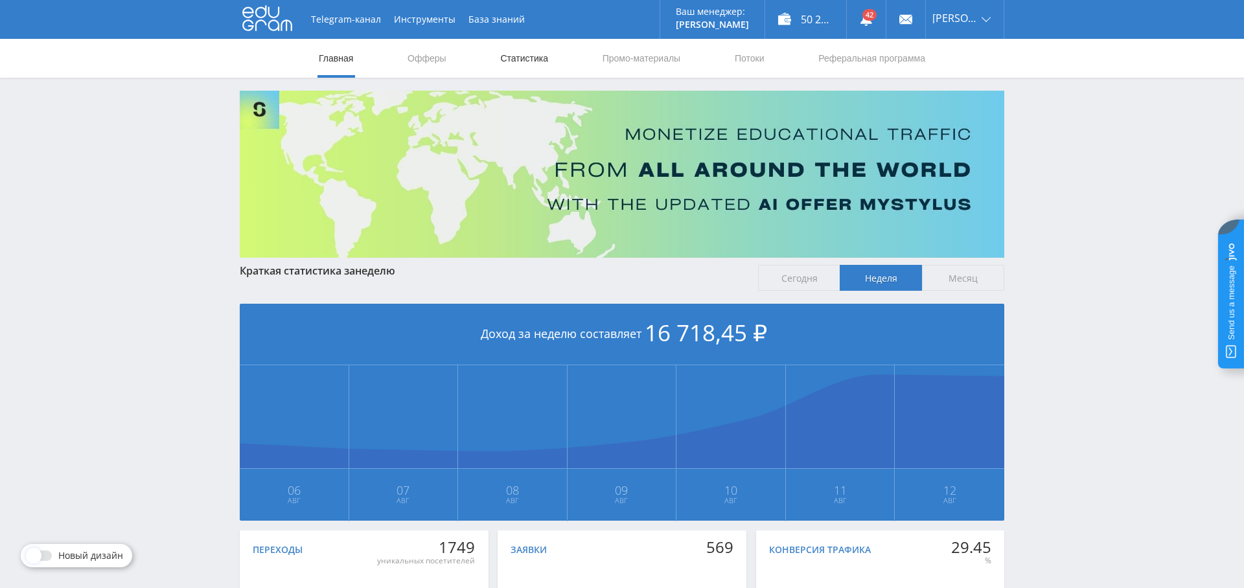
click at [515, 45] on link "Статистика" at bounding box center [524, 58] width 51 height 39
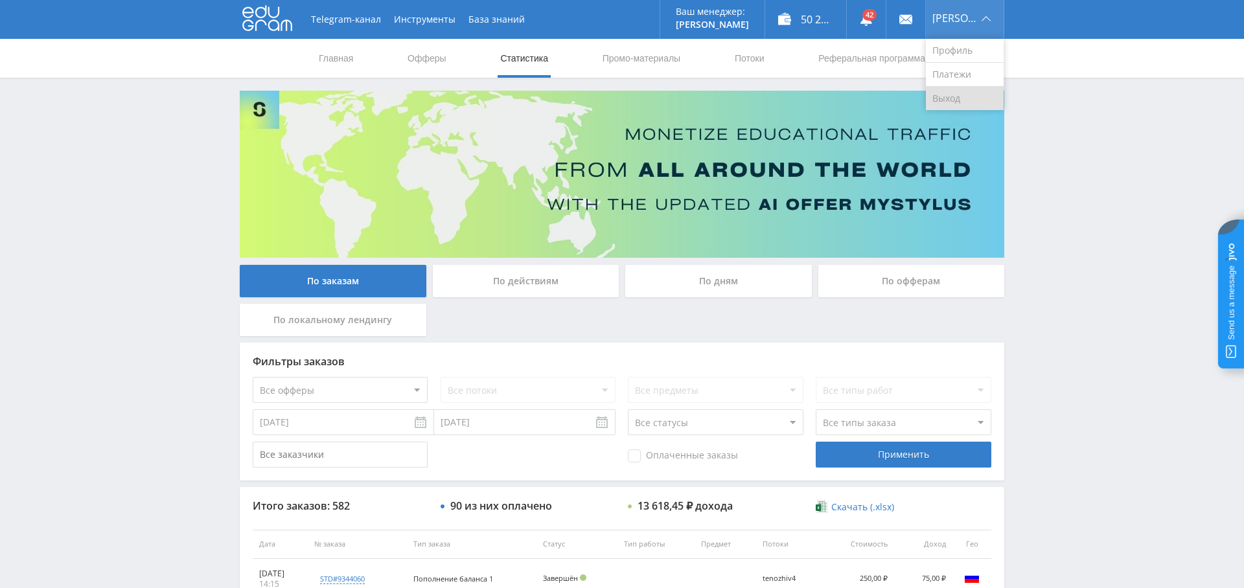
click at [965, 102] on link "Выход" at bounding box center [965, 98] width 78 height 23
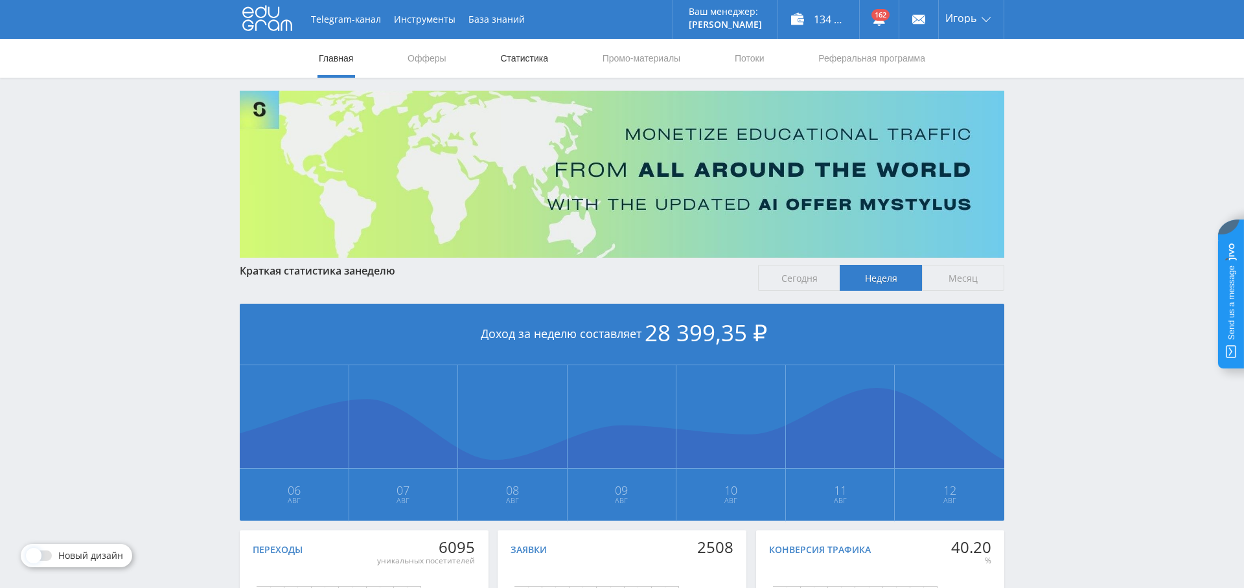
click at [512, 56] on link "Статистика" at bounding box center [524, 58] width 51 height 39
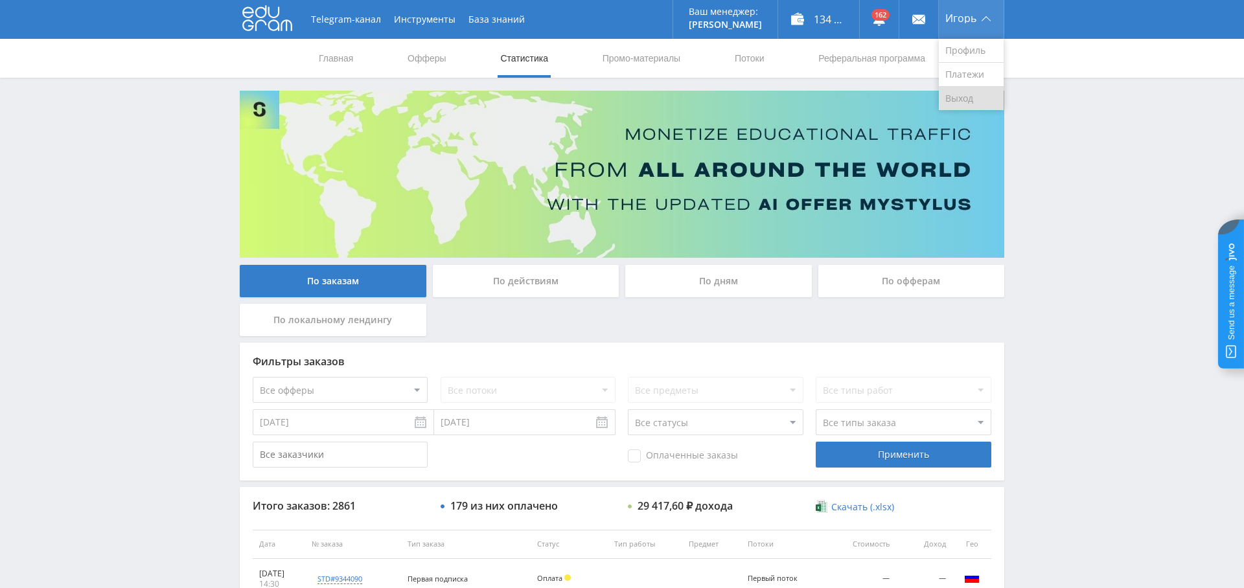
click at [956, 91] on link "Выход" at bounding box center [971, 98] width 65 height 23
